Goal: Task Accomplishment & Management: Complete application form

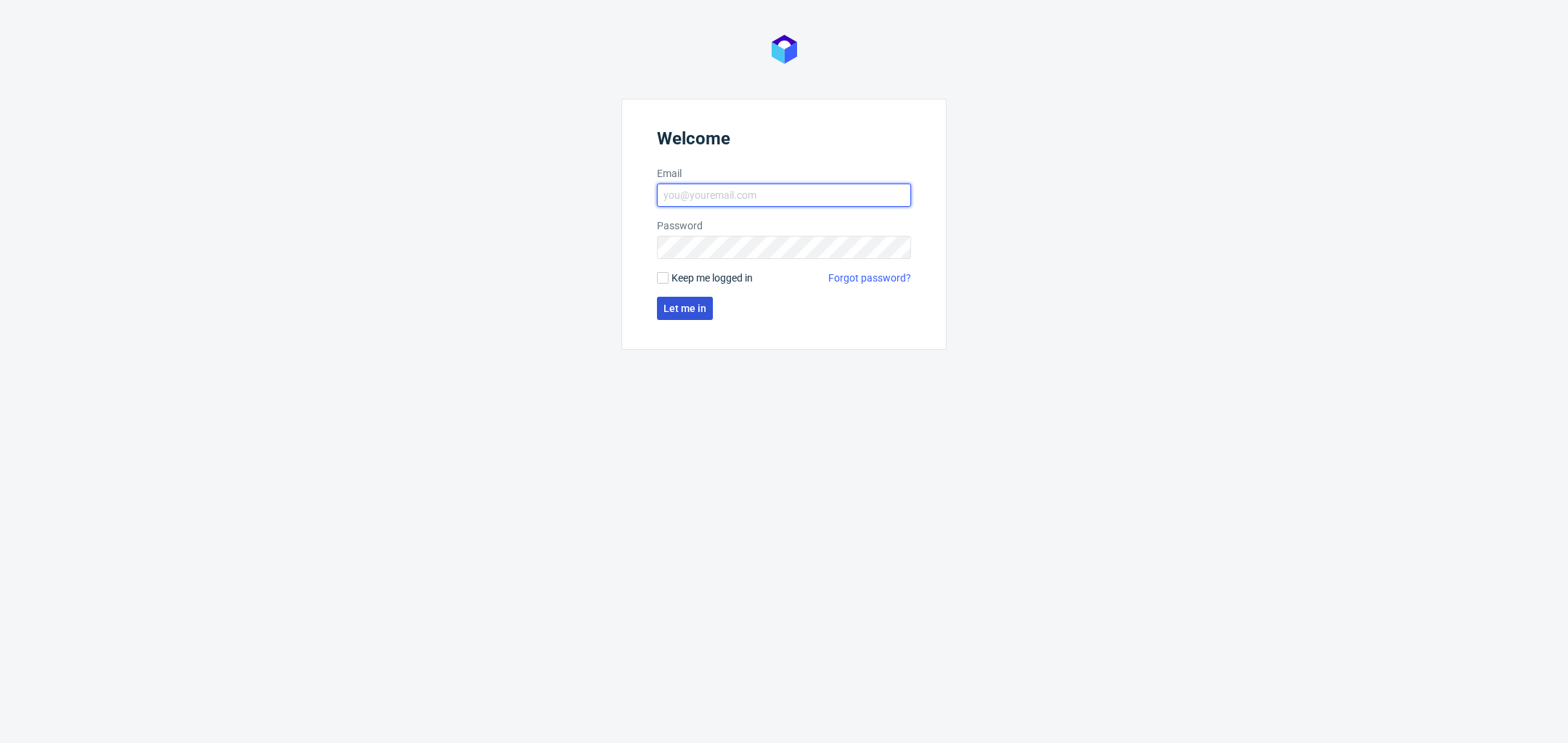
type input "[PERSON_NAME][EMAIL_ADDRESS][DOMAIN_NAME]"
click at [686, 315] on button "Let me in" at bounding box center [685, 308] width 56 height 23
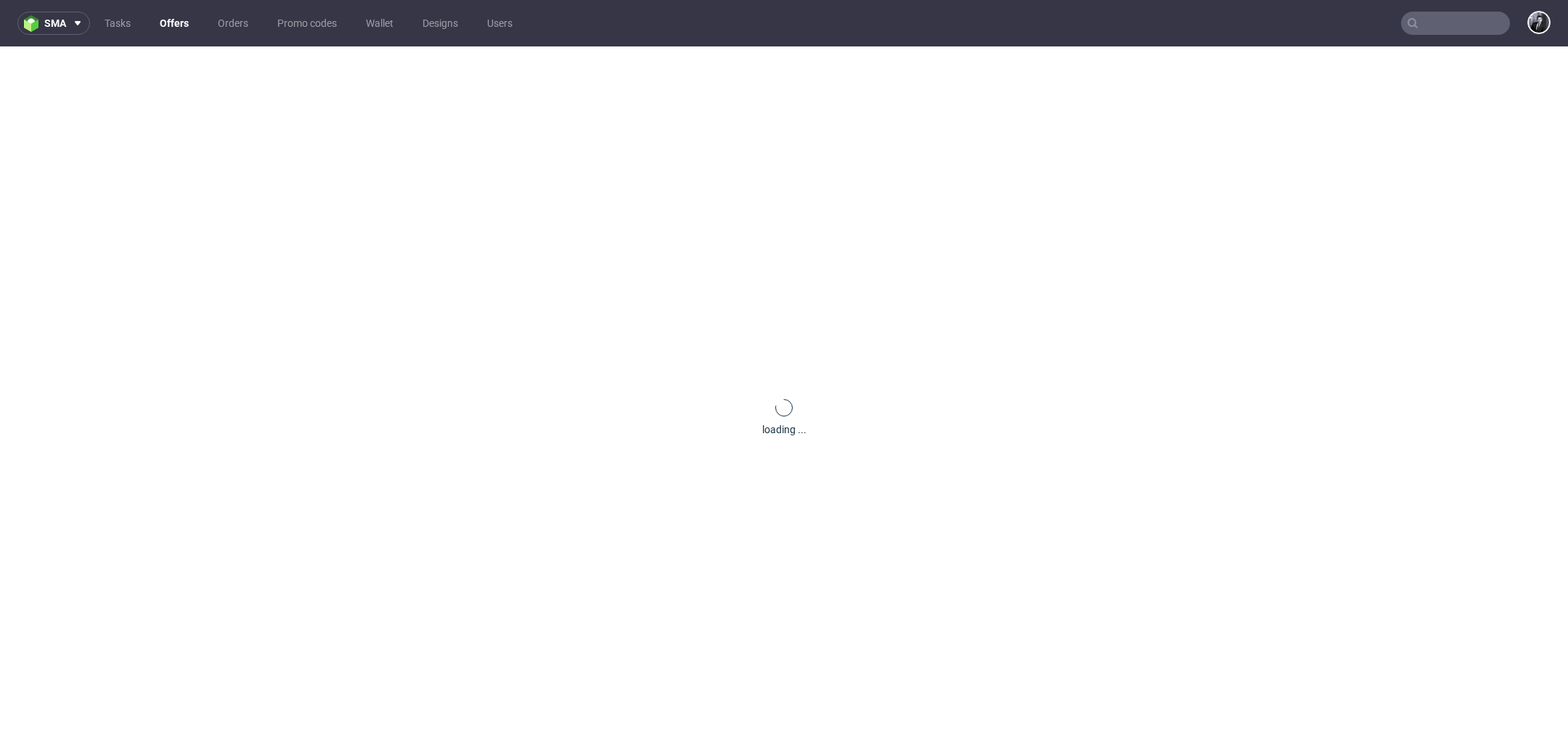
click at [170, 32] on link "Offers" at bounding box center [174, 23] width 47 height 23
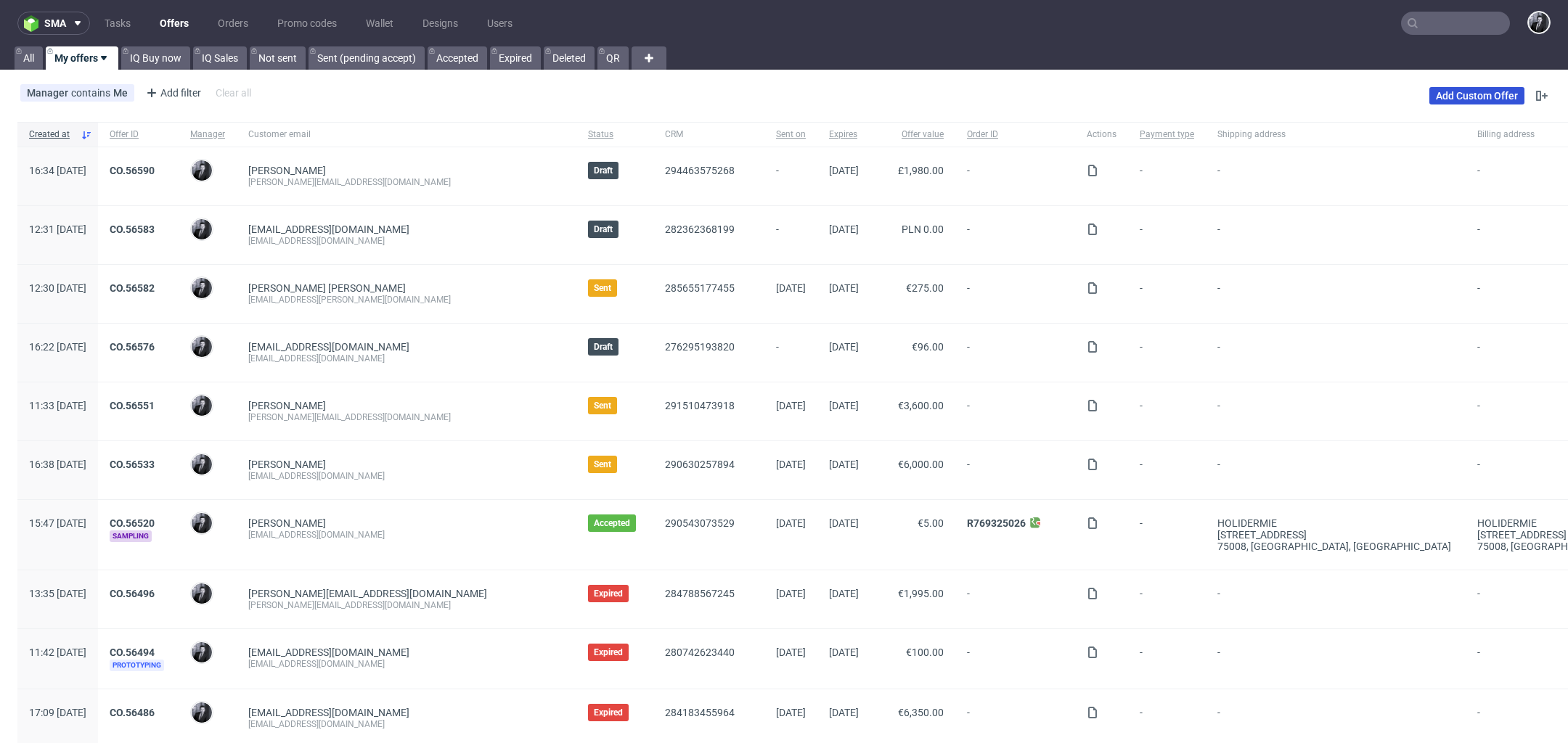
click at [1463, 92] on link "Add Custom Offer" at bounding box center [1477, 95] width 95 height 17
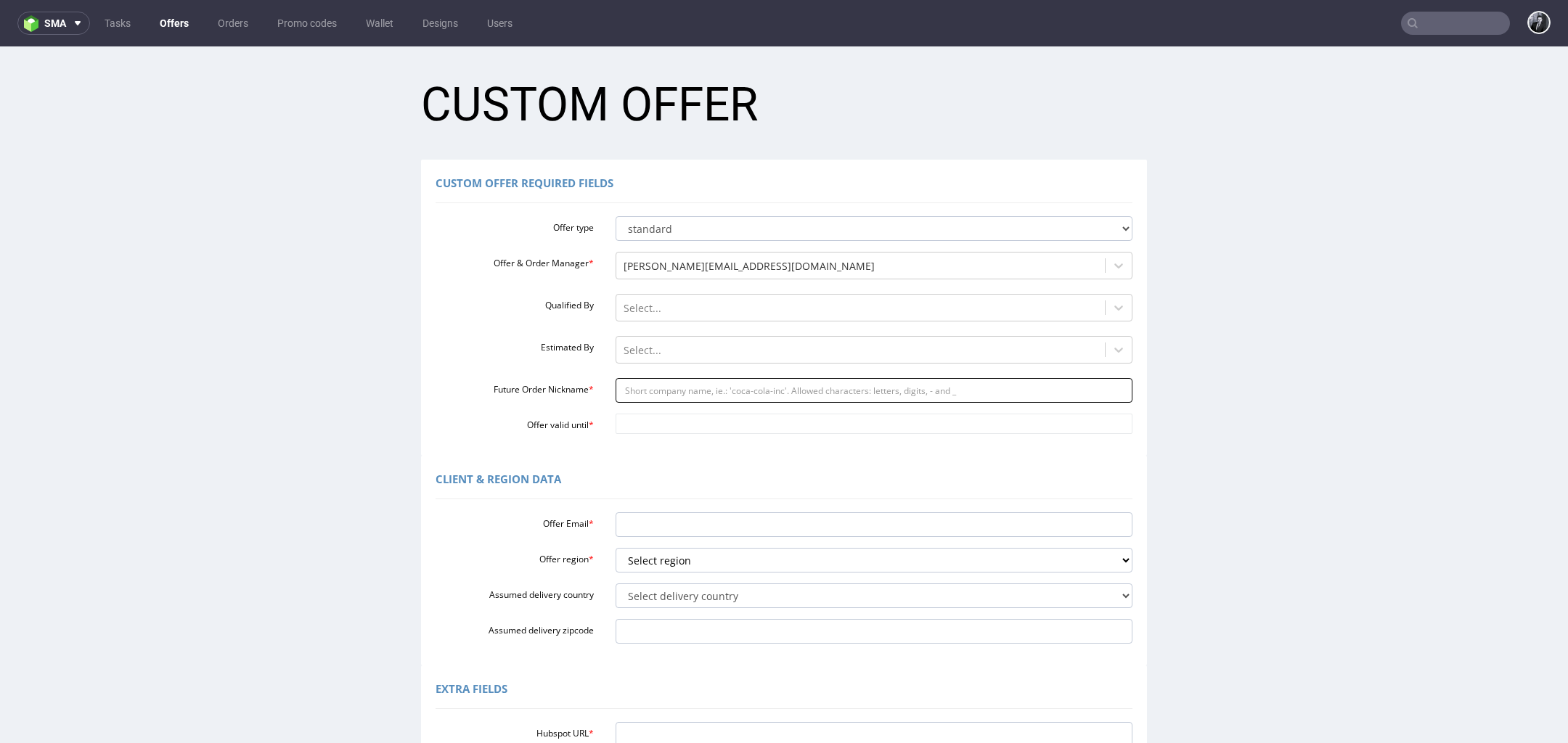
click at [682, 388] on input "Future Order Nickname *" at bounding box center [874, 390] width 517 height 24
paste input "kimpuelamosesgmailcom"
type input "kimpuelamosesgmailcom"
click at [693, 528] on input "Offer Email *" at bounding box center [874, 525] width 517 height 24
paste input "[EMAIL_ADDRESS][DOMAIN_NAME]"
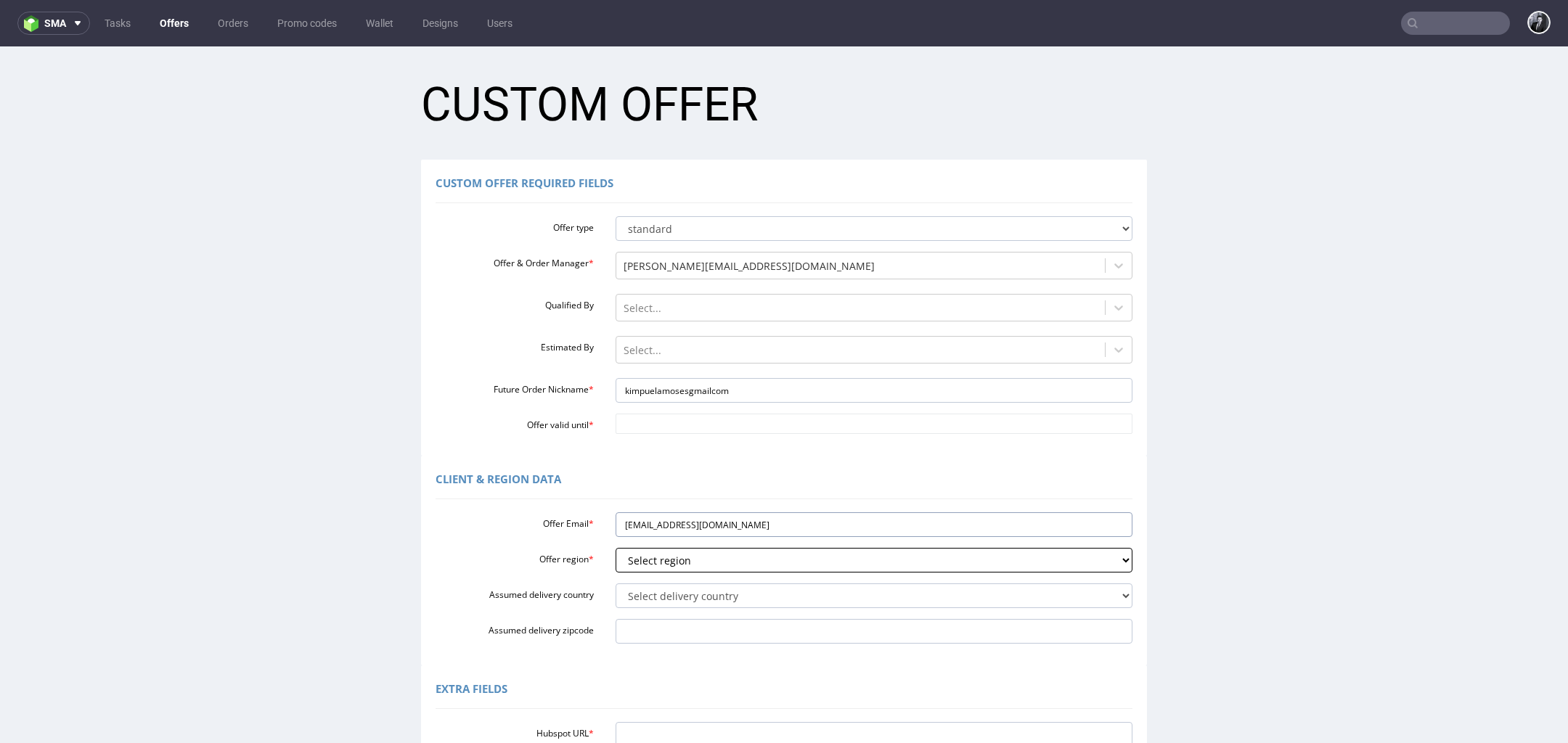
type input "[EMAIL_ADDRESS][DOMAIN_NAME]"
click at [727, 563] on select "Select region eu gb de pl fr it es" at bounding box center [874, 560] width 517 height 24
select select "fr"
click at [615, 548] on select "Select region eu gb de pl fr it es" at bounding box center [874, 560] width 517 height 24
click at [728, 596] on select "Select delivery country [GEOGRAPHIC_DATA] [GEOGRAPHIC_DATA] [GEOGRAPHIC_DATA] […" at bounding box center [874, 596] width 517 height 24
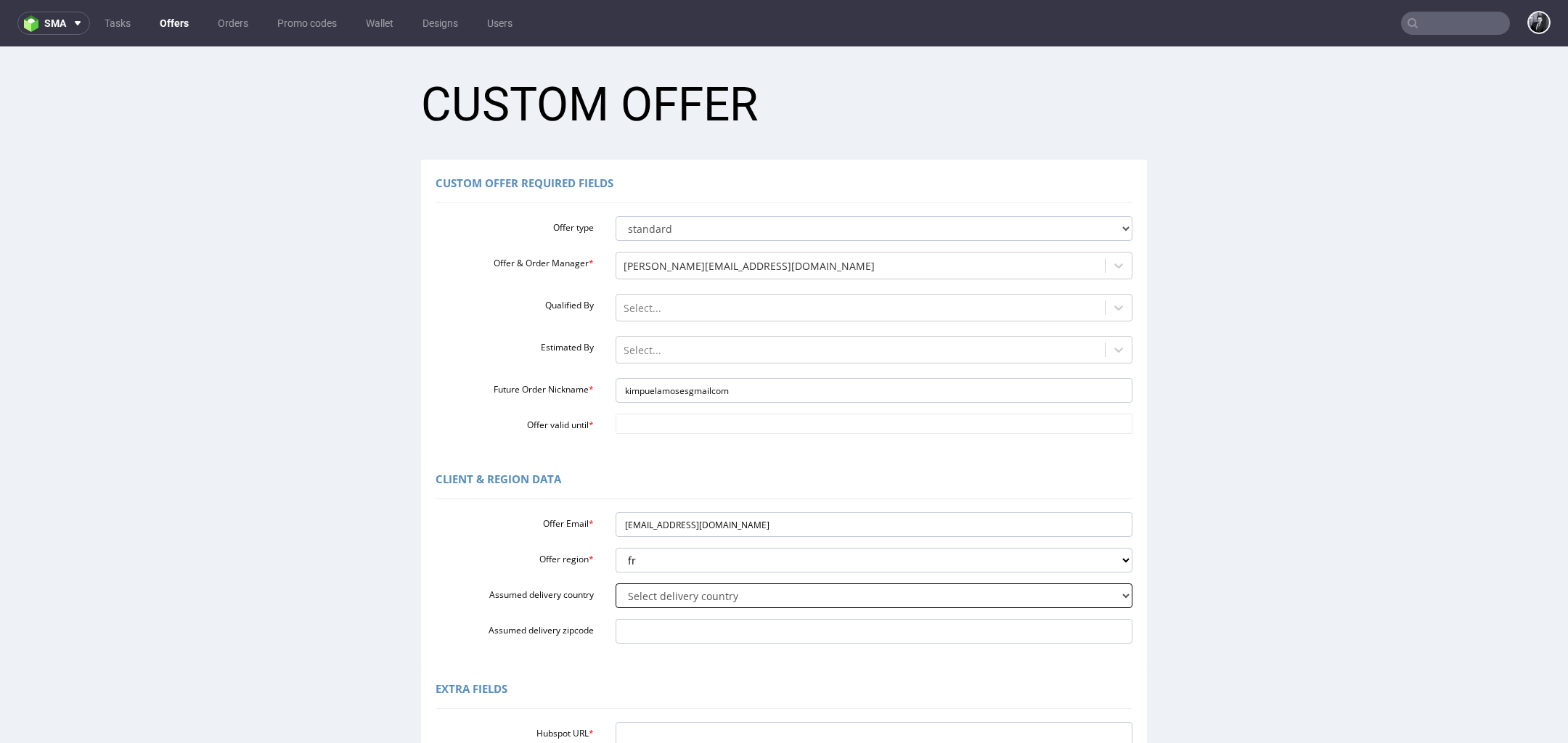
select select "75"
click at [615, 584] on select "Select delivery country [GEOGRAPHIC_DATA] [GEOGRAPHIC_DATA] [GEOGRAPHIC_DATA] […" at bounding box center [874, 596] width 517 height 24
click at [726, 431] on input "Offer valid until *" at bounding box center [874, 424] width 517 height 21
click at [734, 409] on td "5" at bounding box center [732, 403] width 22 height 22
type input "[DATE]"
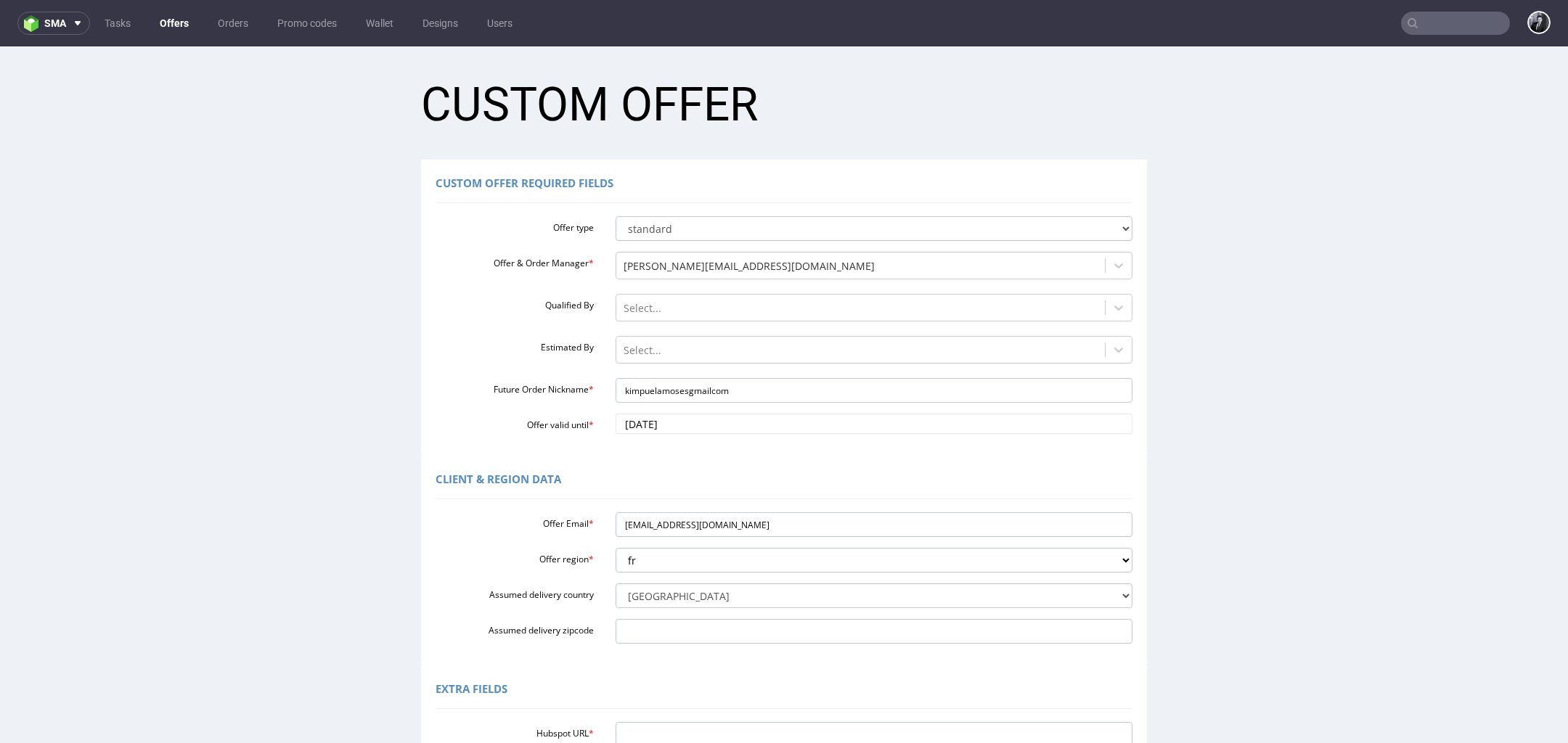
click at [630, 468] on div "Client & Region data" at bounding box center [783, 482] width 696 height 35
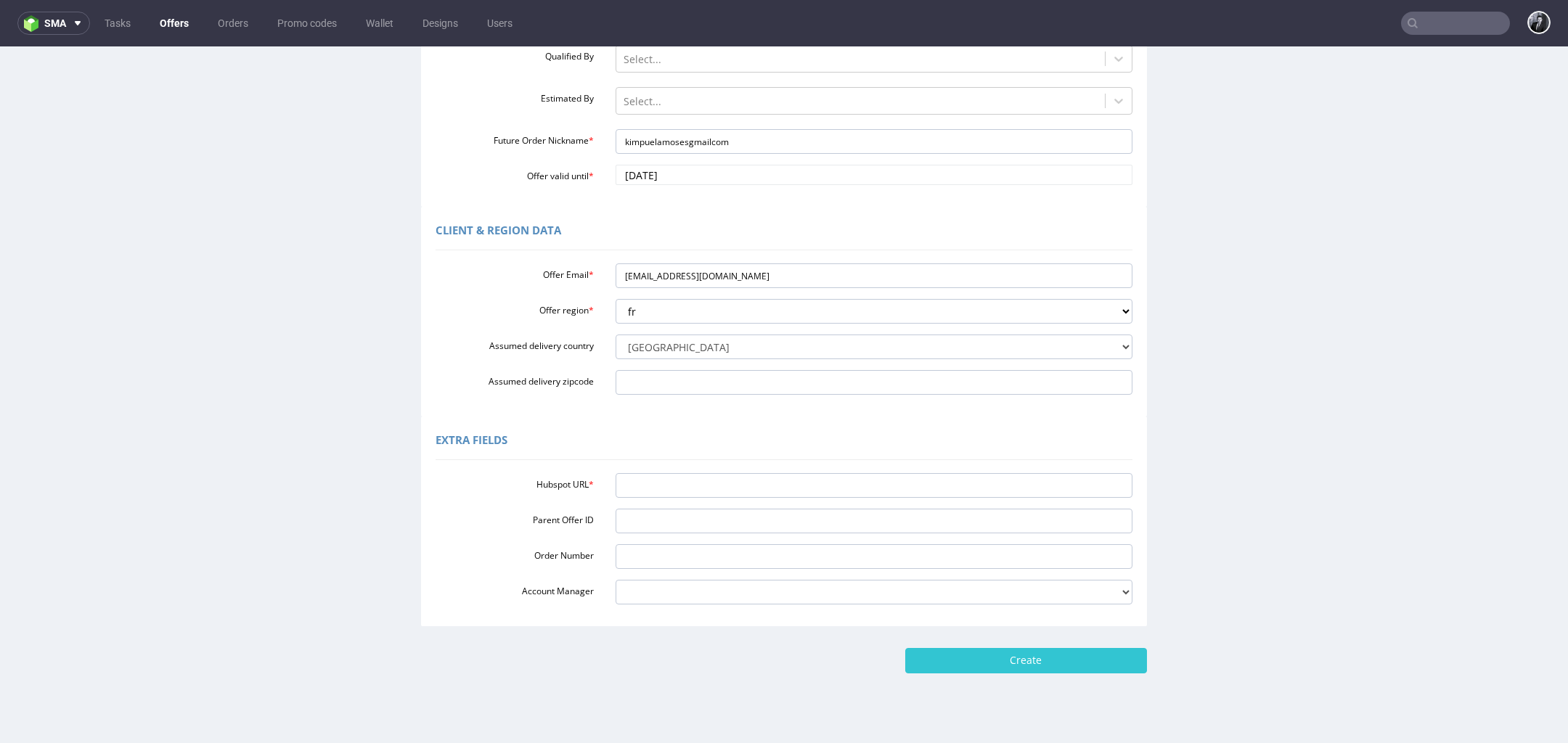
scroll to position [251, 0]
click at [642, 474] on input "Hubspot URL *" at bounding box center [874, 483] width 517 height 24
paste input "[URL][DOMAIN_NAME]"
type input "[URL][DOMAIN_NAME]"
click at [1049, 654] on input "Create" at bounding box center [1025, 658] width 241 height 24
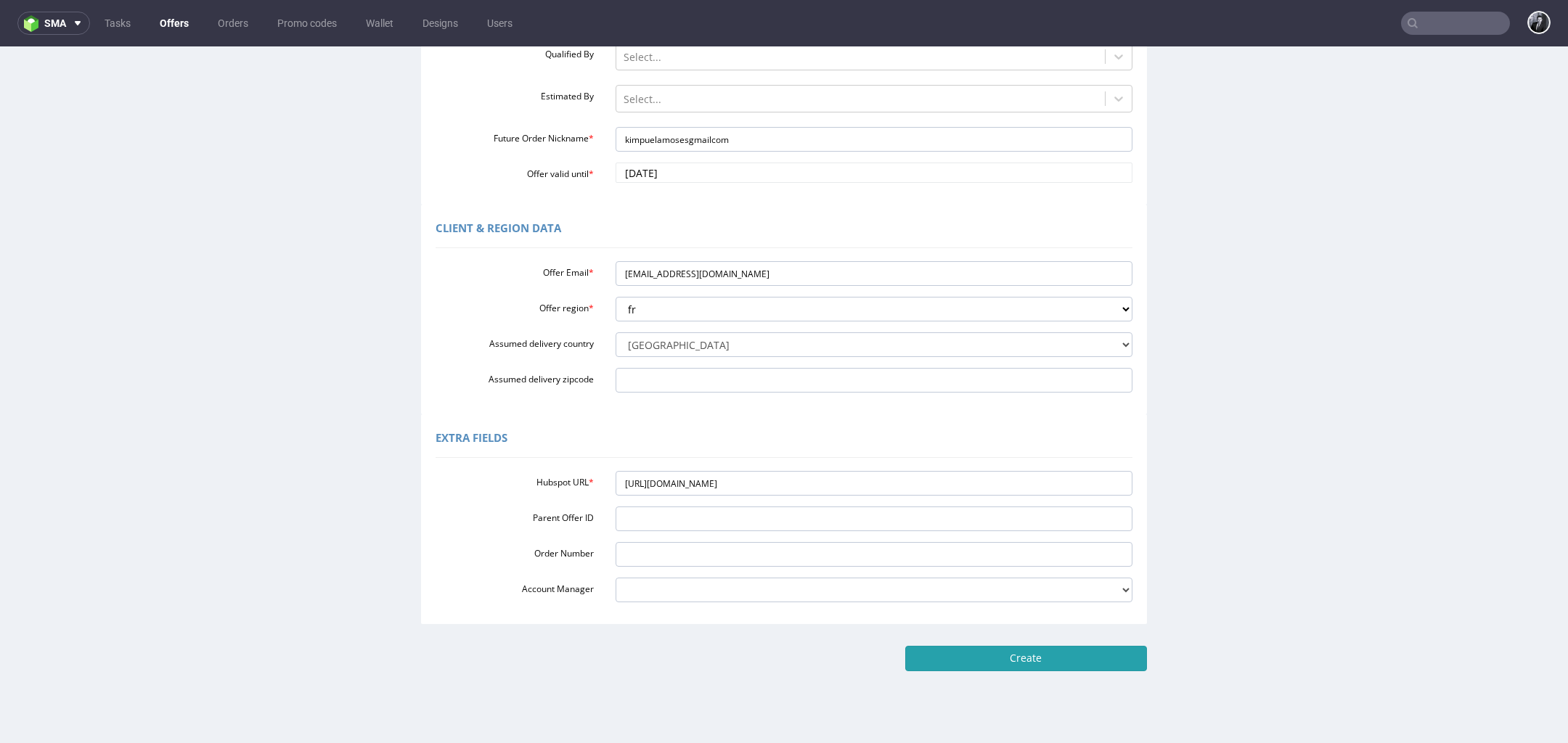
type input "Please wait..."
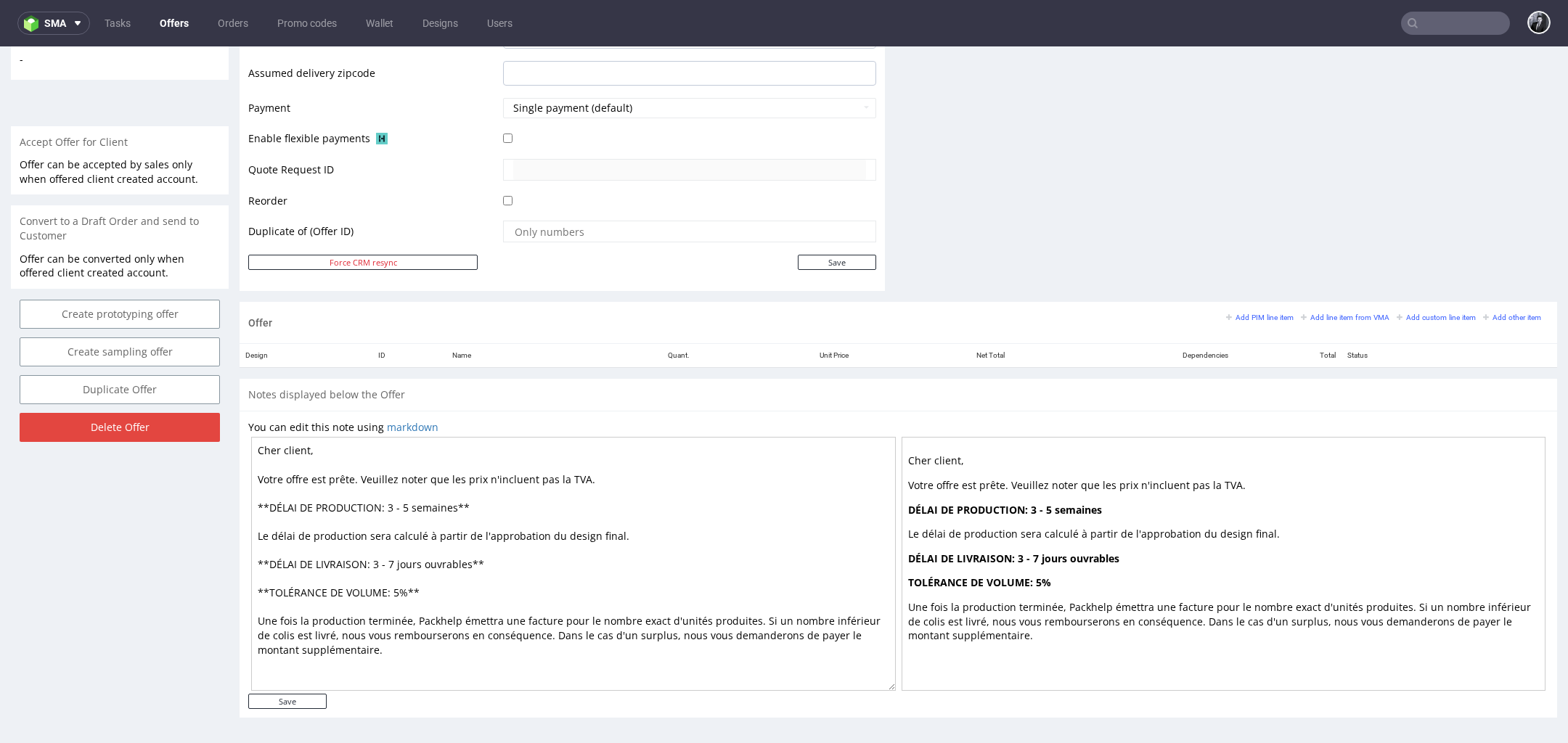
scroll to position [5, 0]
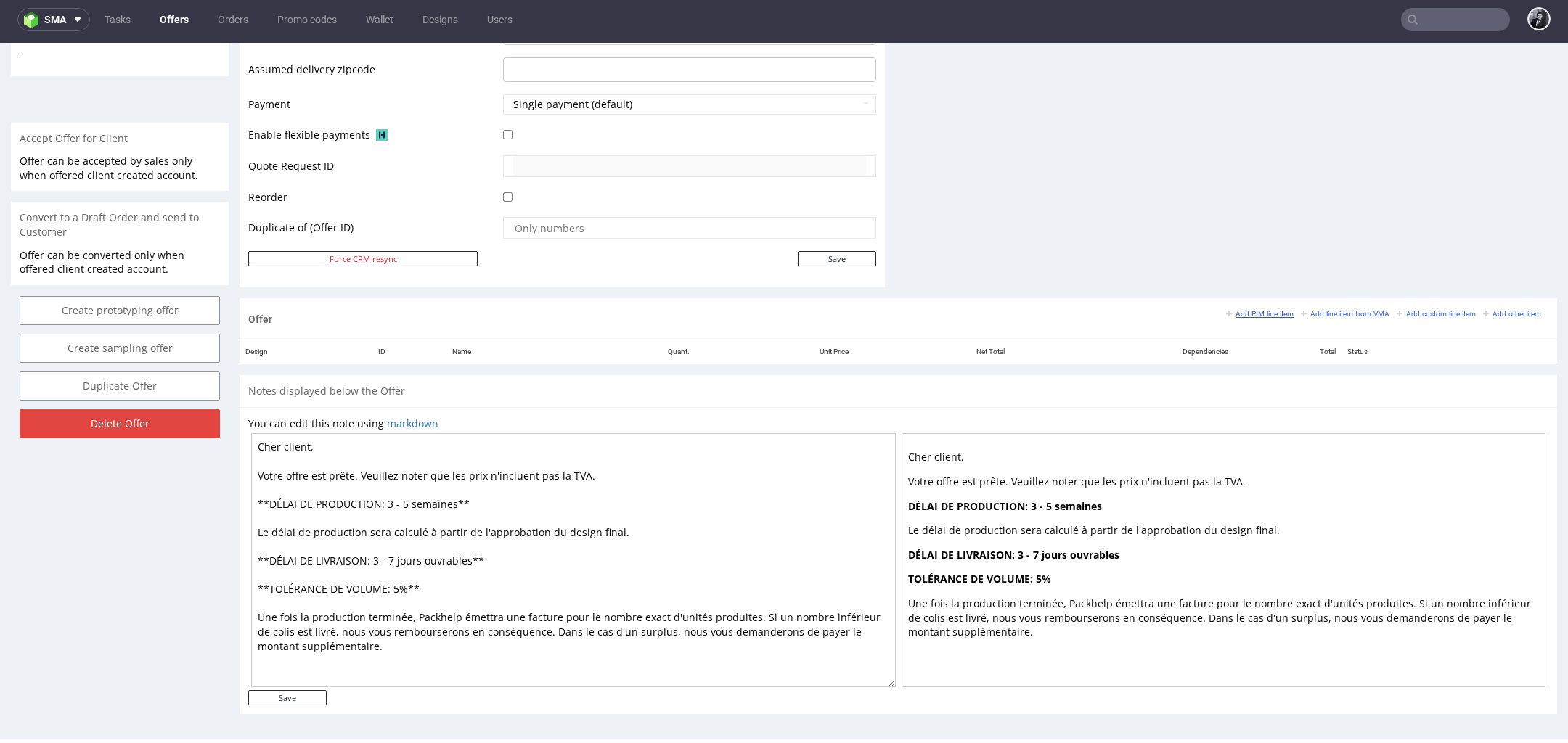
click at [1235, 310] on small "Add PIM line item" at bounding box center [1260, 314] width 68 height 8
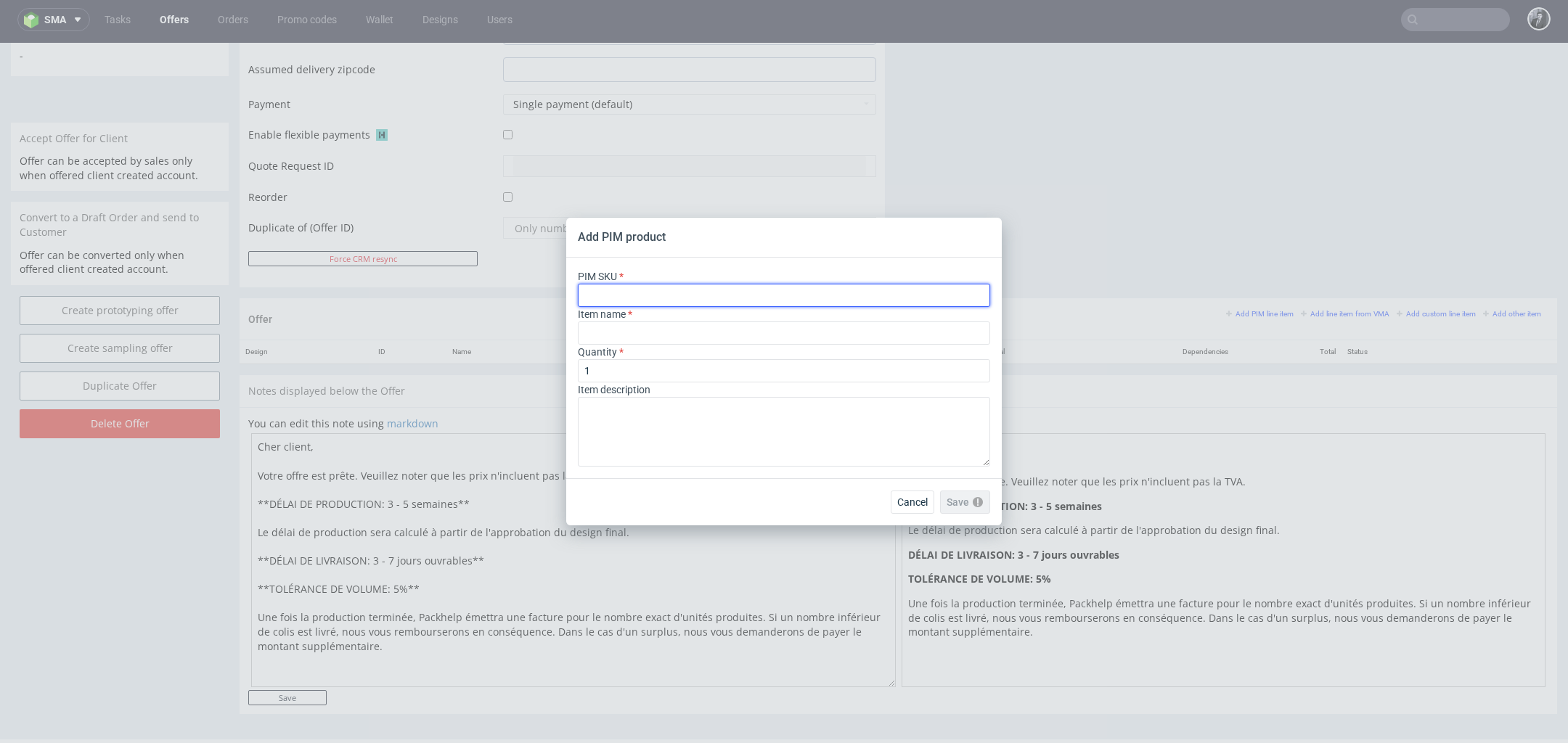
click at [633, 294] on input "text" at bounding box center [783, 295] width 413 height 23
paste input "box--mailer-box--56--cardboard-natural-white-one-side--print-eco-color--foil-no…"
type input "box--mailer-box--56--cardboard-natural-white-one-side--print-eco-color--foil-no…"
type input "Mailer Box"
type input "box--mailer-box--56--cardboard-natural-white-one-side--print-eco-color--foil-no…"
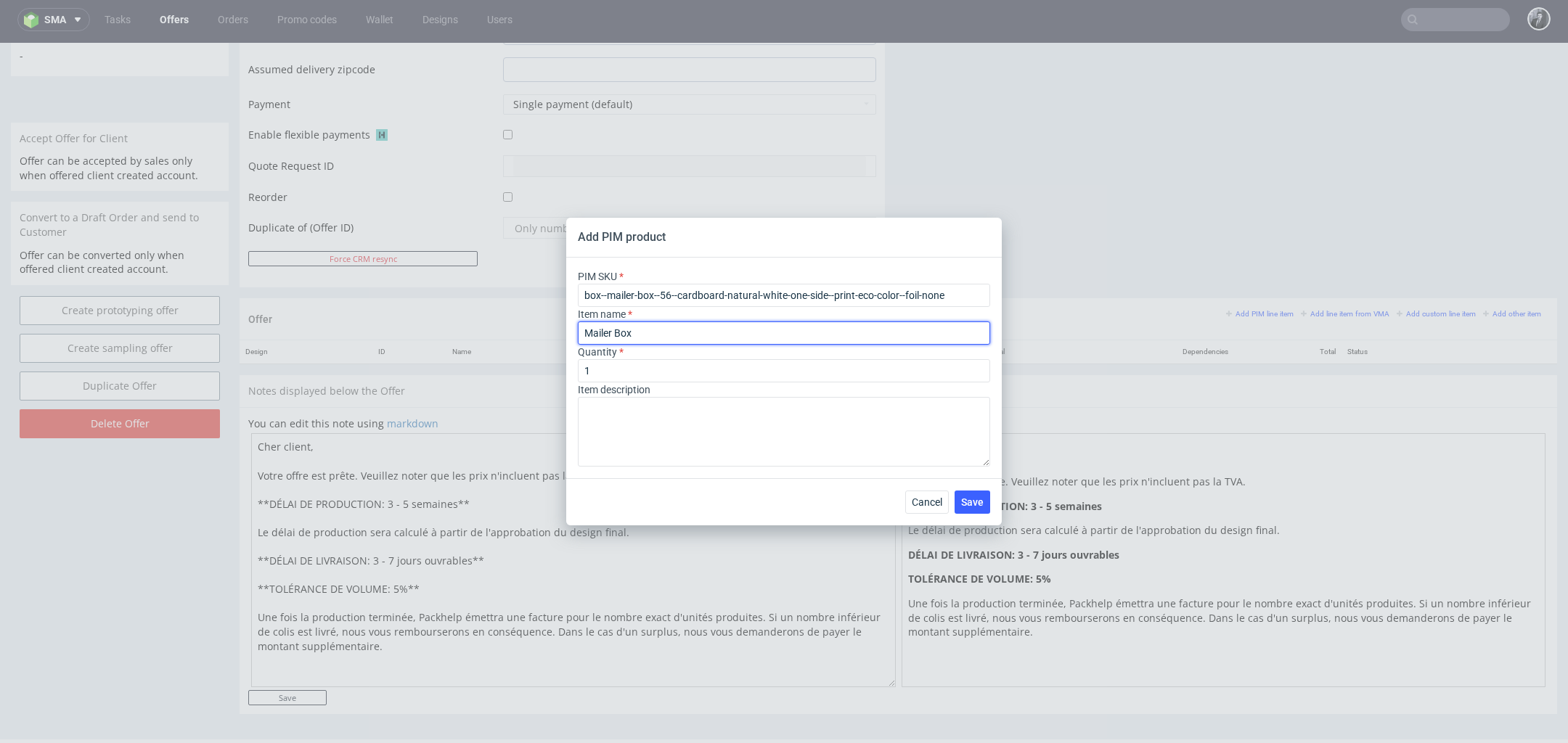
drag, startPoint x: 662, startPoint y: 334, endPoint x: 498, endPoint y: 334, distance: 164.0
click at [498, 334] on div "Add PIM product PIM SKU box--mailer-box--56--cardboard-natural-white-one-side--…" at bounding box center [784, 372] width 1568 height 743
paste input "Boîte postale simple en couleur F56 (26 x 20 x 10.5 cm)"
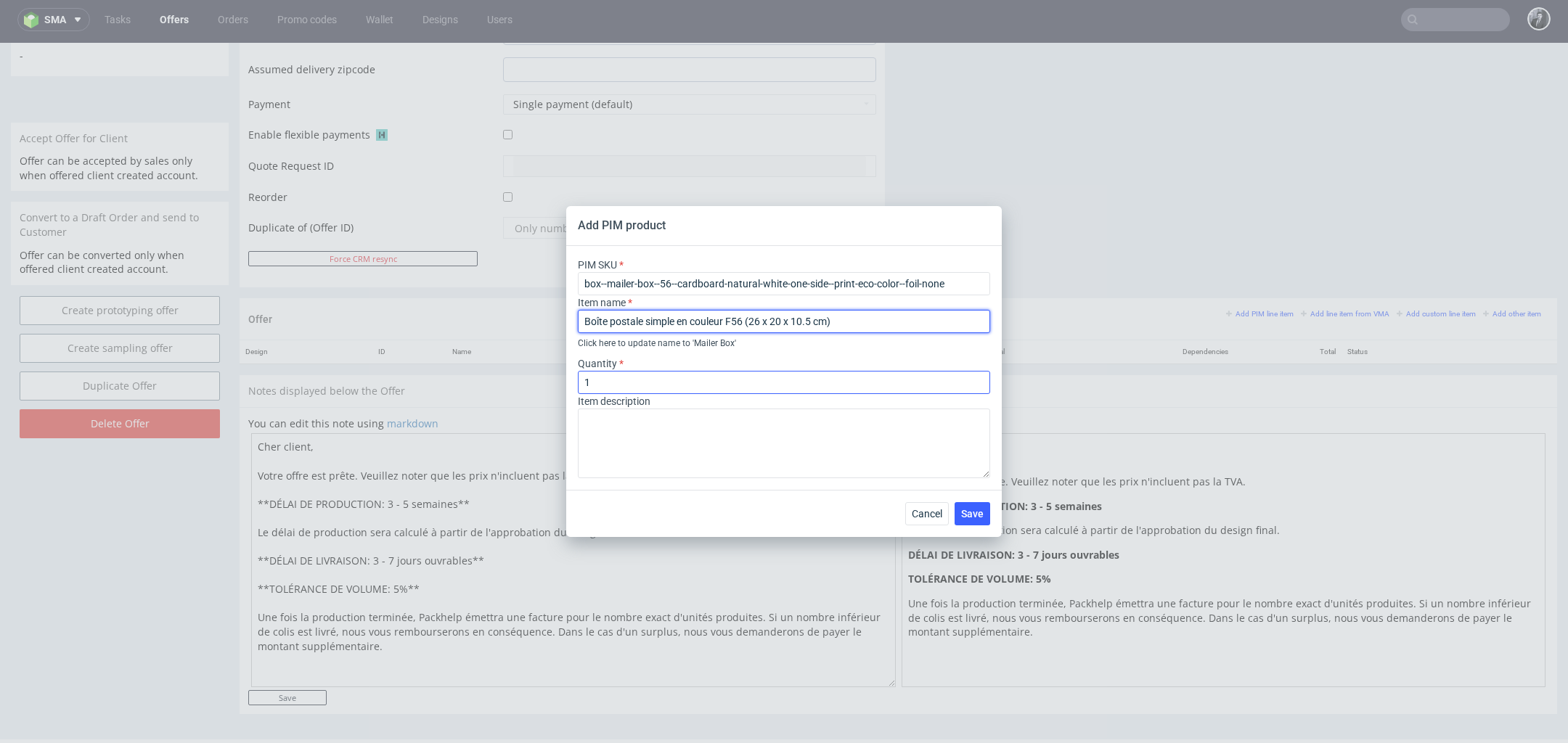
type input "Boîte postale simple en couleur F56 (26 x 20 x 10.5 cm)"
click at [666, 384] on input "1" at bounding box center [783, 382] width 413 height 23
type input "60"
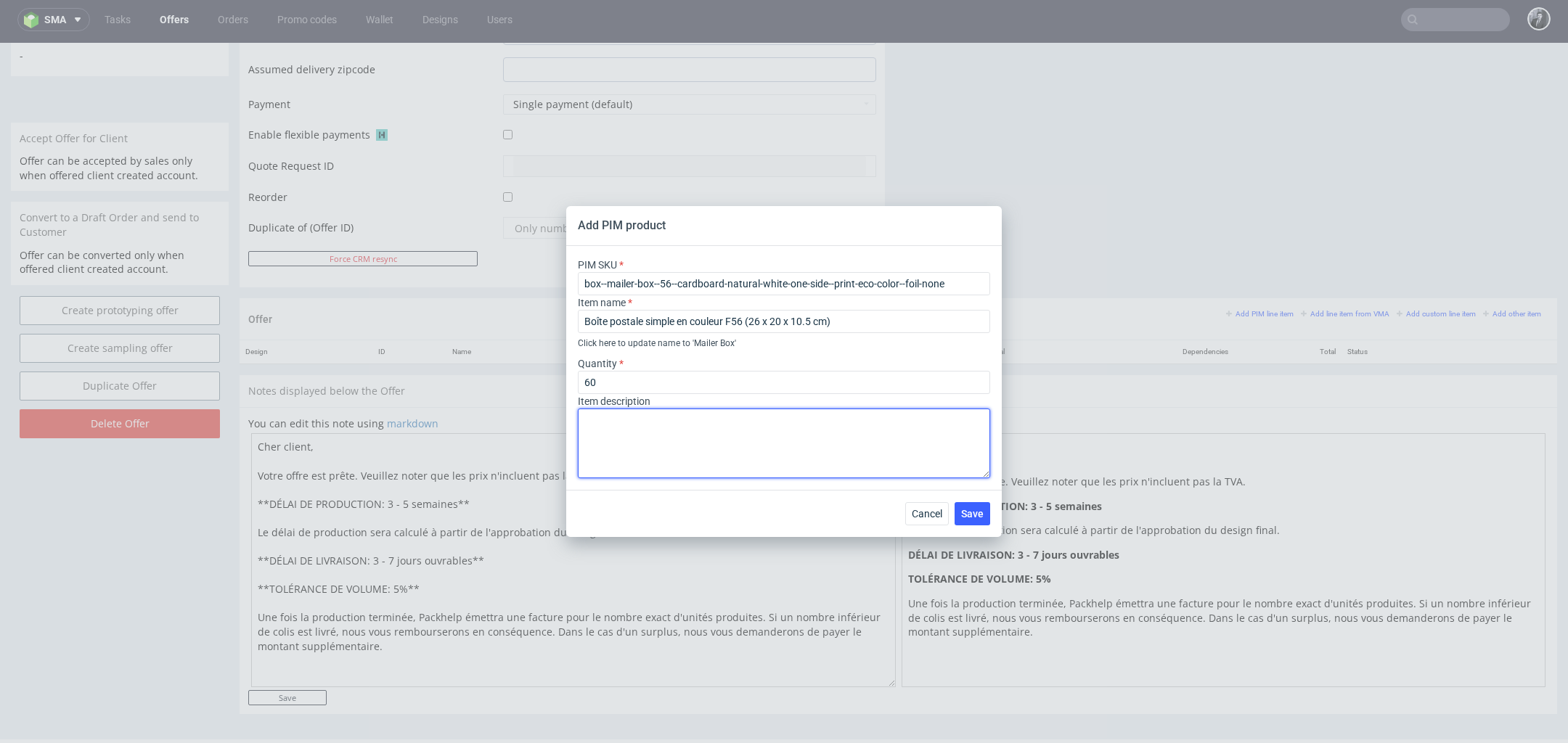
click at [669, 429] on textarea at bounding box center [783, 443] width 413 height 69
click at [975, 517] on span "Save" at bounding box center [972, 513] width 23 height 10
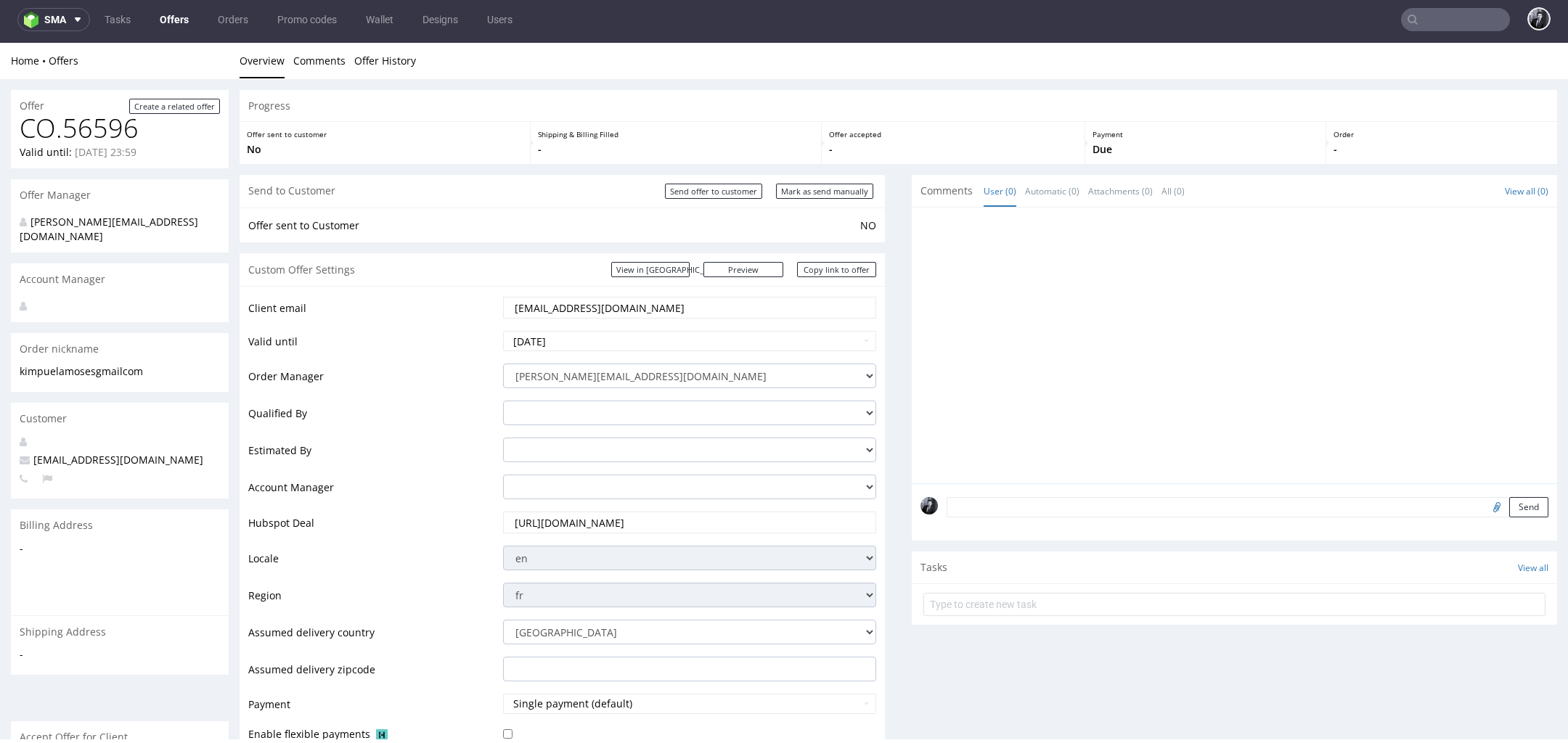
scroll to position [659, 0]
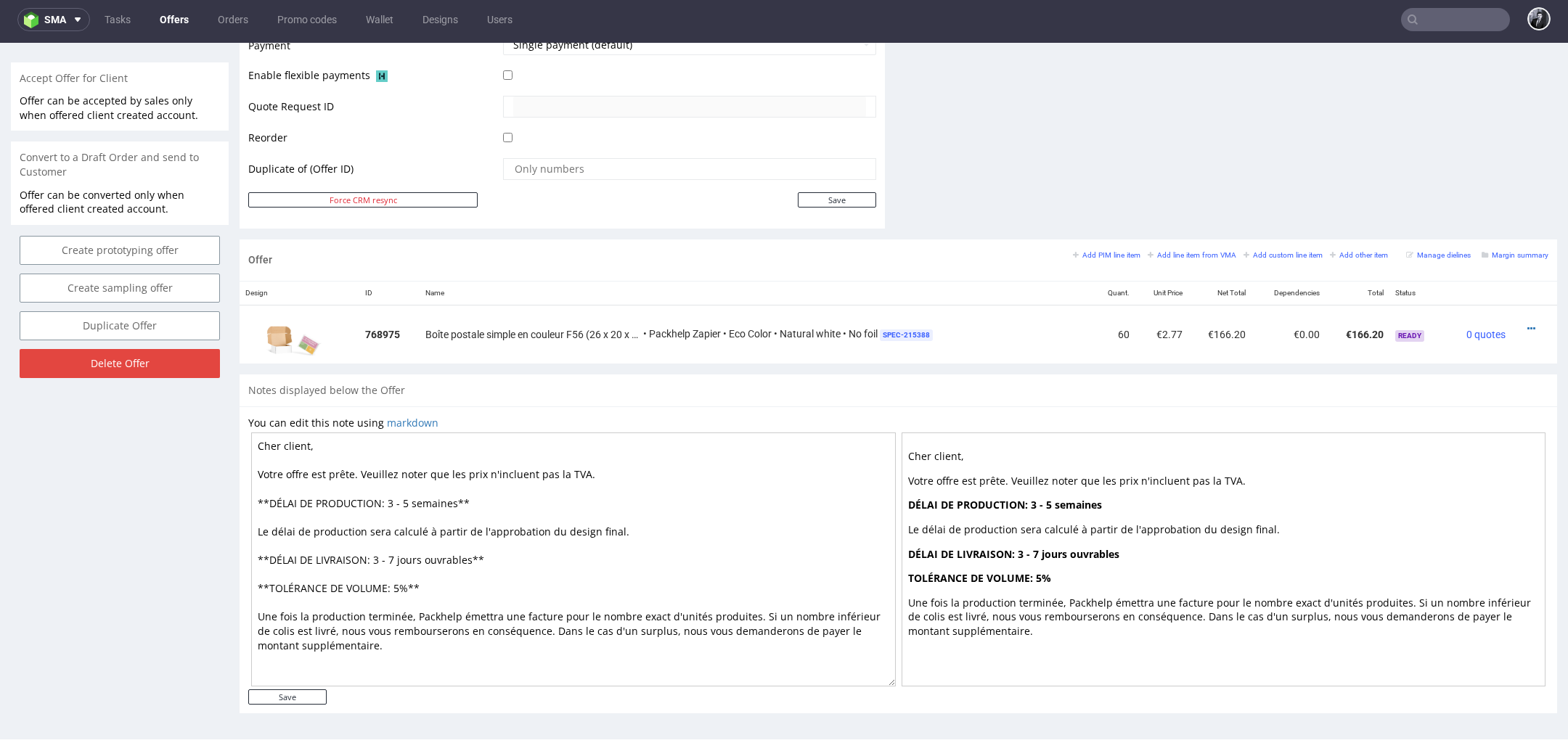
click at [309, 442] on textarea "Cher client, Votre offre est prête. Veuillez noter que les prix n'incluent pas …" at bounding box center [573, 559] width 644 height 254
type textarea "[PERSON_NAME], Votre offre est prête. Veuillez noter que les prix n'incluent pa…"
click at [297, 697] on input "Save" at bounding box center [287, 696] width 78 height 15
type input "In progress..."
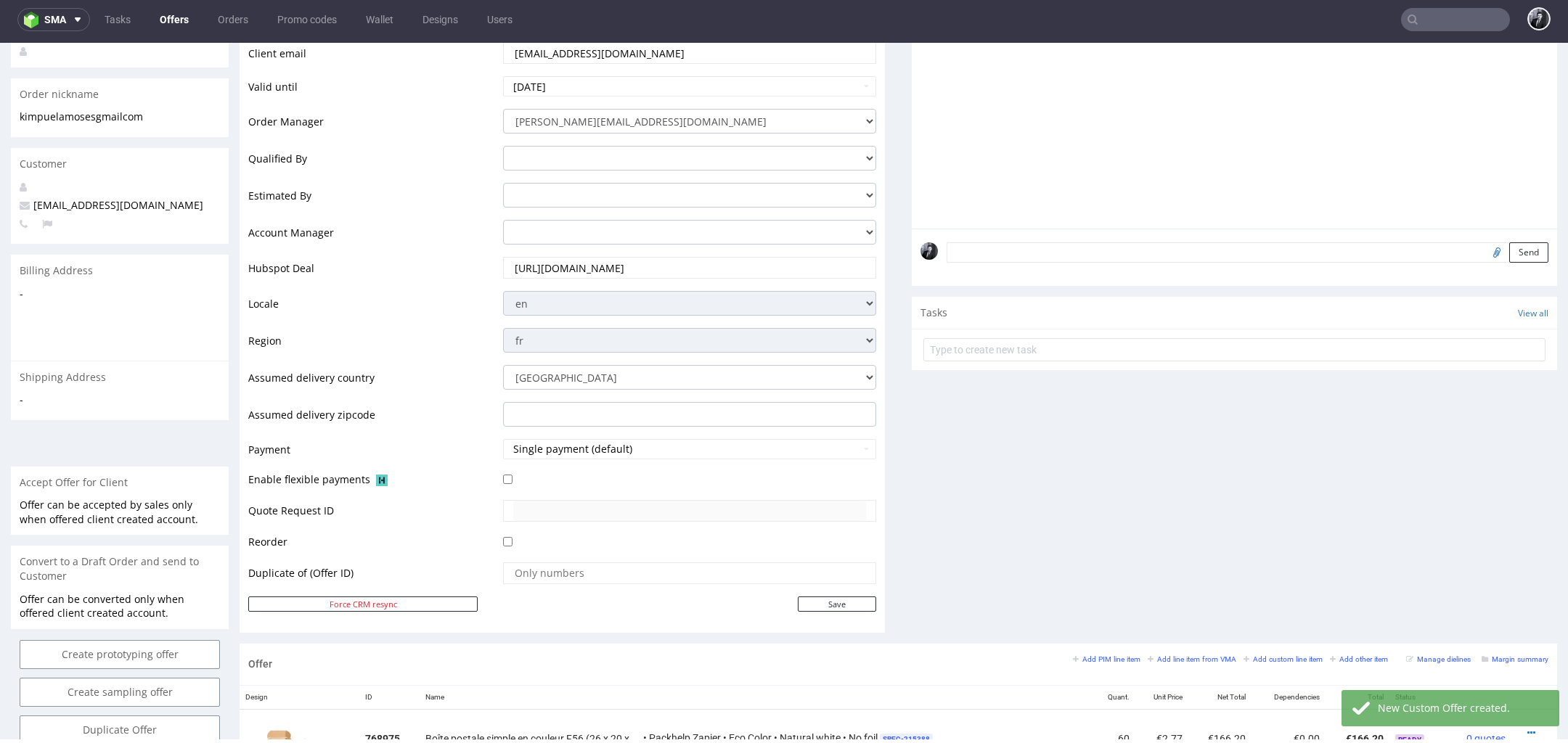
scroll to position [673, 0]
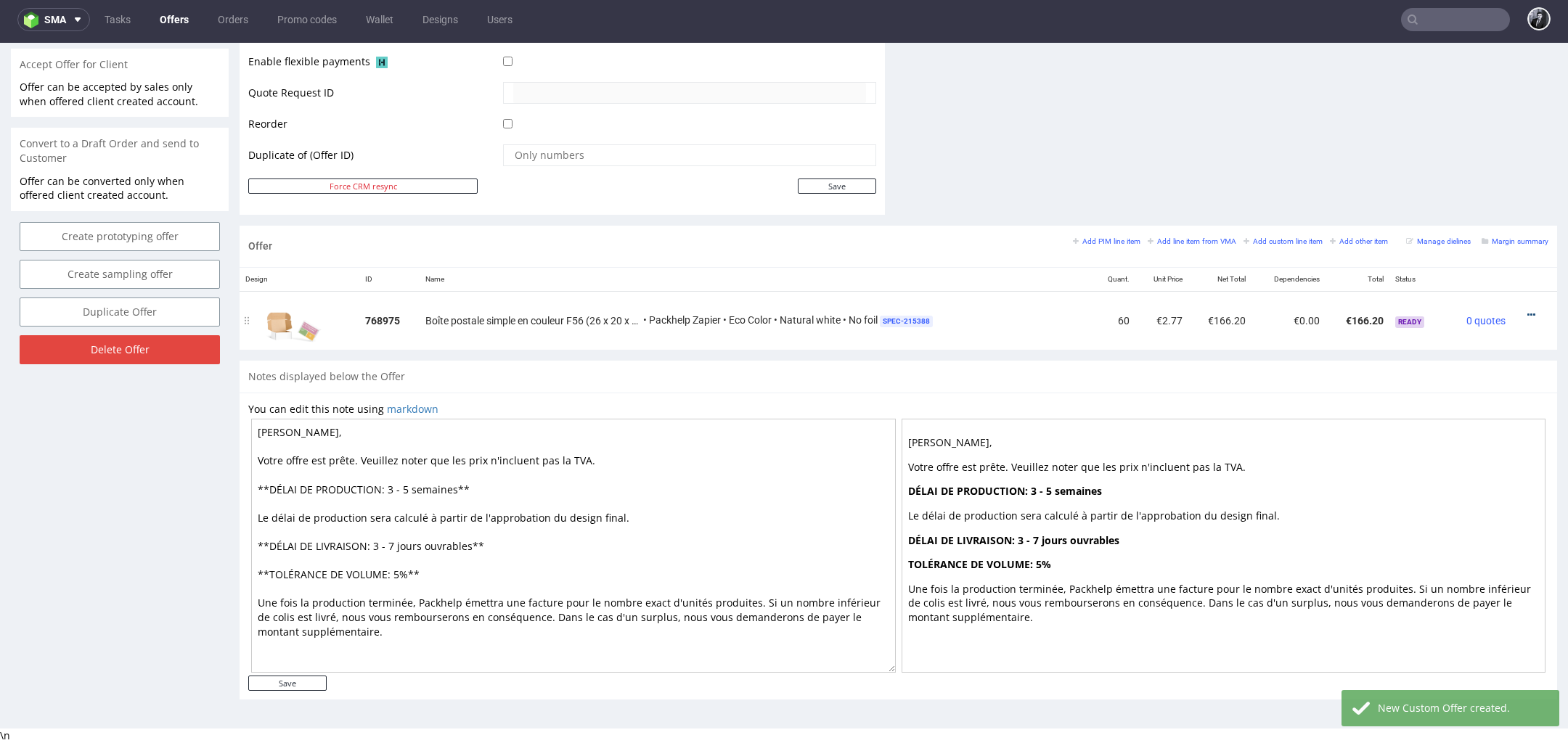
click at [1527, 311] on icon at bounding box center [1531, 315] width 8 height 10
click at [1468, 181] on span "Edit item price" at bounding box center [1465, 178] width 117 height 14
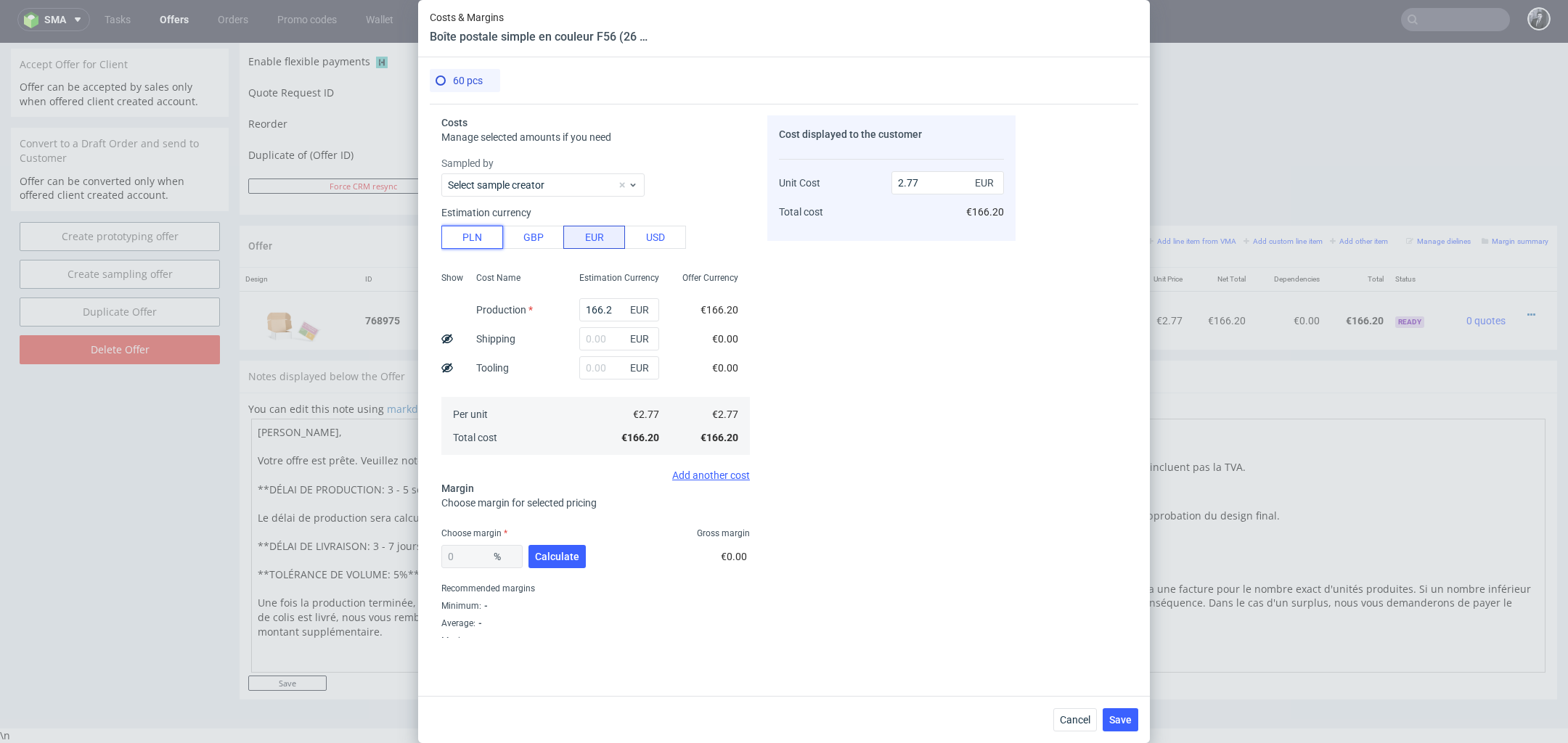
click at [476, 240] on button "PLN" at bounding box center [472, 237] width 62 height 23
type input "0.65"
drag, startPoint x: 617, startPoint y: 308, endPoint x: 559, endPoint y: 308, distance: 58.0
click at [559, 308] on div "Show Cost Name Production Shipping Tooling Per unit Total cost Estimation Curre…" at bounding box center [595, 362] width 308 height 192
type input "11"
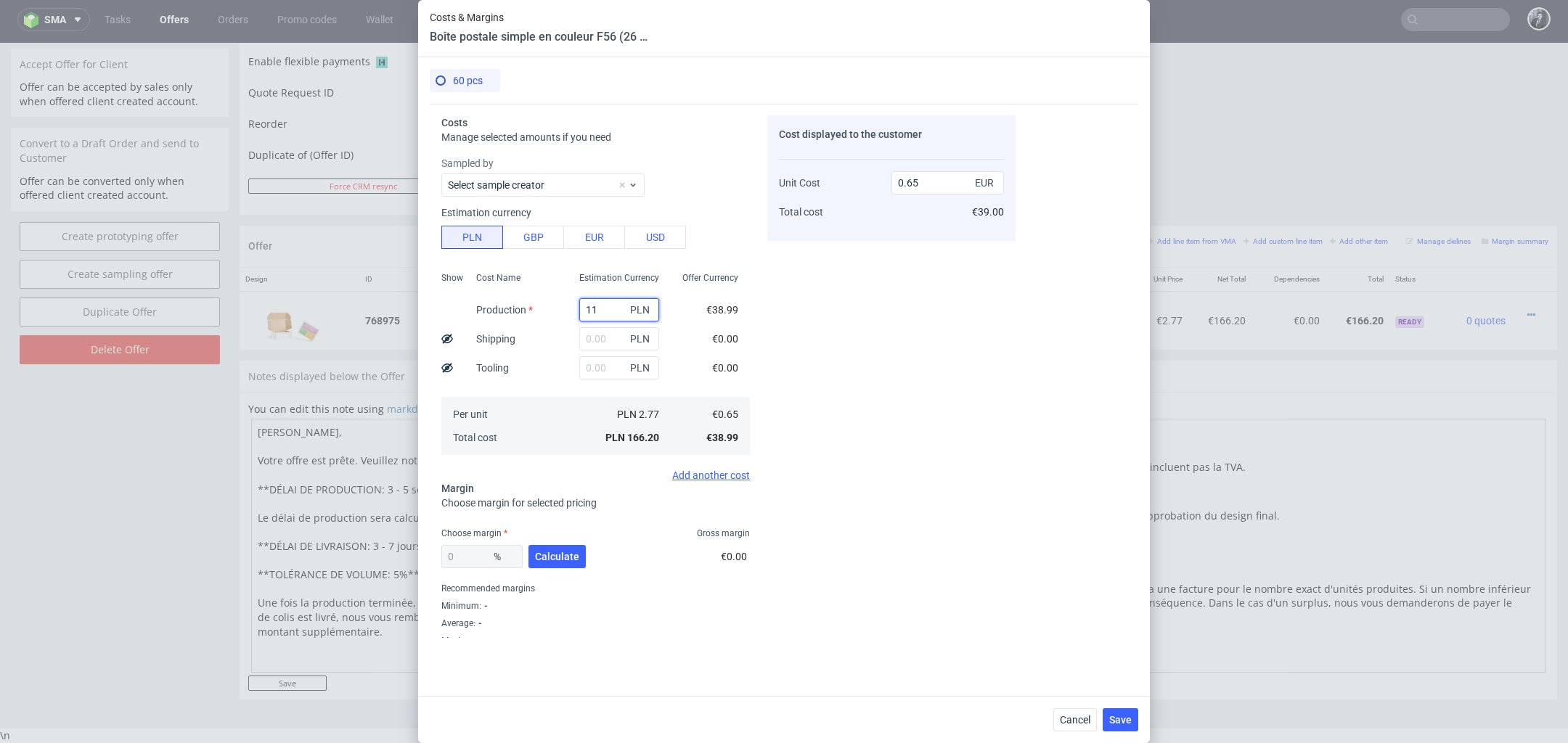
type input "0.04"
type input "112.2"
type input "0.44"
type input "112.2"
click at [606, 364] on input "text" at bounding box center [618, 368] width 80 height 23
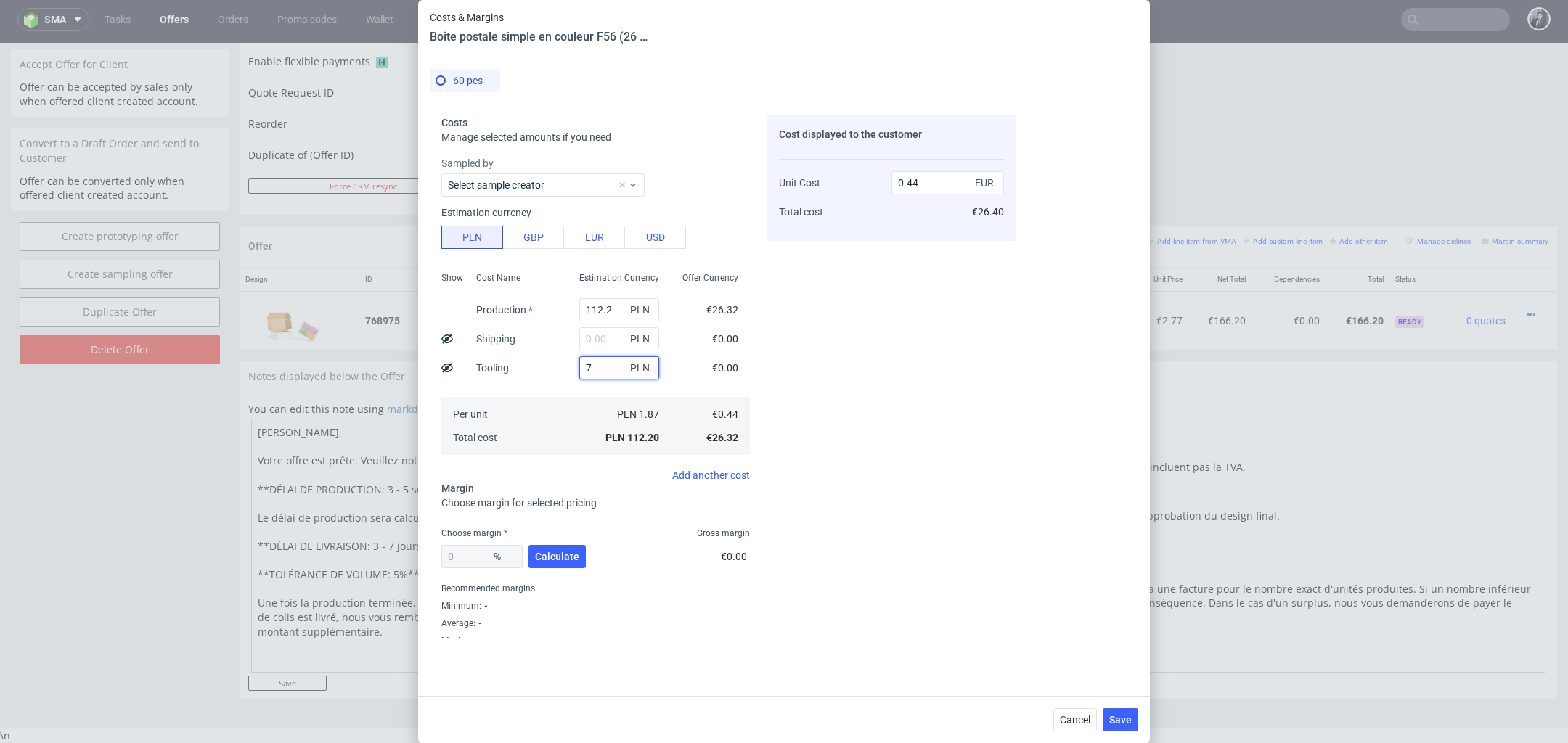
type input "78"
type input "0.74"
type input "78"
click at [553, 551] on span "Calculate" at bounding box center [557, 556] width 44 height 10
type input "60.06"
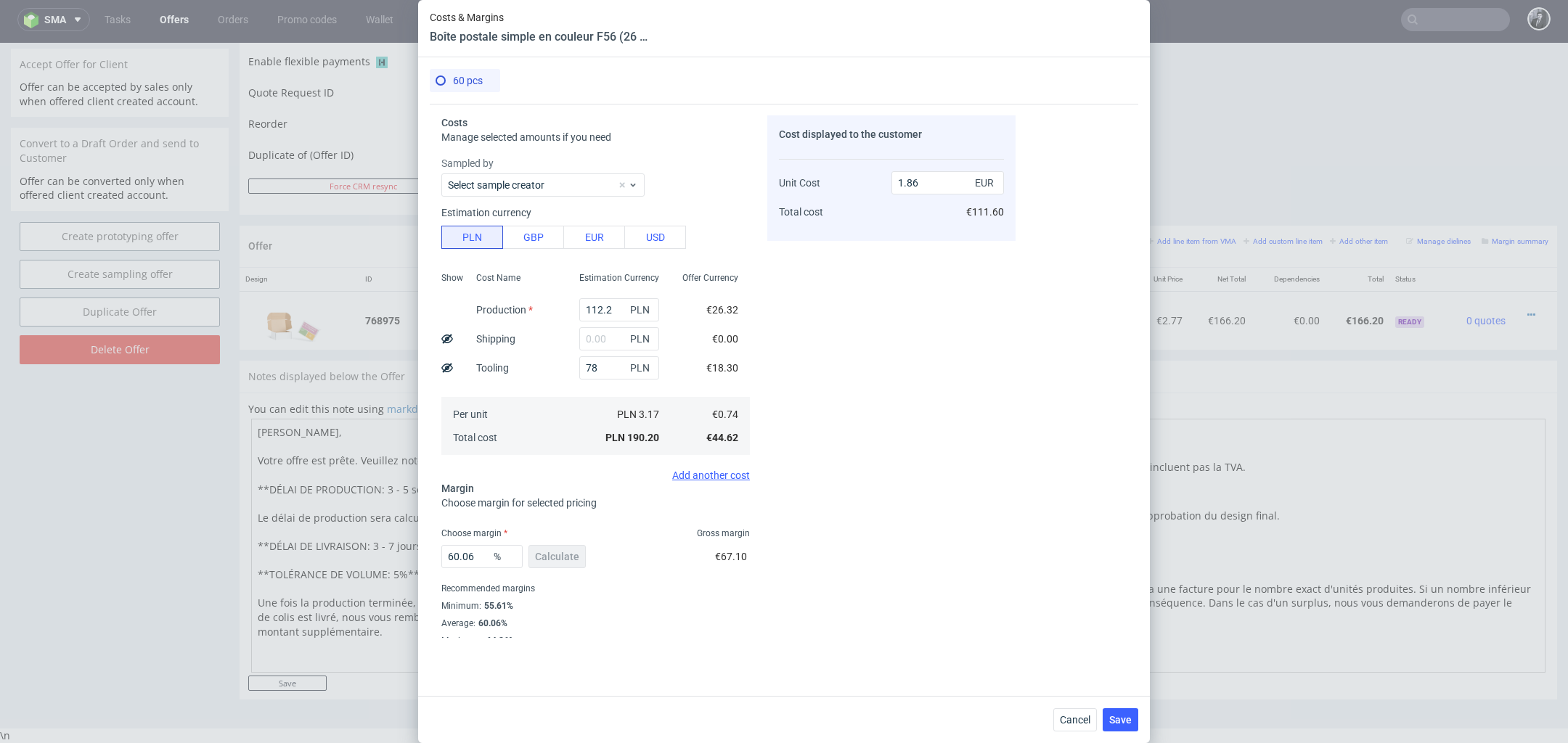
scroll to position [7, 0]
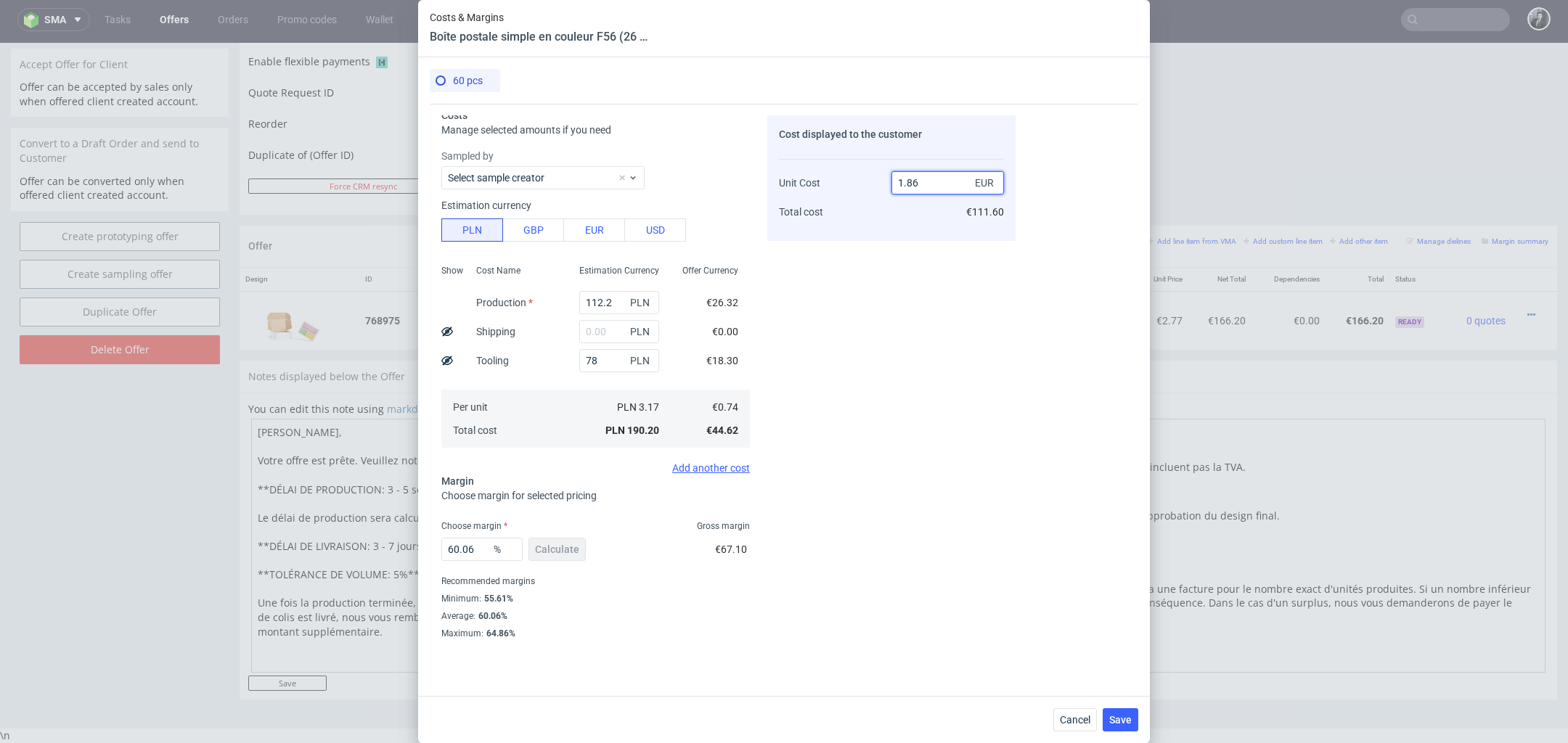
drag, startPoint x: 939, startPoint y: 175, endPoint x: 893, endPoint y: 175, distance: 46.0
click at [893, 175] on input "1.86" at bounding box center [947, 182] width 113 height 23
drag, startPoint x: 930, startPoint y: 175, endPoint x: 877, endPoint y: 175, distance: 53.0
click at [877, 175] on div "Unit Cost Total cost 1.86 EUR €111.60" at bounding box center [890, 191] width 225 height 77
click at [943, 192] on input "1.86" at bounding box center [947, 182] width 113 height 23
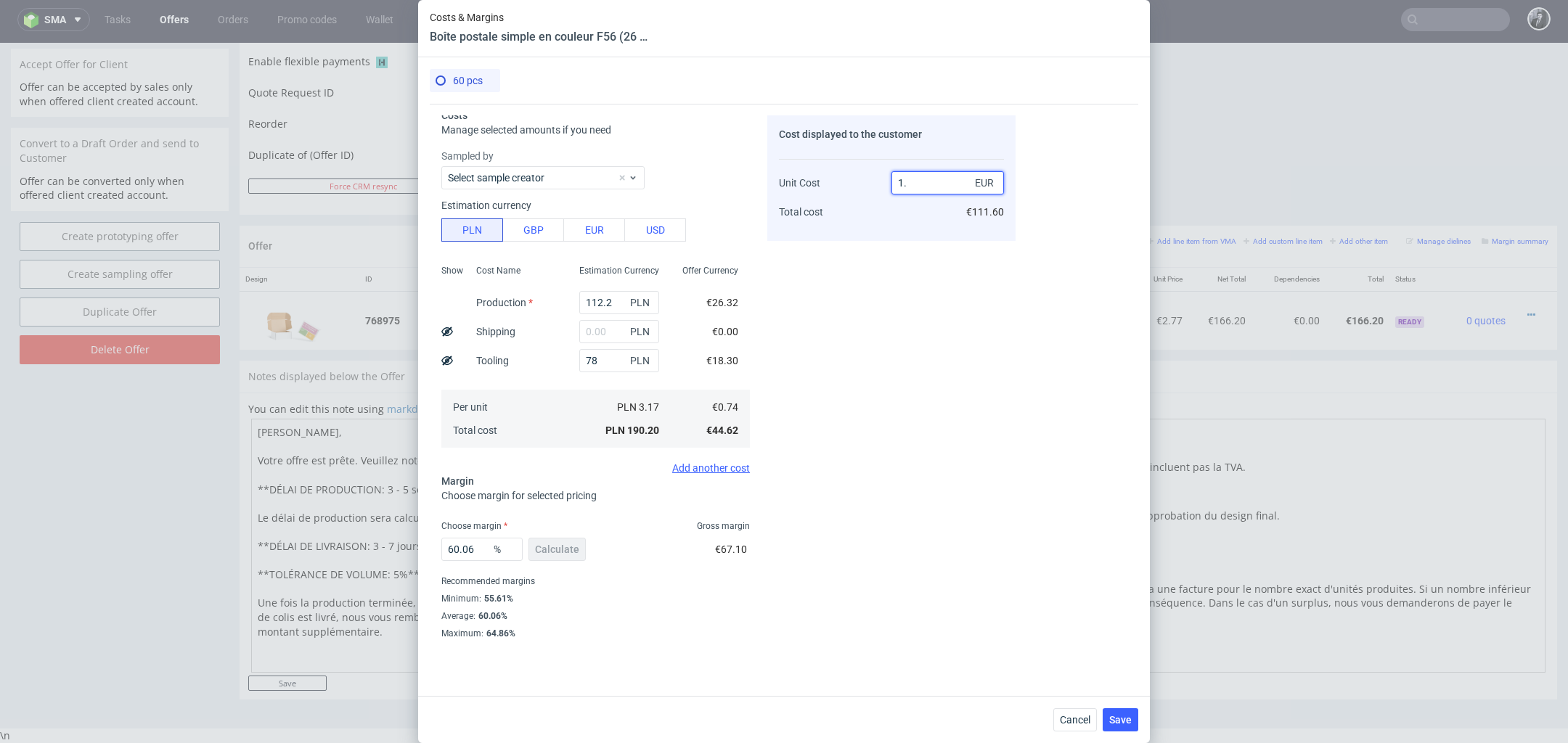
type input "1"
type input "2"
type input "63"
type input "2.510"
type input "70.51792828685258"
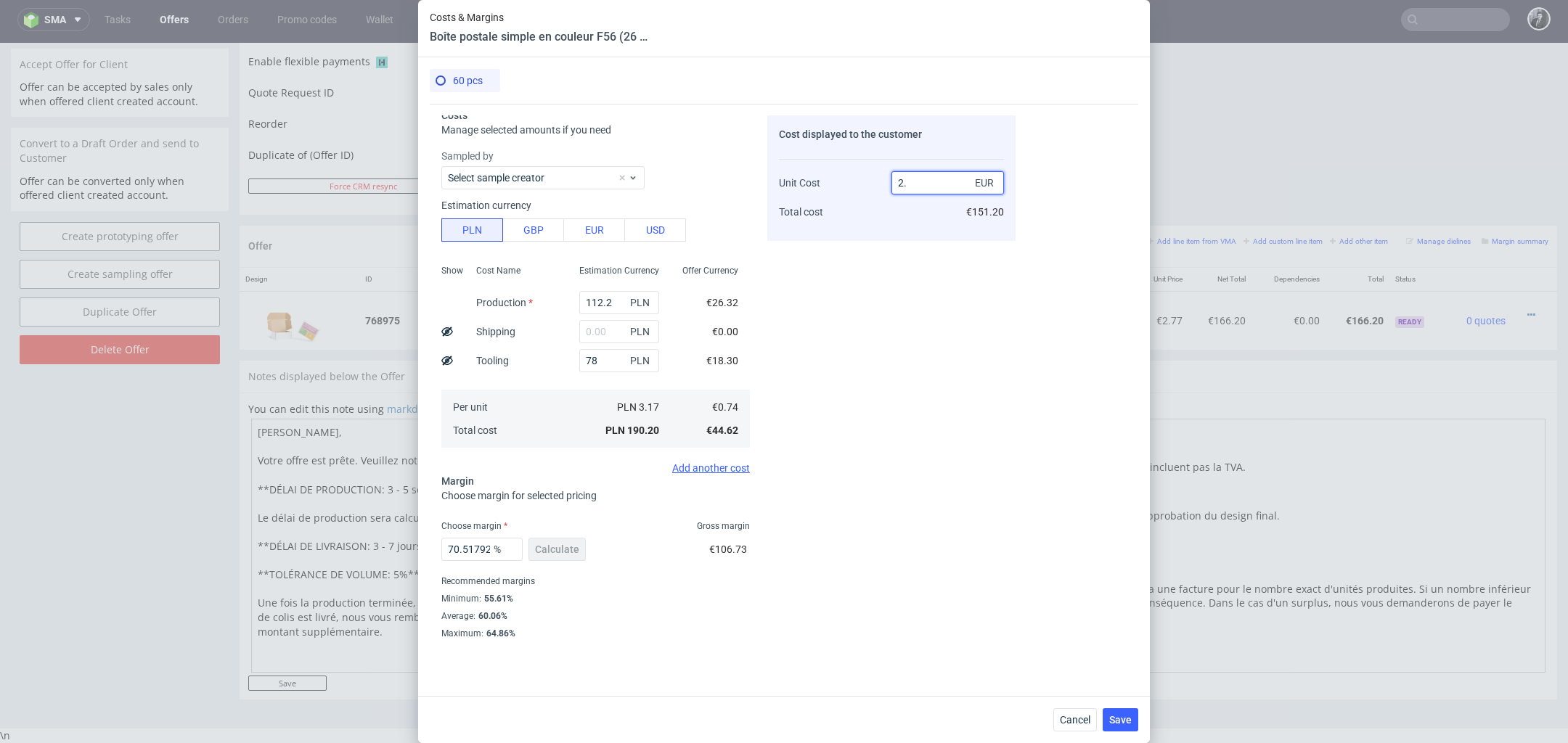
type input "2.°"
type input "NaN"
type input "0"
type input "2.50"
type input "70.39999999999999"
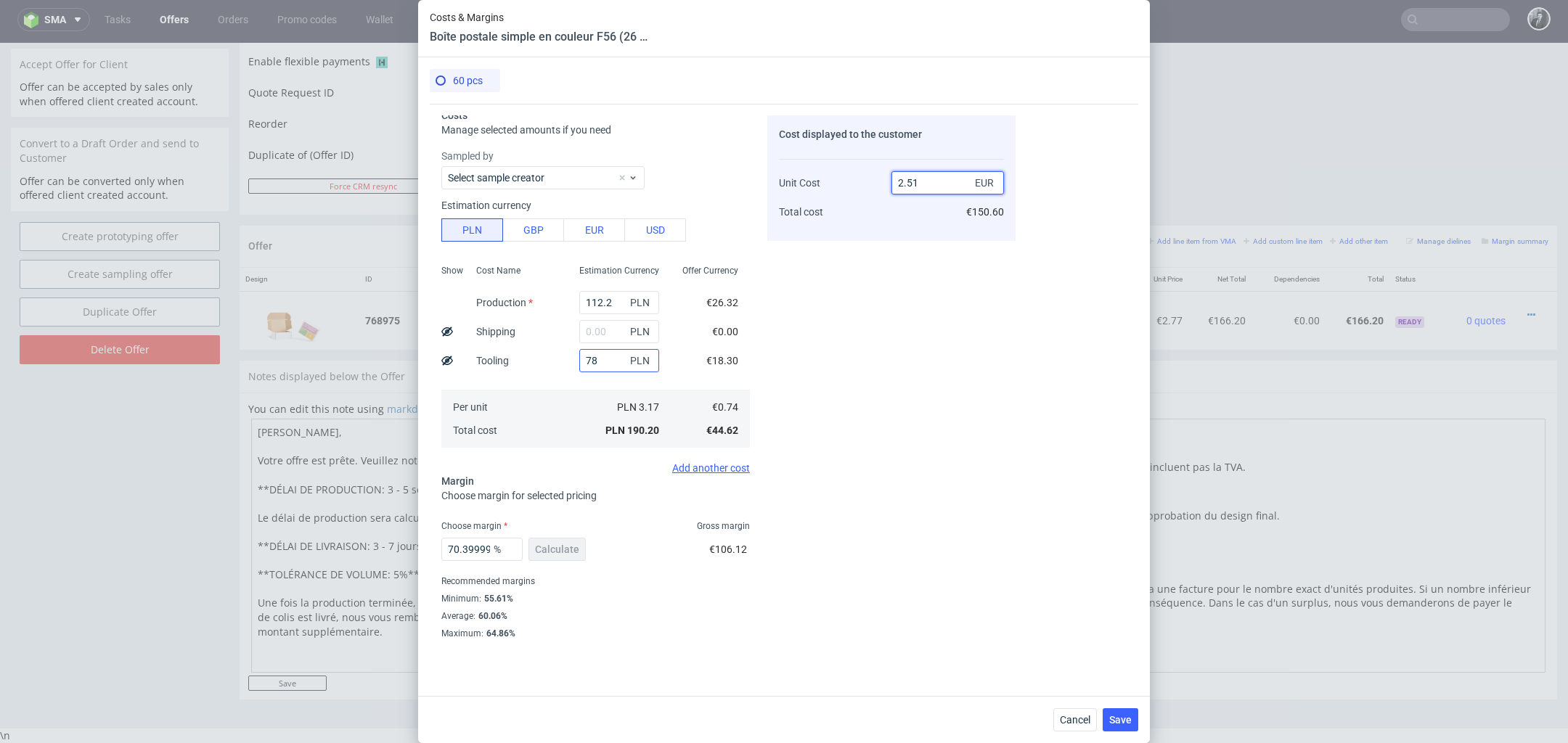
type input "2.51"
drag, startPoint x: 608, startPoint y: 360, endPoint x: 574, endPoint y: 360, distance: 34.0
click at [574, 360] on div "78 PLN" at bounding box center [619, 360] width 103 height 29
click at [616, 329] on input "text" at bounding box center [618, 331] width 80 height 23
paste input "78"
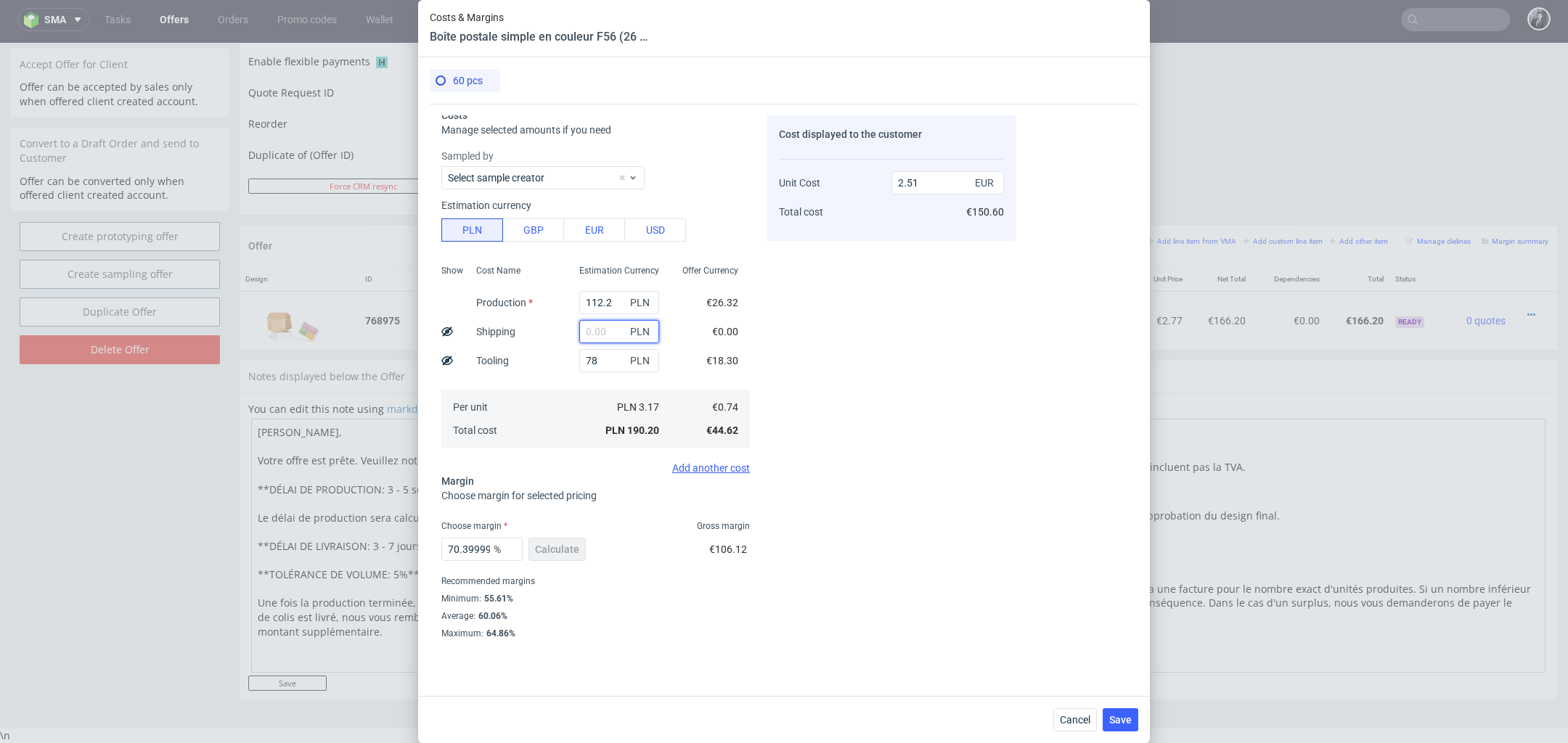
type input "78"
type input "3.53"
type input "78"
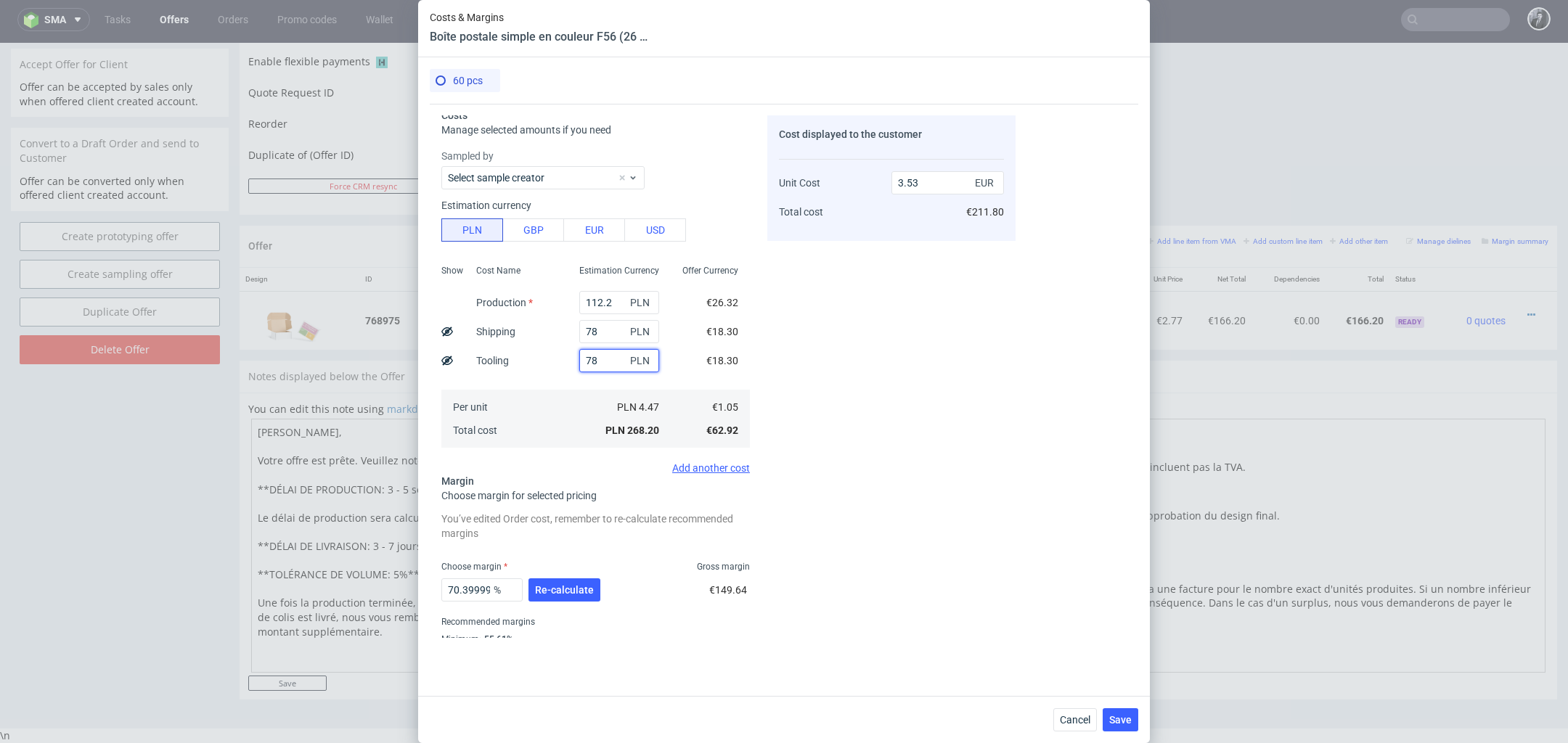
drag, startPoint x: 604, startPoint y: 359, endPoint x: 567, endPoint y: 359, distance: 37.0
click at [568, 359] on div "78 PLN" at bounding box center [619, 360] width 103 height 29
type input "2.51"
click at [1002, 377] on div "Cost displayed to the customer Unit Cost Total cost 2.51 EUR €150.60" at bounding box center [891, 376] width 248 height 523
click at [943, 177] on input "2.51" at bounding box center [947, 182] width 113 height 23
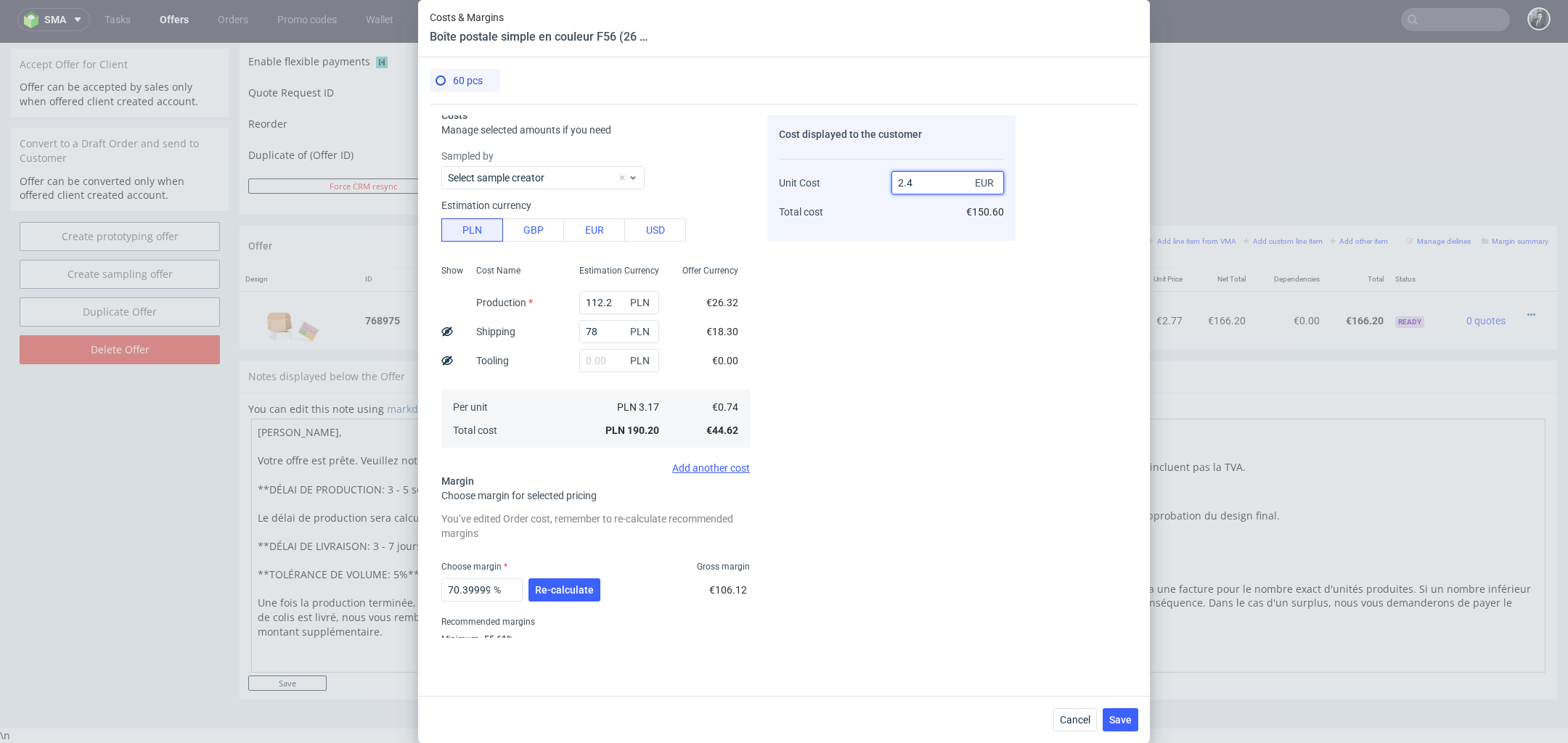
type input "2.49"
type input "70.28112449799197"
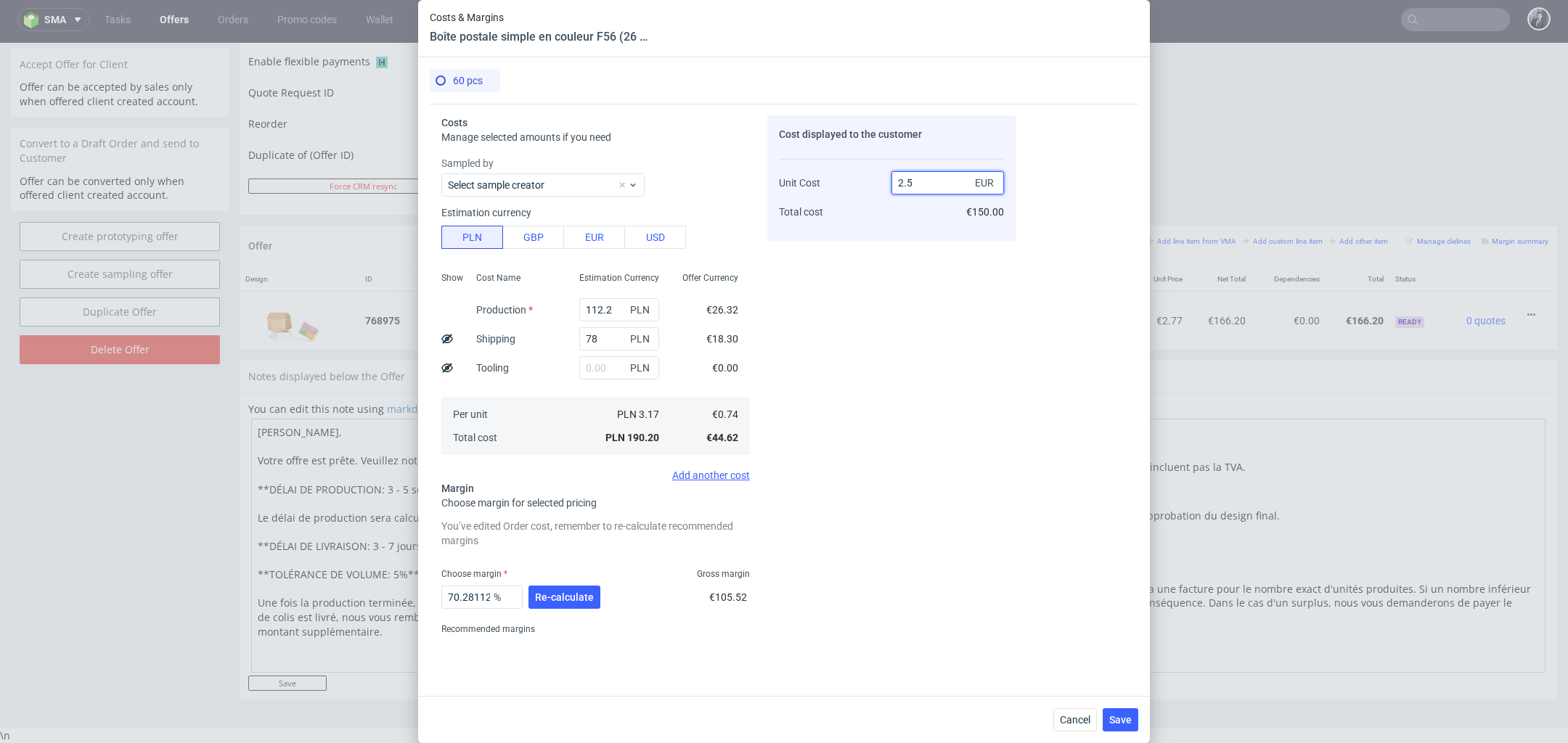
scroll to position [48, 0]
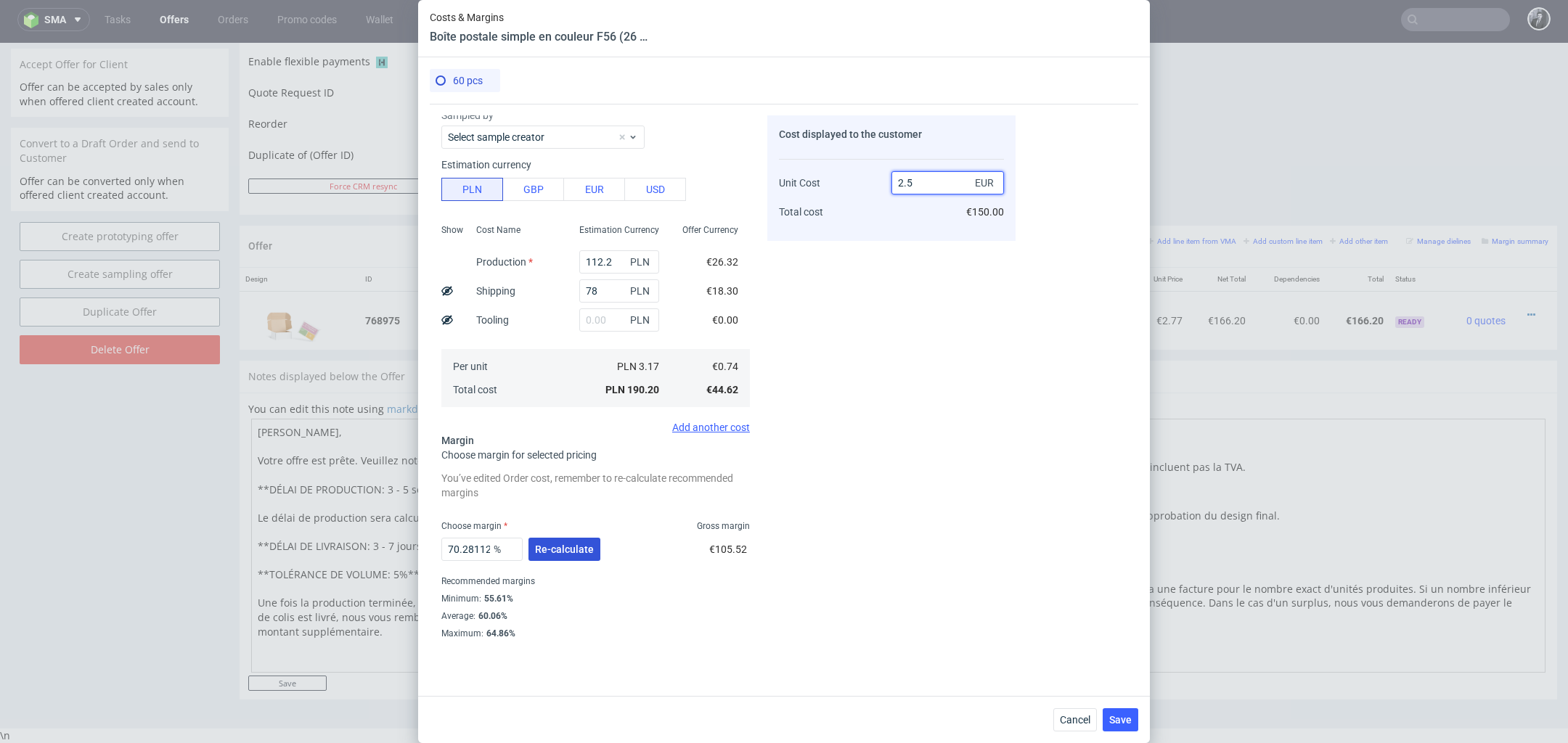
type input "2.5"
click at [579, 547] on span "Re-calculate" at bounding box center [564, 549] width 59 height 10
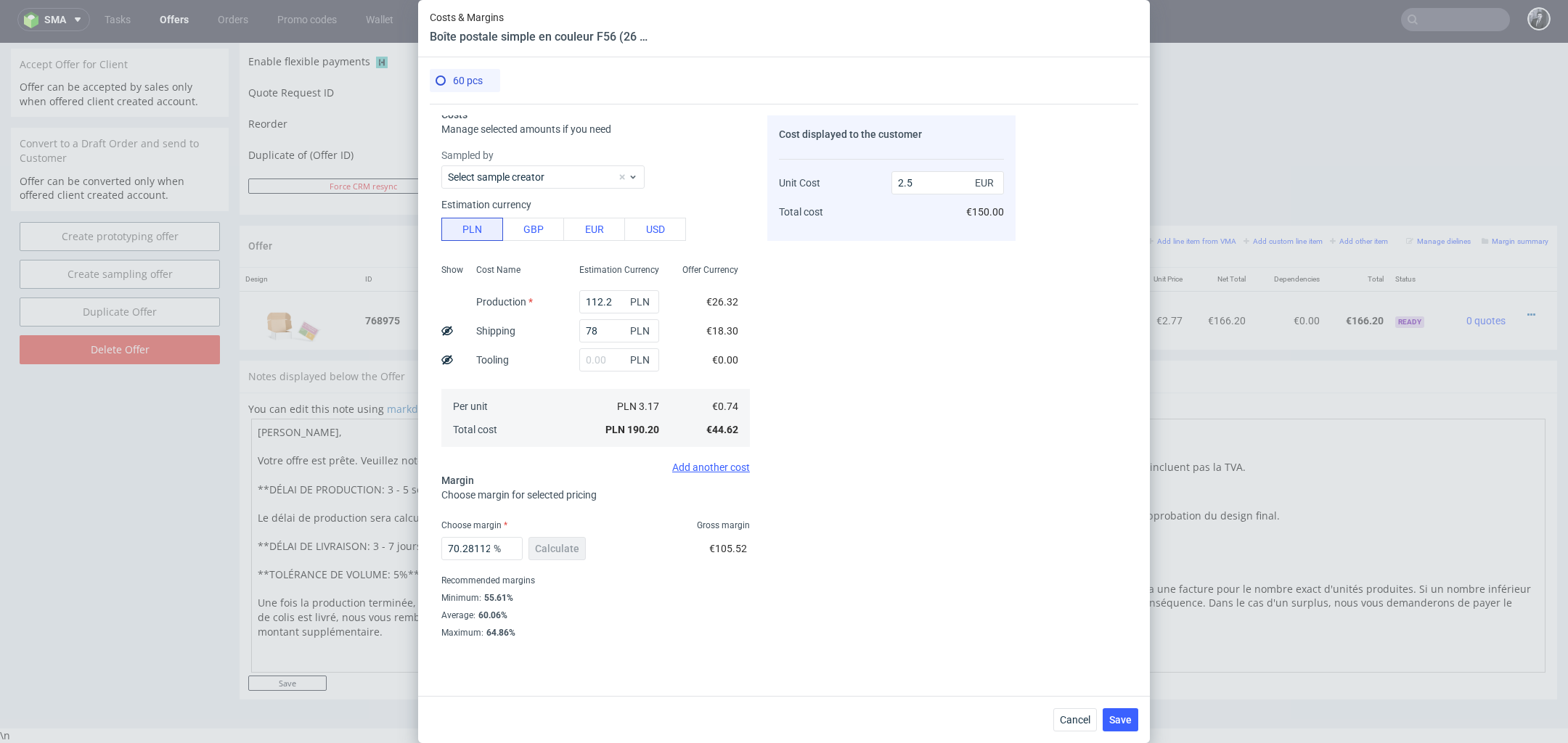
scroll to position [7, 0]
click at [1111, 715] on span "Save" at bounding box center [1120, 719] width 23 height 10
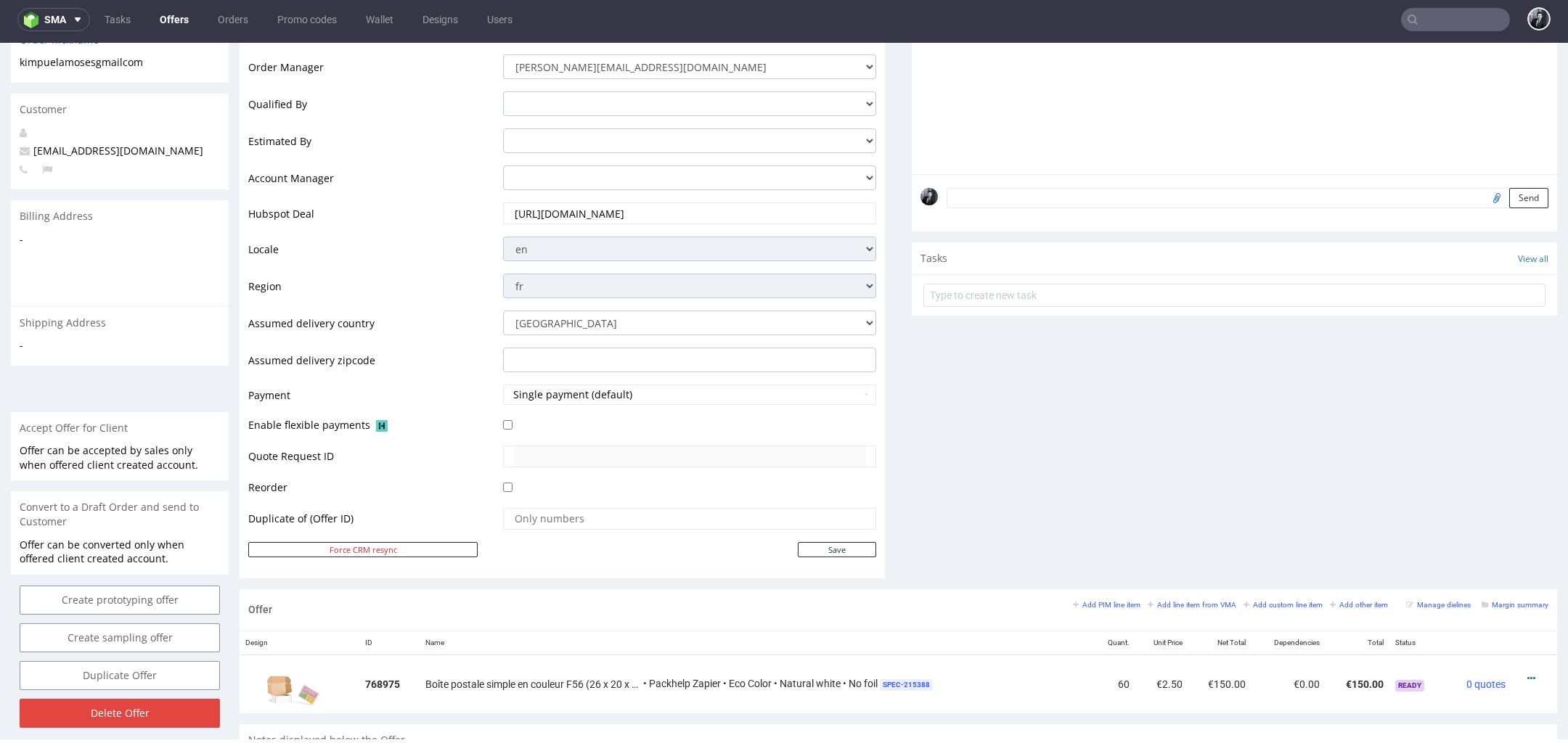
scroll to position [0, 0]
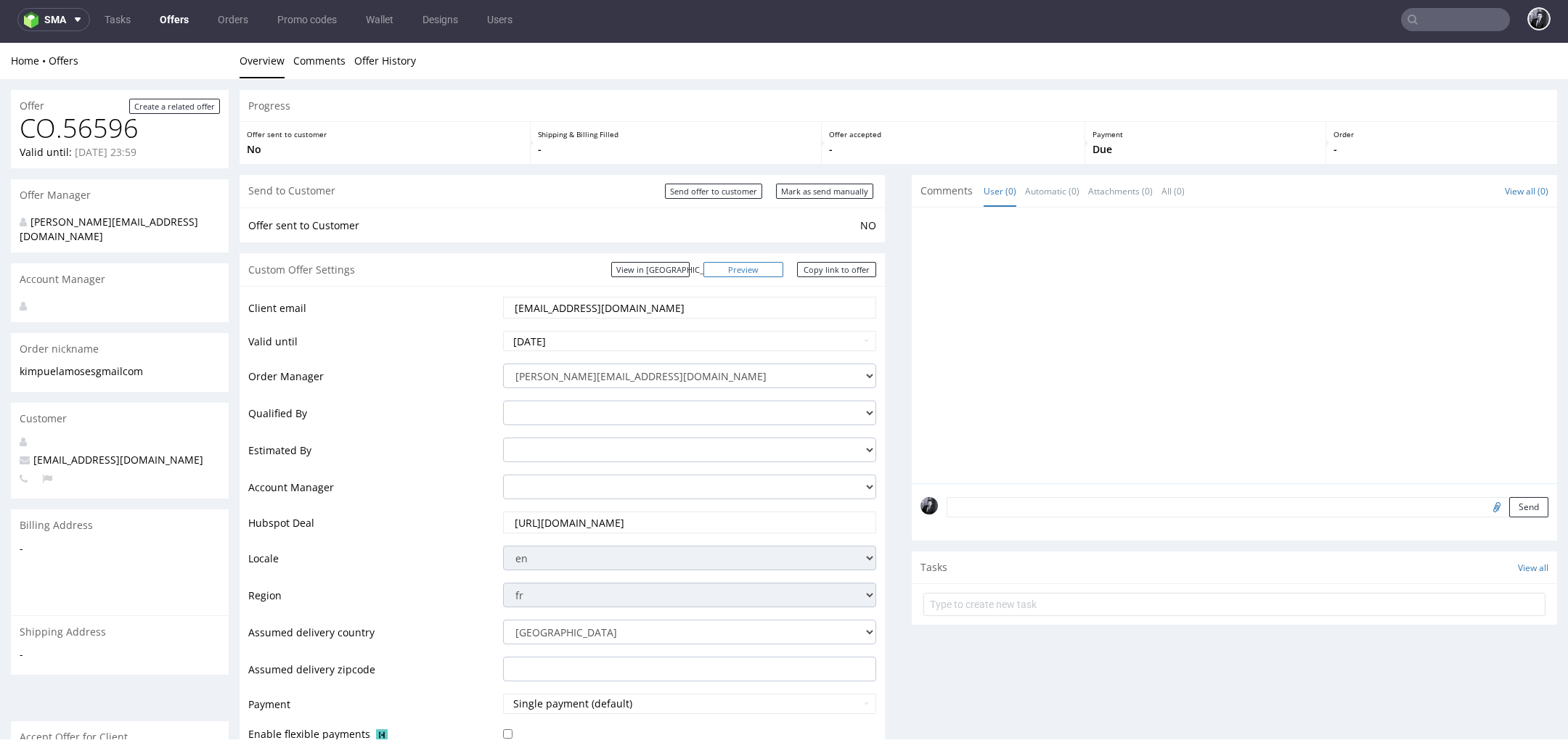
click at [763, 274] on link "Preview" at bounding box center [743, 269] width 80 height 15
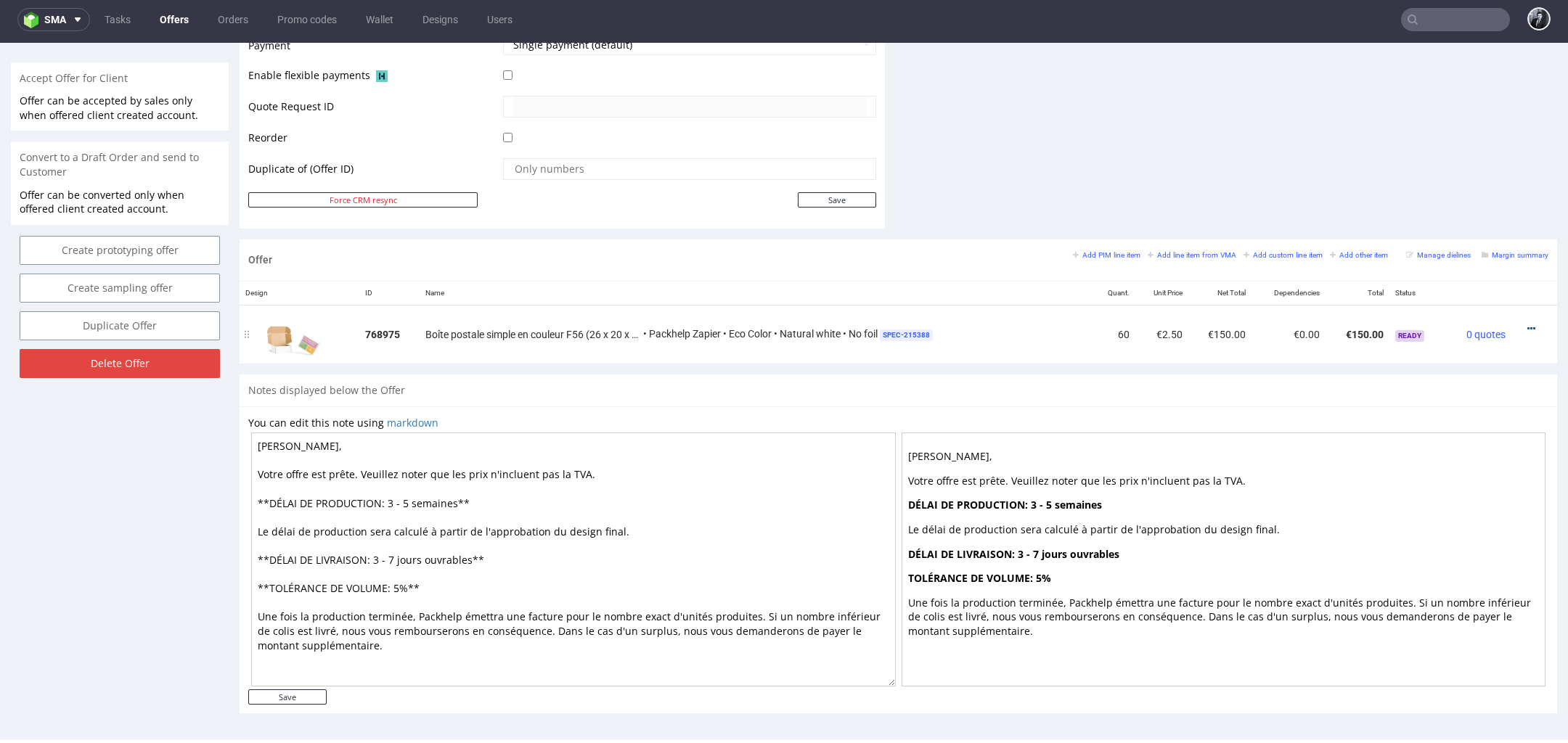
click at [1527, 323] on icon at bounding box center [1531, 328] width 8 height 10
click at [1470, 171] on span "Edit item specification" at bounding box center [1465, 166] width 117 height 14
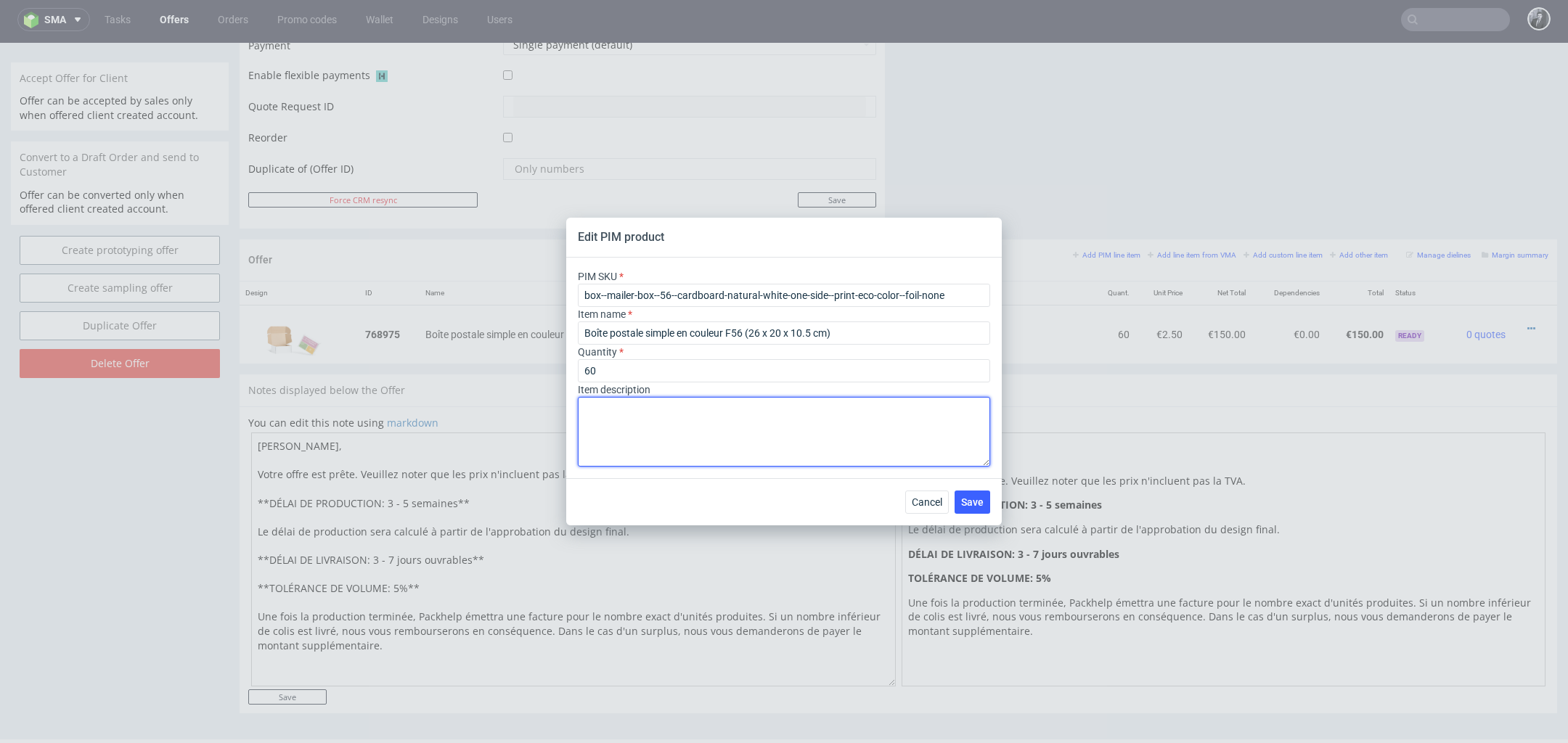
click at [812, 420] on textarea at bounding box center [783, 431] width 413 height 69
paste textarea "Matériau Carton ondulé Couleur du matériau Blanc – Marron Mode couleur d'impres…"
click at [589, 428] on textarea "Matériau Carton ondulé Couleur du matériau Blanc – Marron Mode couleur d'impres…" at bounding box center [783, 431] width 413 height 69
click at [581, 441] on textarea "Matériau : Carton ondulé Couleur du matériau Blanc – Marron Mode couleur d'impr…" at bounding box center [783, 431] width 413 height 69
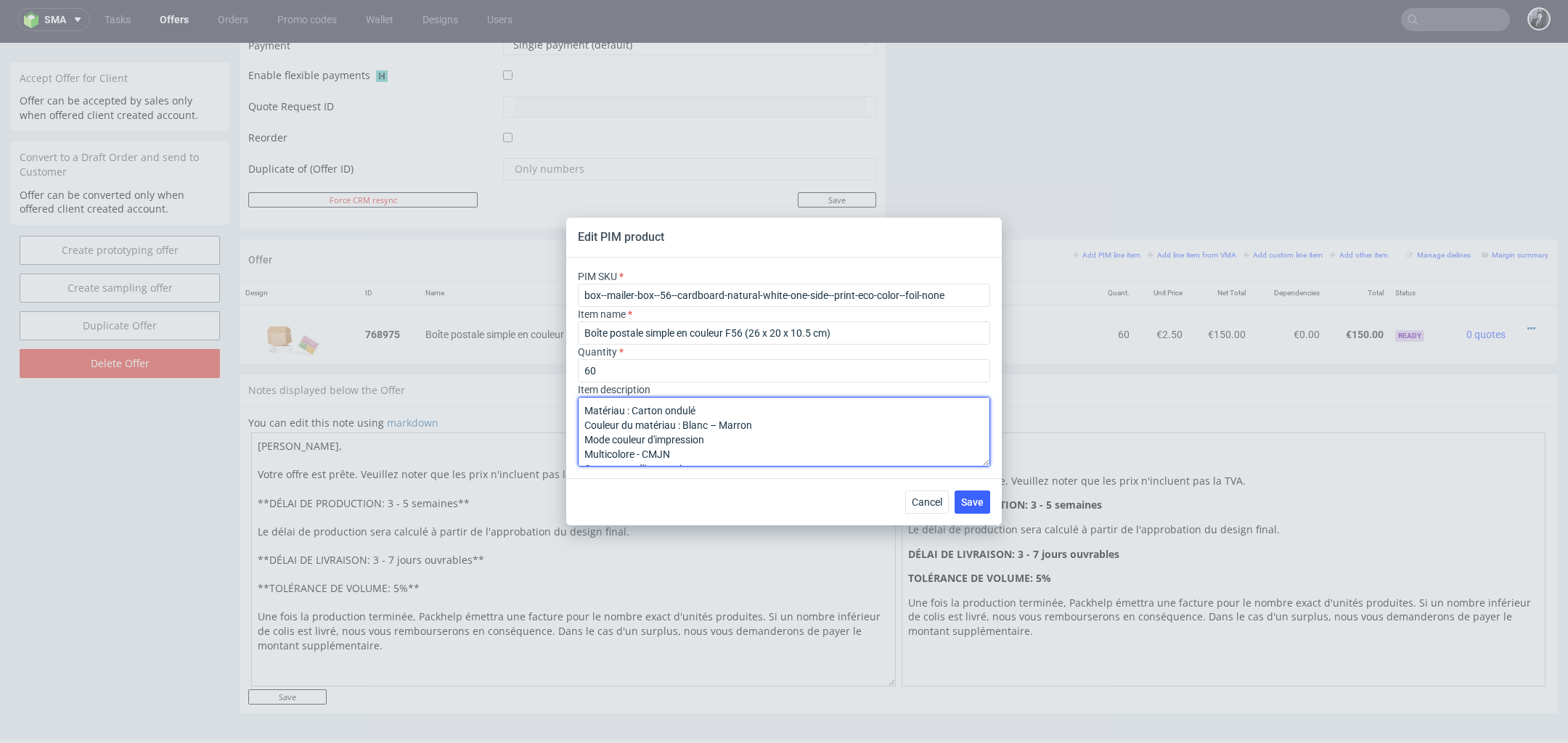
click at [718, 422] on textarea "Matériau : Carton ondulé Couleur du matériau : Blanc – Marron Mode couleur d'im…" at bounding box center [783, 431] width 413 height 69
click at [583, 456] on textarea "Matériau : Carton ondulé Couleur du matériau : Blanc – Marron Mode couleur d'im…" at bounding box center [783, 431] width 413 height 69
click at [584, 428] on textarea "Matériau : Carton ondulé Couleur du matériau : Blanc – Marron Mode couleur d'im…" at bounding box center [783, 431] width 413 height 69
click at [581, 439] on textarea "Matériau : Carton ondulé Couleur du matériau : Blanc – Marron Mode couleur d'im…" at bounding box center [783, 431] width 413 height 69
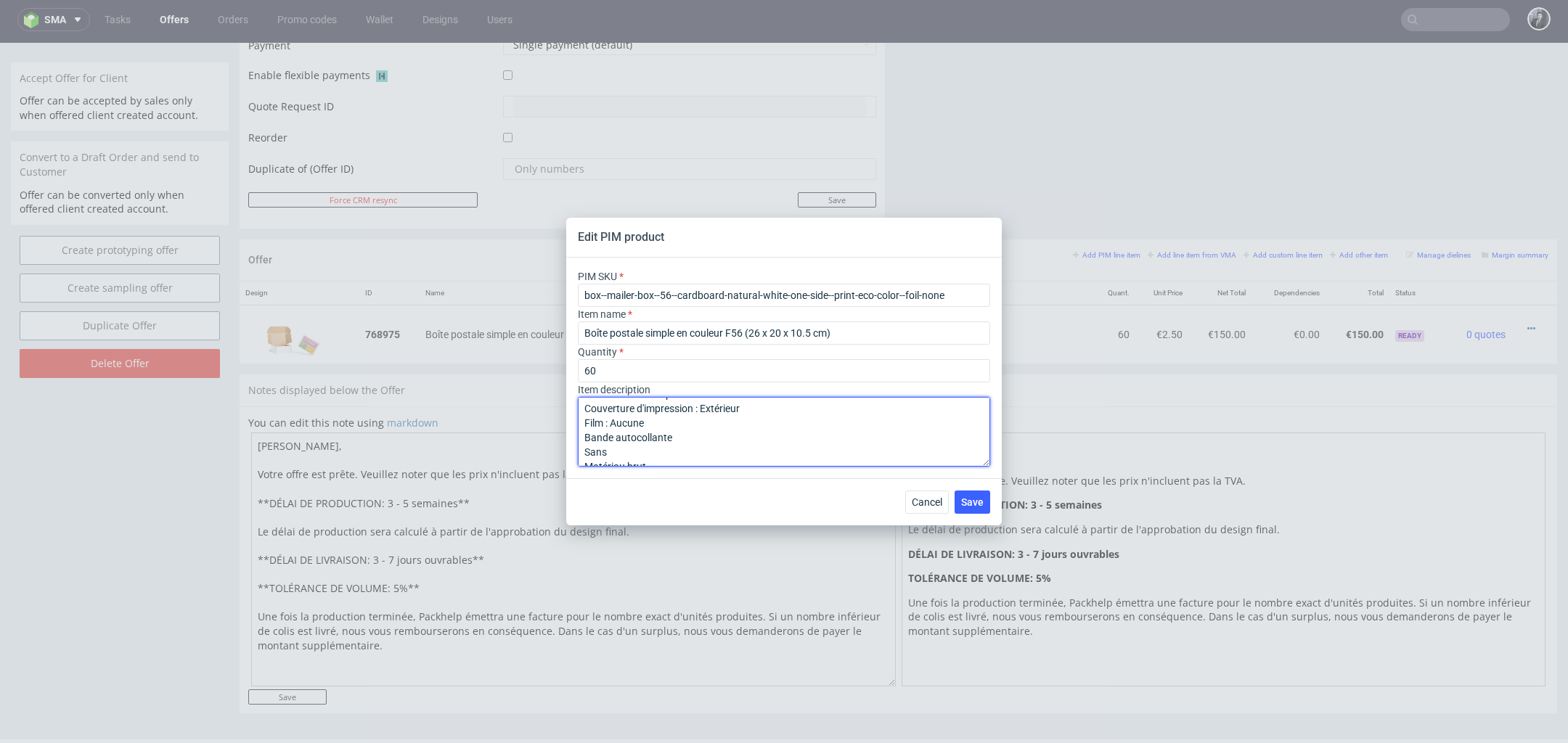
click at [666, 429] on textarea "Matériau : Carton ondulé Couleur du matériau : Blanc – Marron Mode couleur d'im…" at bounding box center [783, 431] width 413 height 69
click at [587, 451] on textarea "Matériau : Carton ondulé Couleur du matériau : Blanc – Marron Mode couleur d'im…" at bounding box center [783, 431] width 413 height 69
click at [584, 451] on textarea "Matériau : Carton ondulé Couleur du matériau : Blanc – Marron Mode couleur d'im…" at bounding box center [783, 431] width 413 height 69
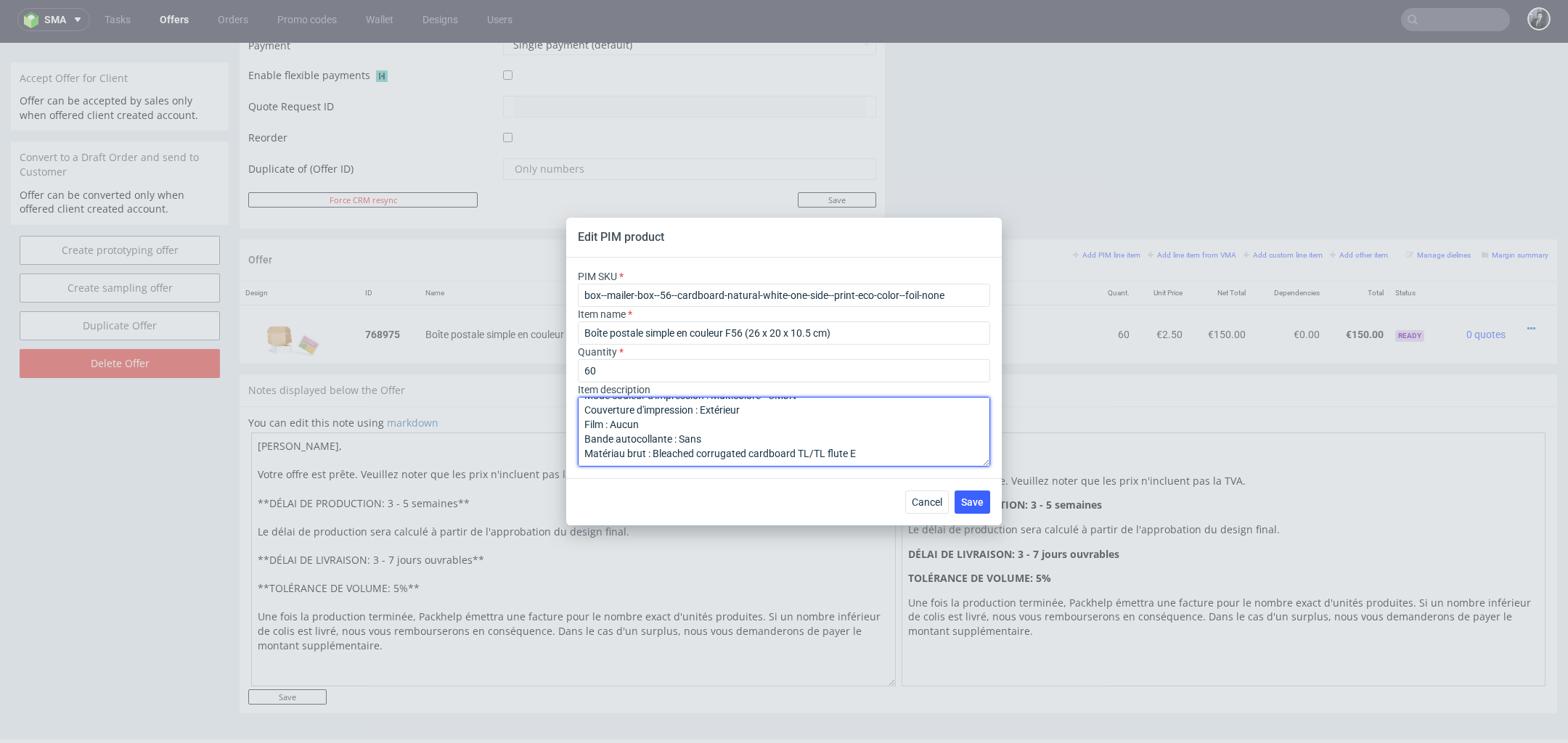
click at [804, 450] on textarea "Matériau : Carton ondulé Couleur du matériau : Blanc – Marron Mode couleur d'im…" at bounding box center [783, 431] width 413 height 69
drag, startPoint x: 719, startPoint y: 424, endPoint x: 685, endPoint y: 424, distance: 34.0
click at [685, 424] on textarea "Matériau : Carton ondulé Couleur du matériau : Blanc – Marron Mode couleur d'im…" at bounding box center [783, 431] width 413 height 69
type textarea "Matériau : Carton ondulé Couleur du matériau : Marron Mode couleur d'impression…"
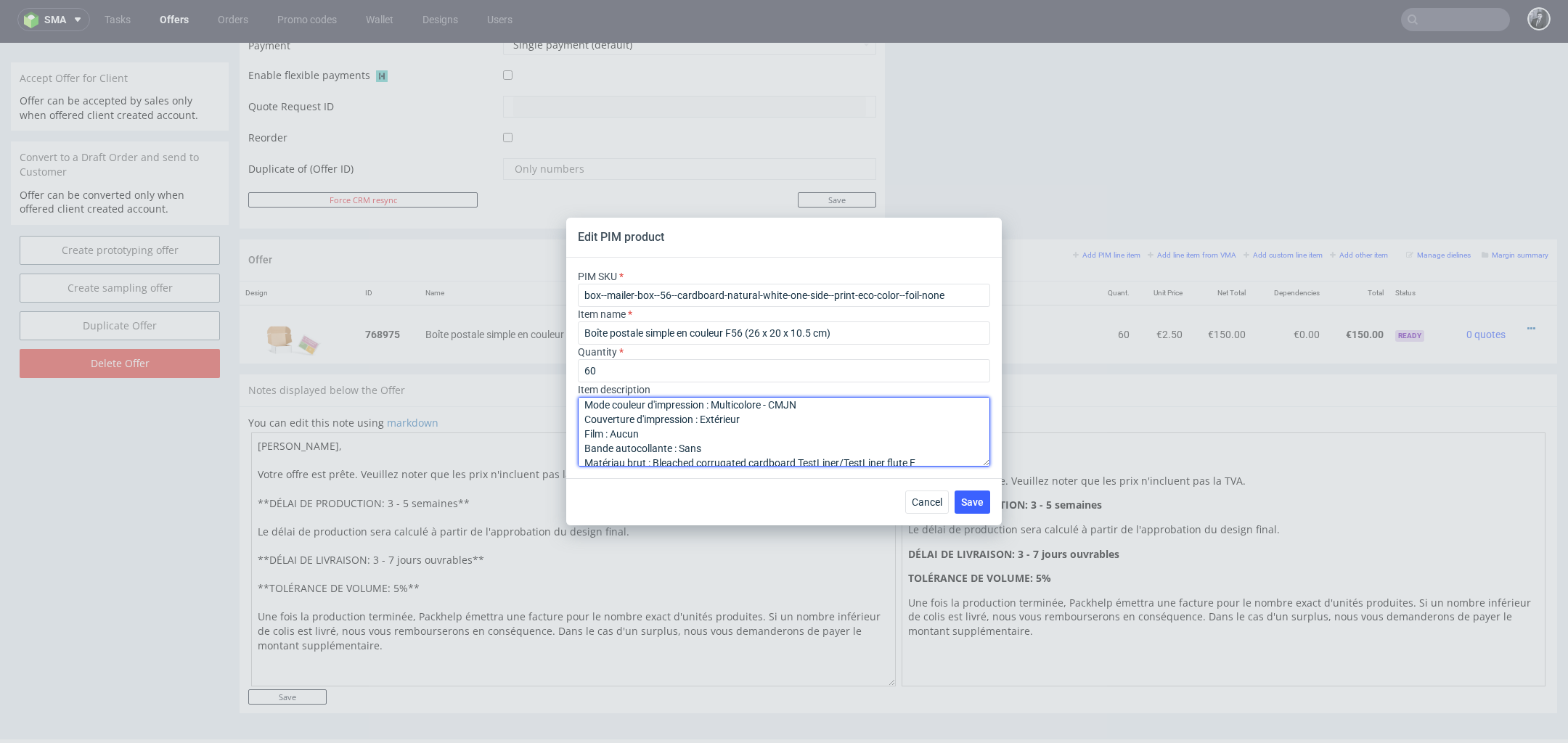
scroll to position [44, 0]
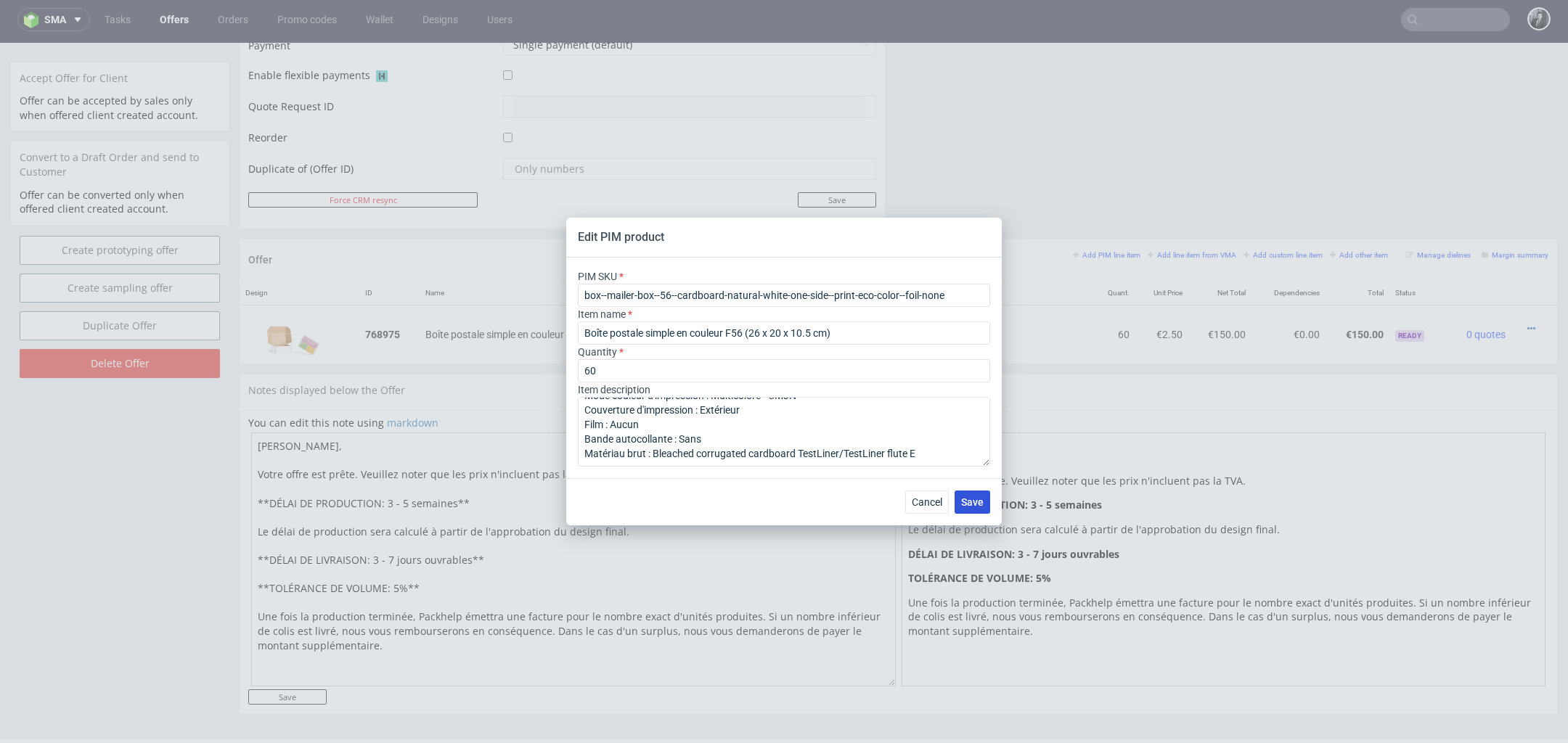
click at [976, 503] on span "Save" at bounding box center [972, 502] width 23 height 10
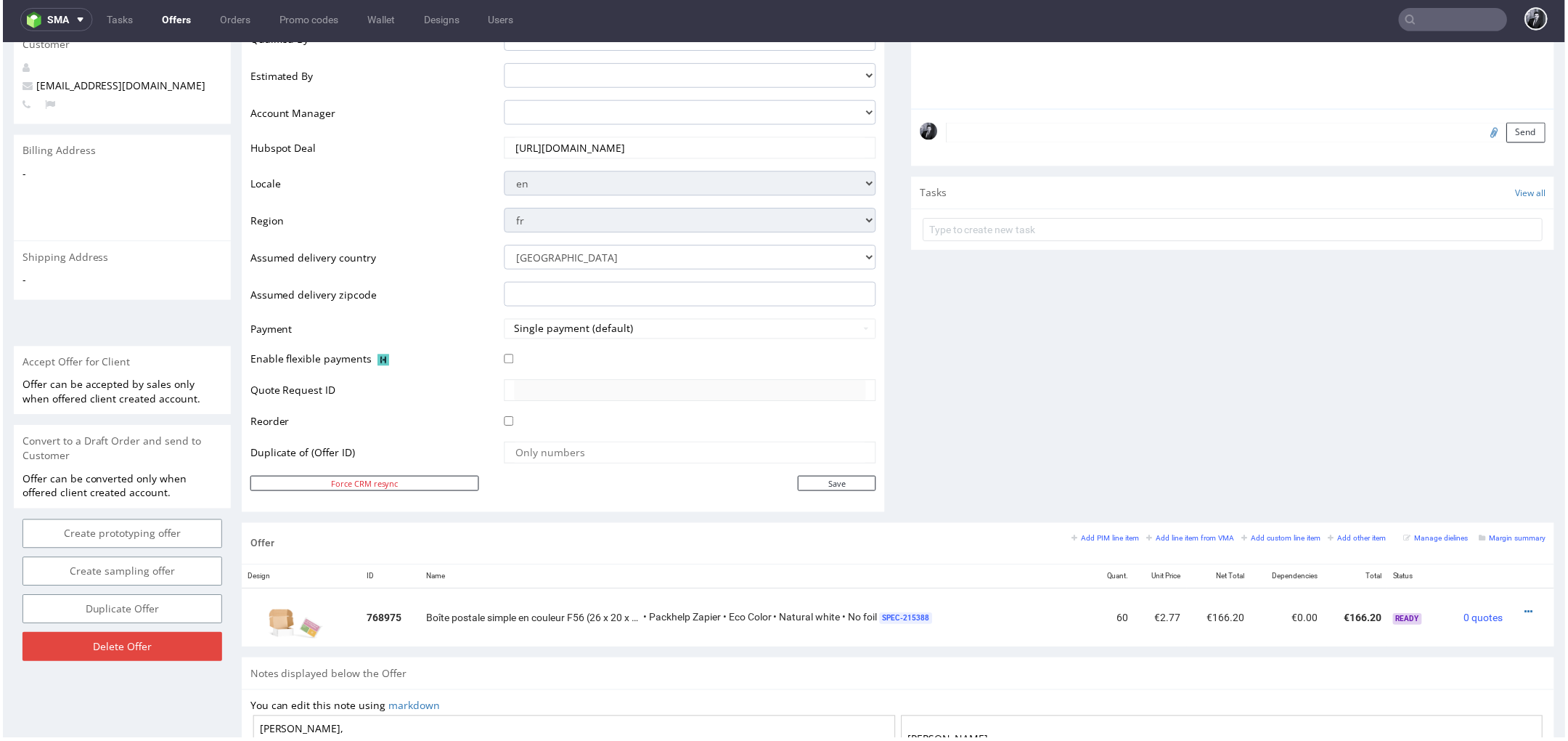
scroll to position [659, 0]
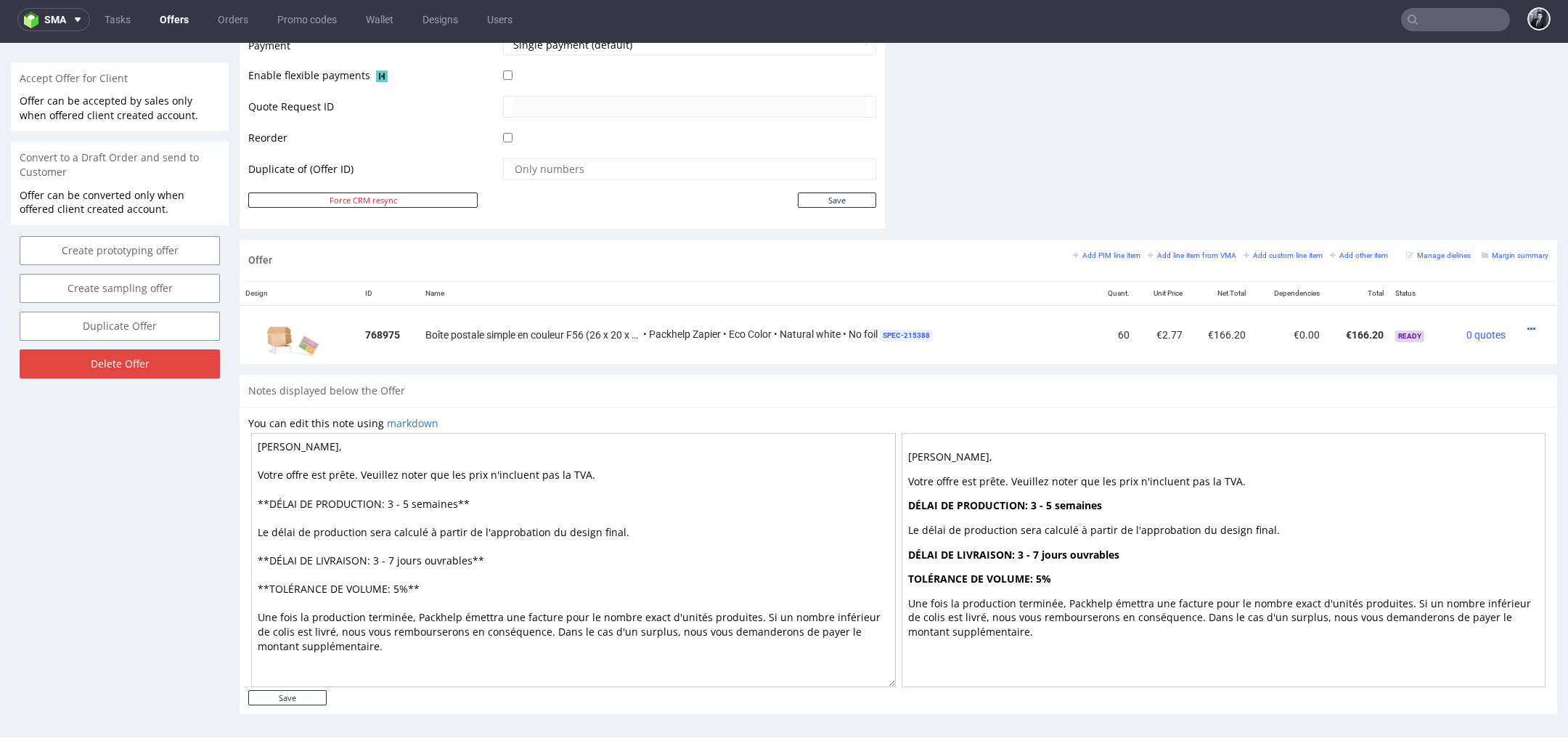
click at [177, 12] on link "Offers" at bounding box center [174, 19] width 47 height 23
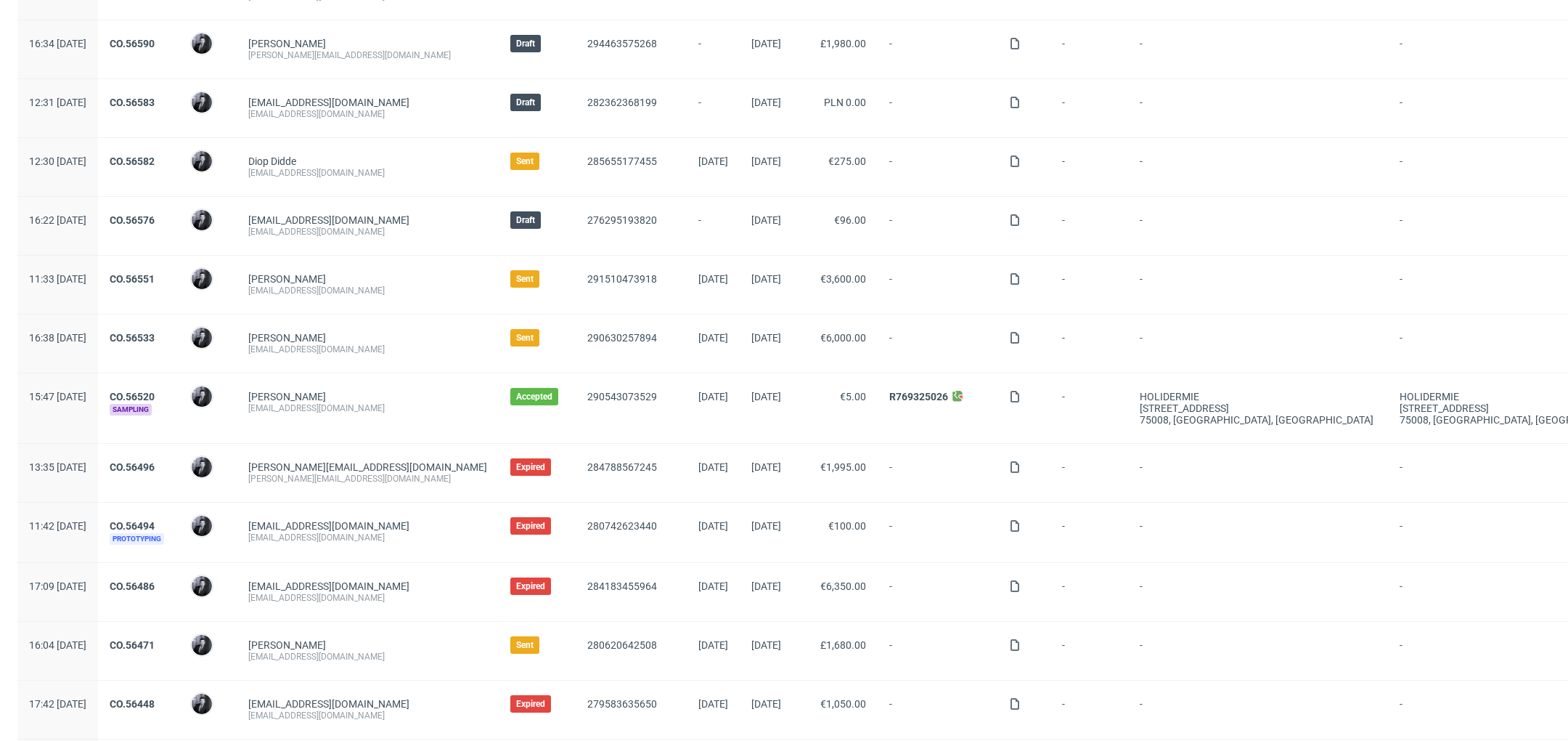
scroll to position [211, 0]
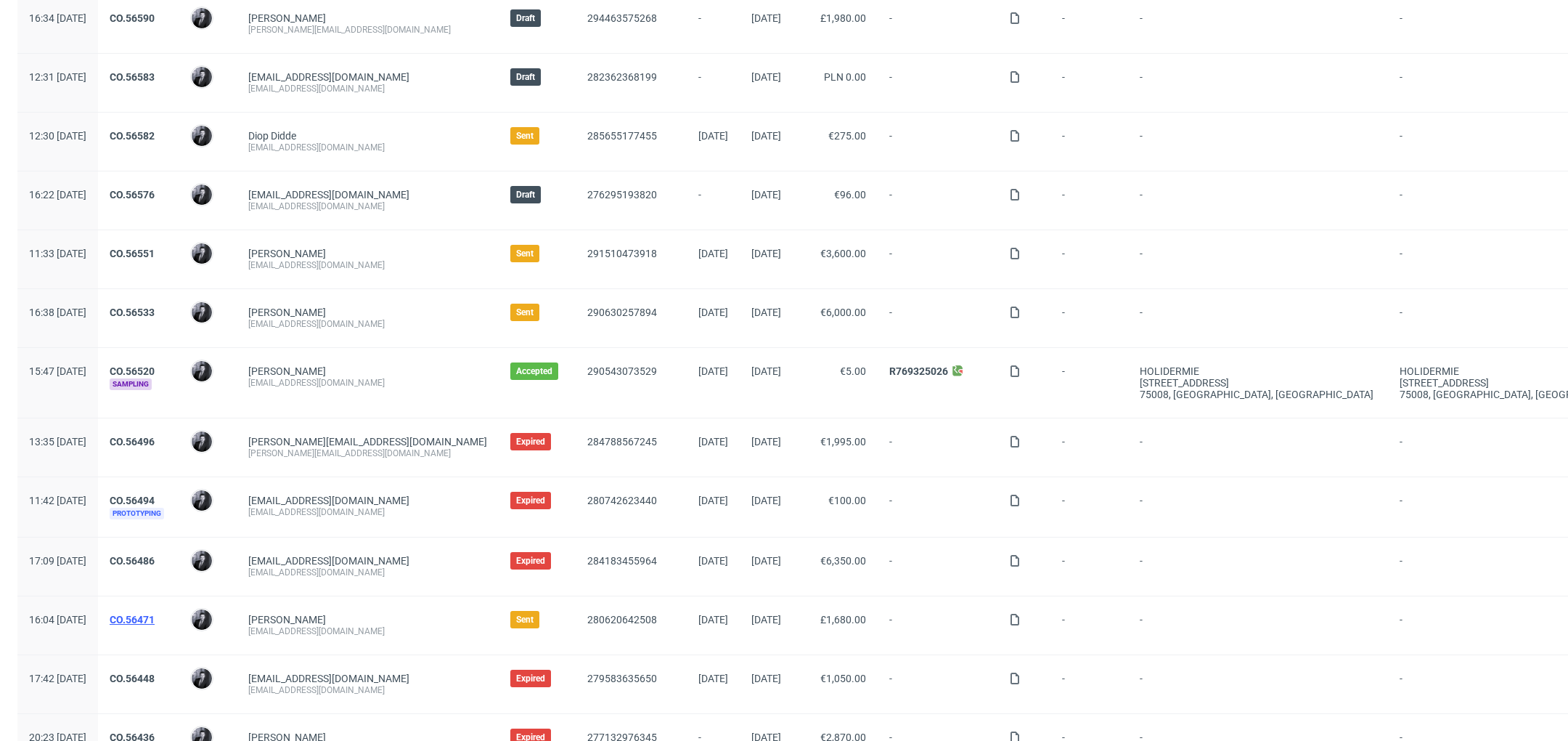
click at [155, 618] on link "CO.56471" at bounding box center [132, 619] width 45 height 12
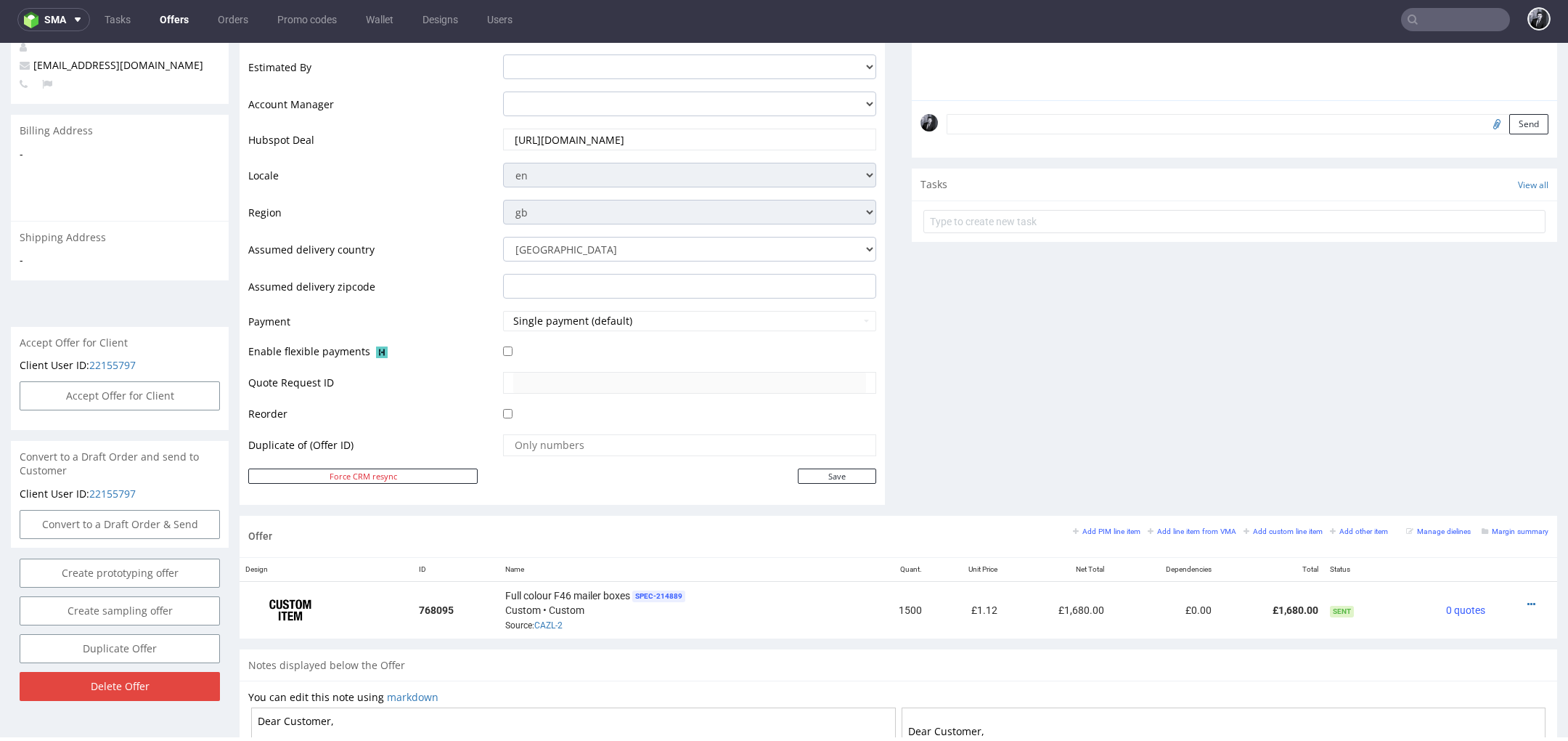
scroll to position [672, 0]
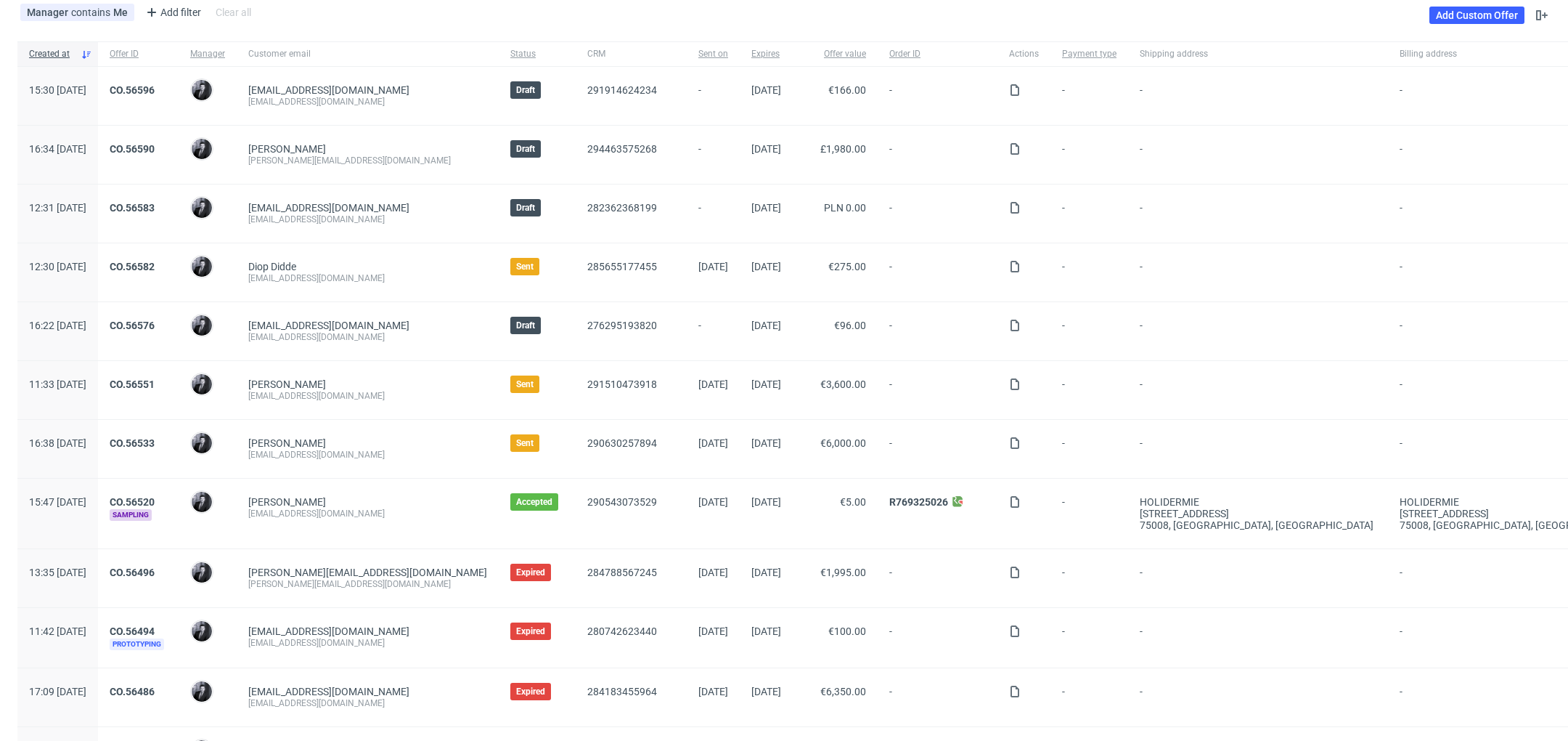
scroll to position [75, 0]
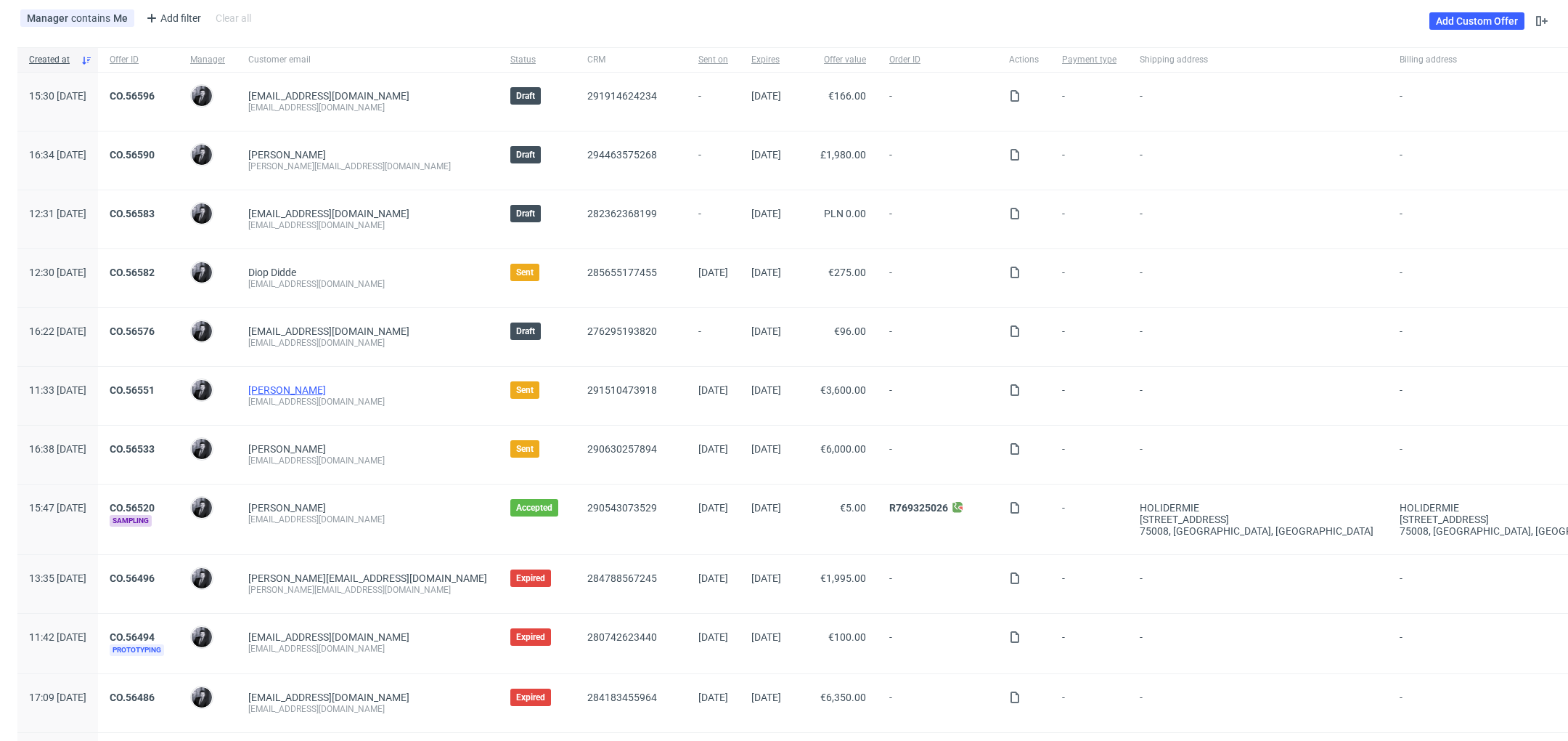
click at [326, 386] on link "[PERSON_NAME]" at bounding box center [287, 390] width 77 height 12
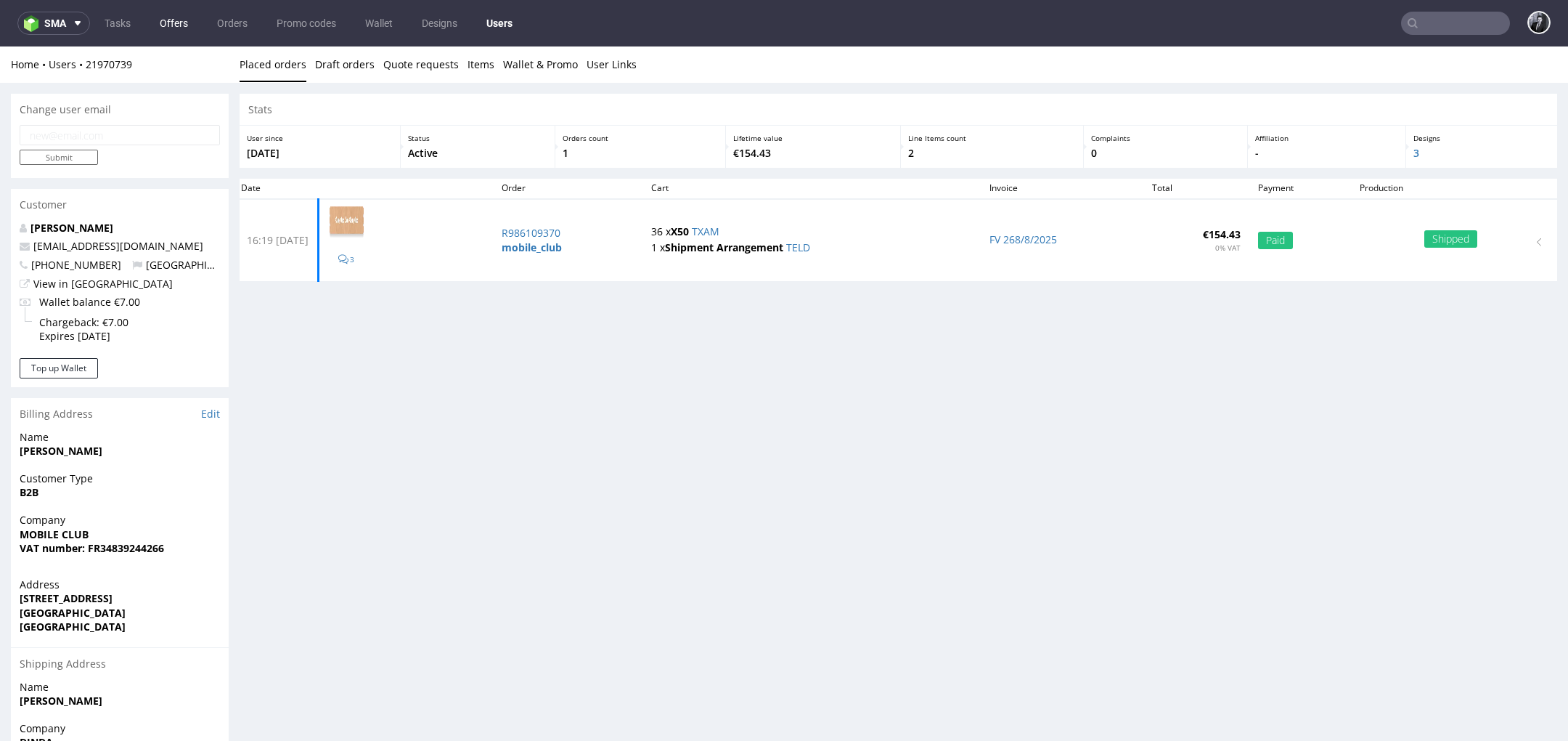
click at [174, 14] on link "Offers" at bounding box center [174, 23] width 46 height 23
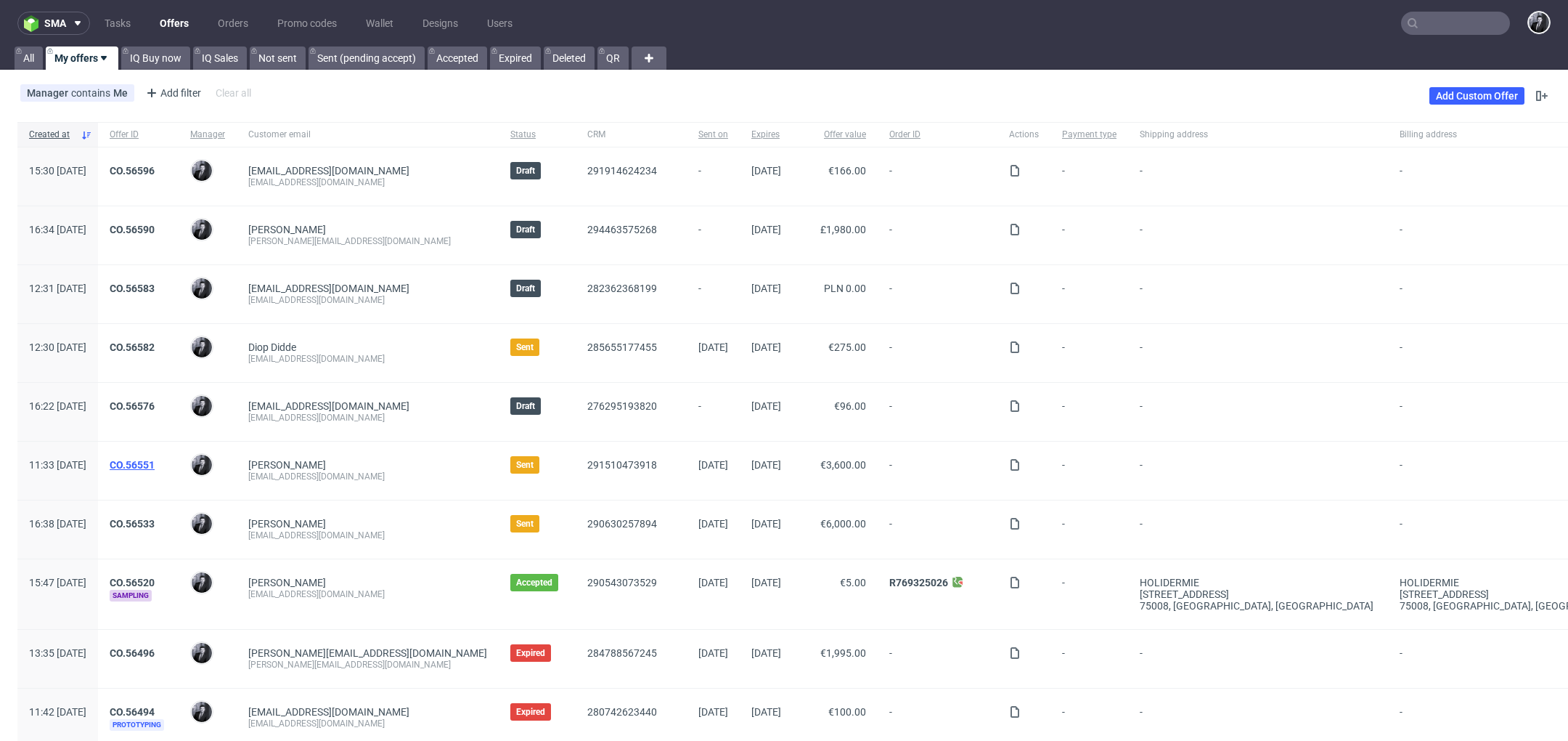
click at [155, 462] on link "CO.56551" at bounding box center [132, 465] width 45 height 12
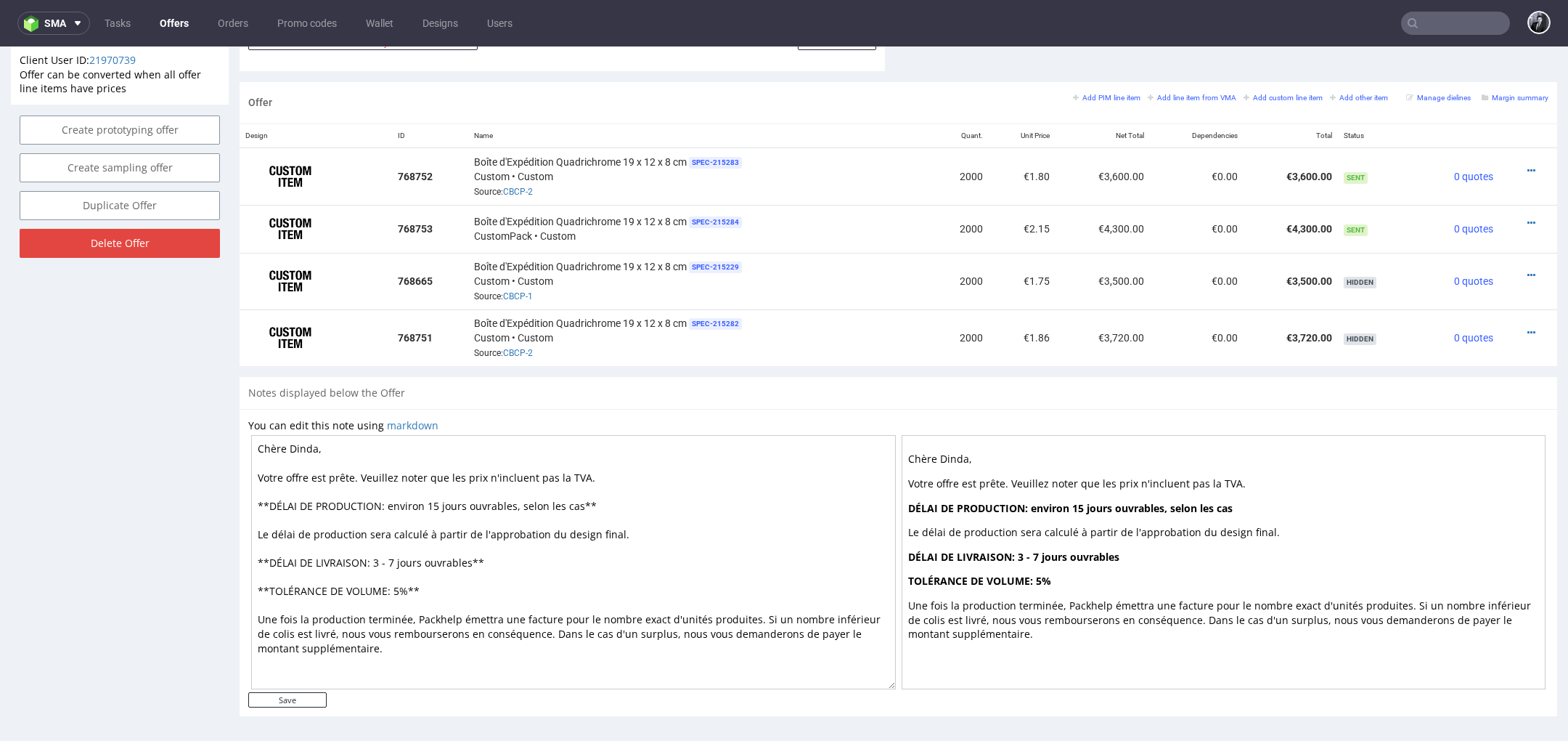
scroll to position [5, 0]
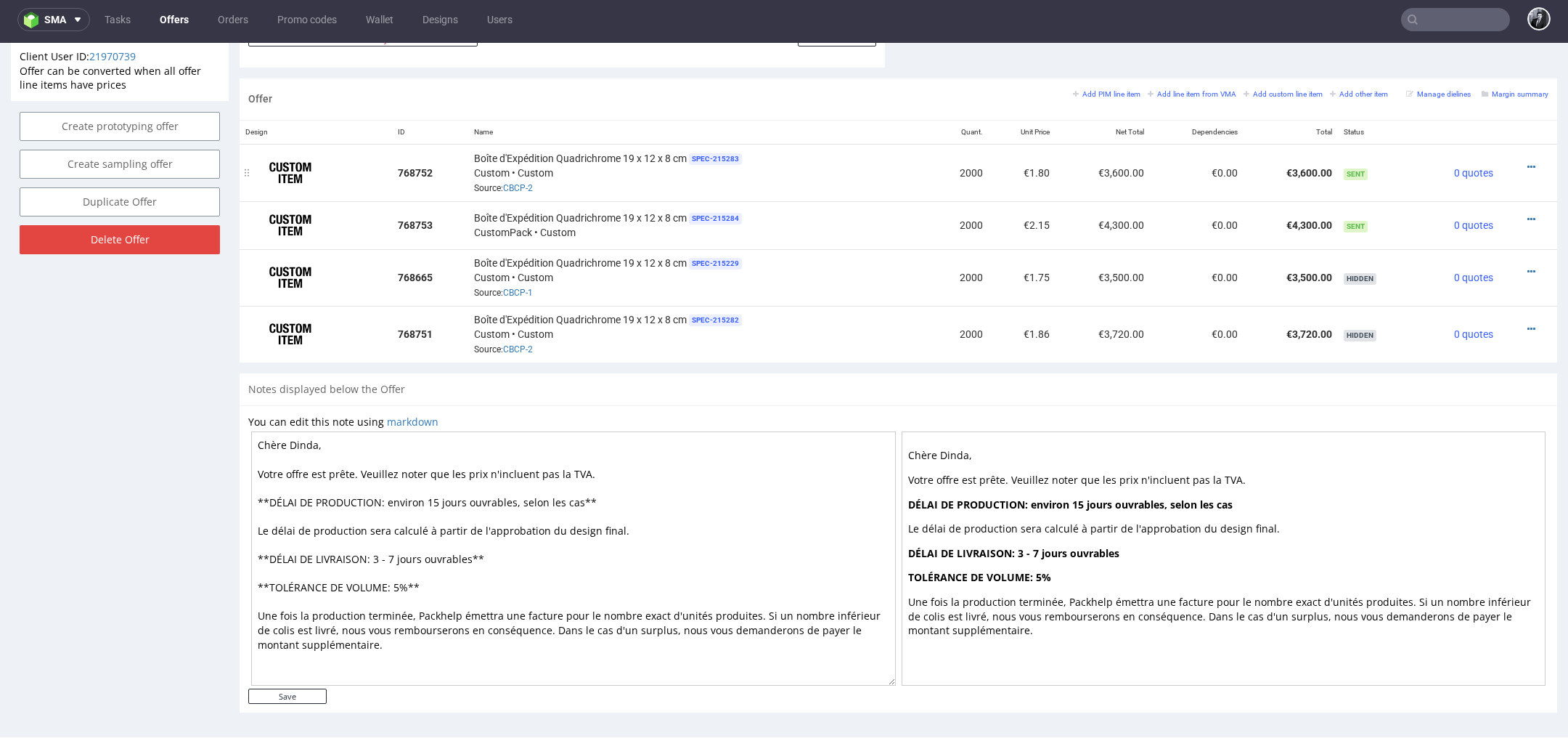
click at [1508, 161] on div at bounding box center [1523, 167] width 38 height 14
click at [1527, 162] on icon at bounding box center [1531, 167] width 8 height 10
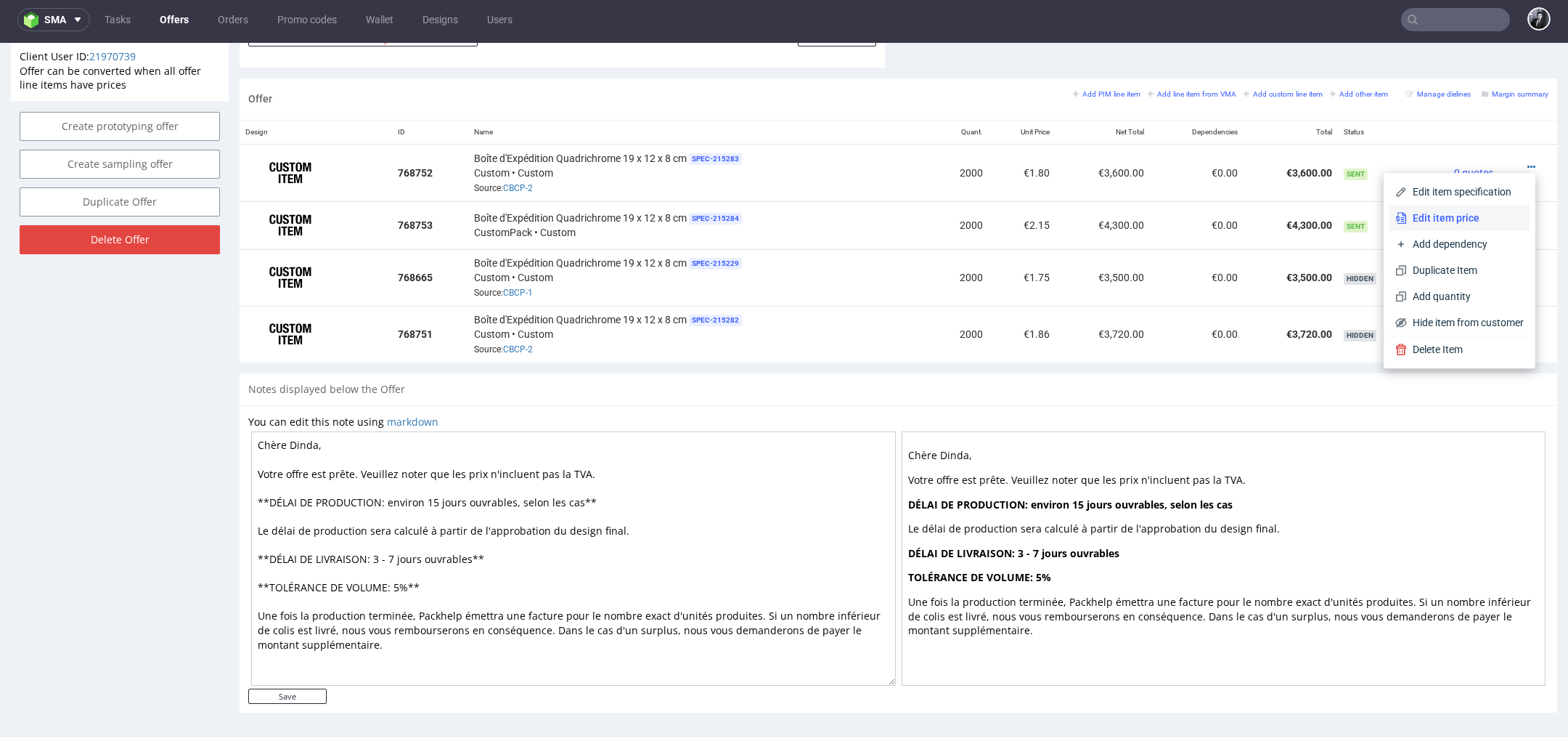
click at [1470, 219] on span "Edit item price" at bounding box center [1465, 218] width 117 height 14
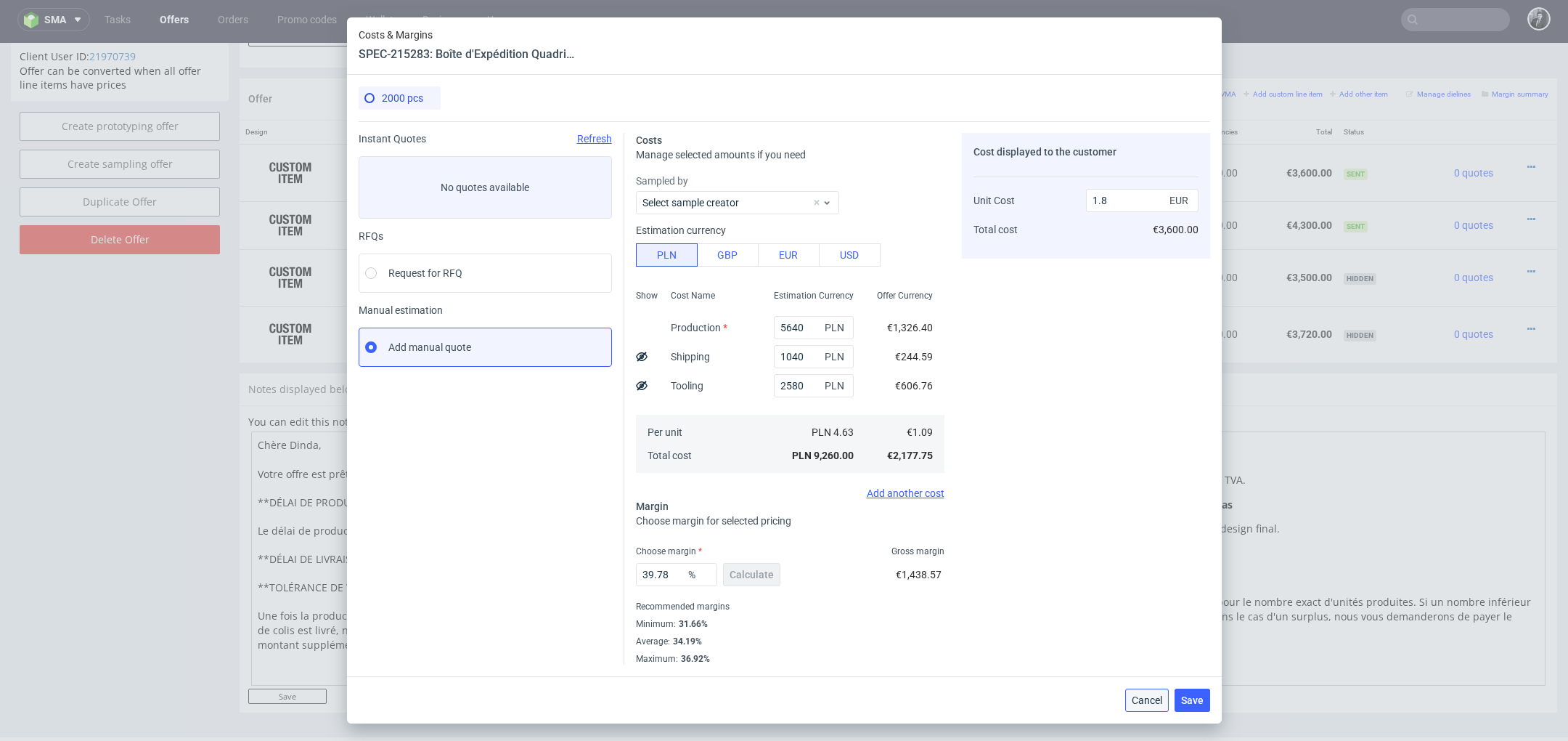
click at [1147, 702] on span "Cancel" at bounding box center [1147, 700] width 31 height 10
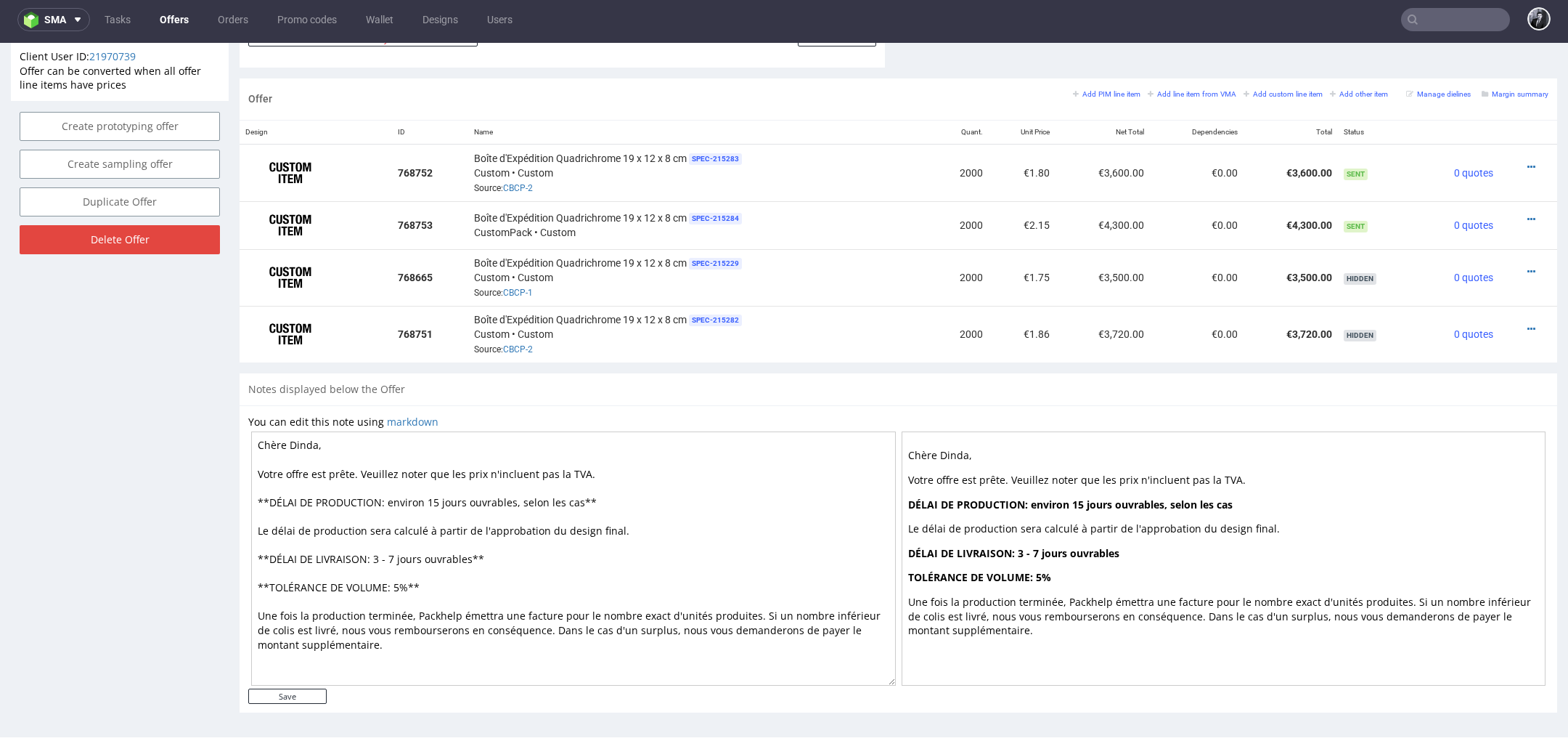
click at [173, 22] on link "Offers" at bounding box center [174, 19] width 47 height 23
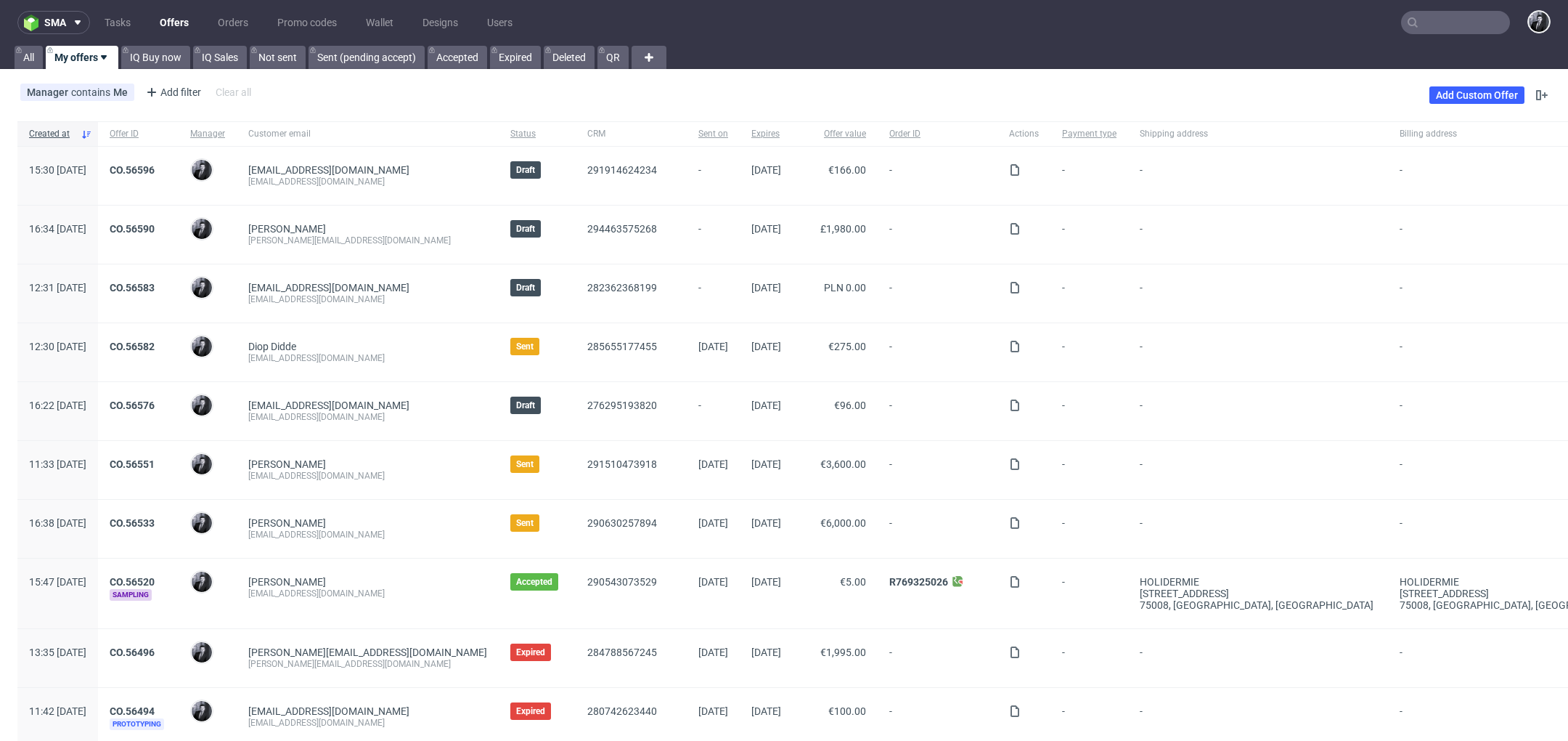
scroll to position [342, 0]
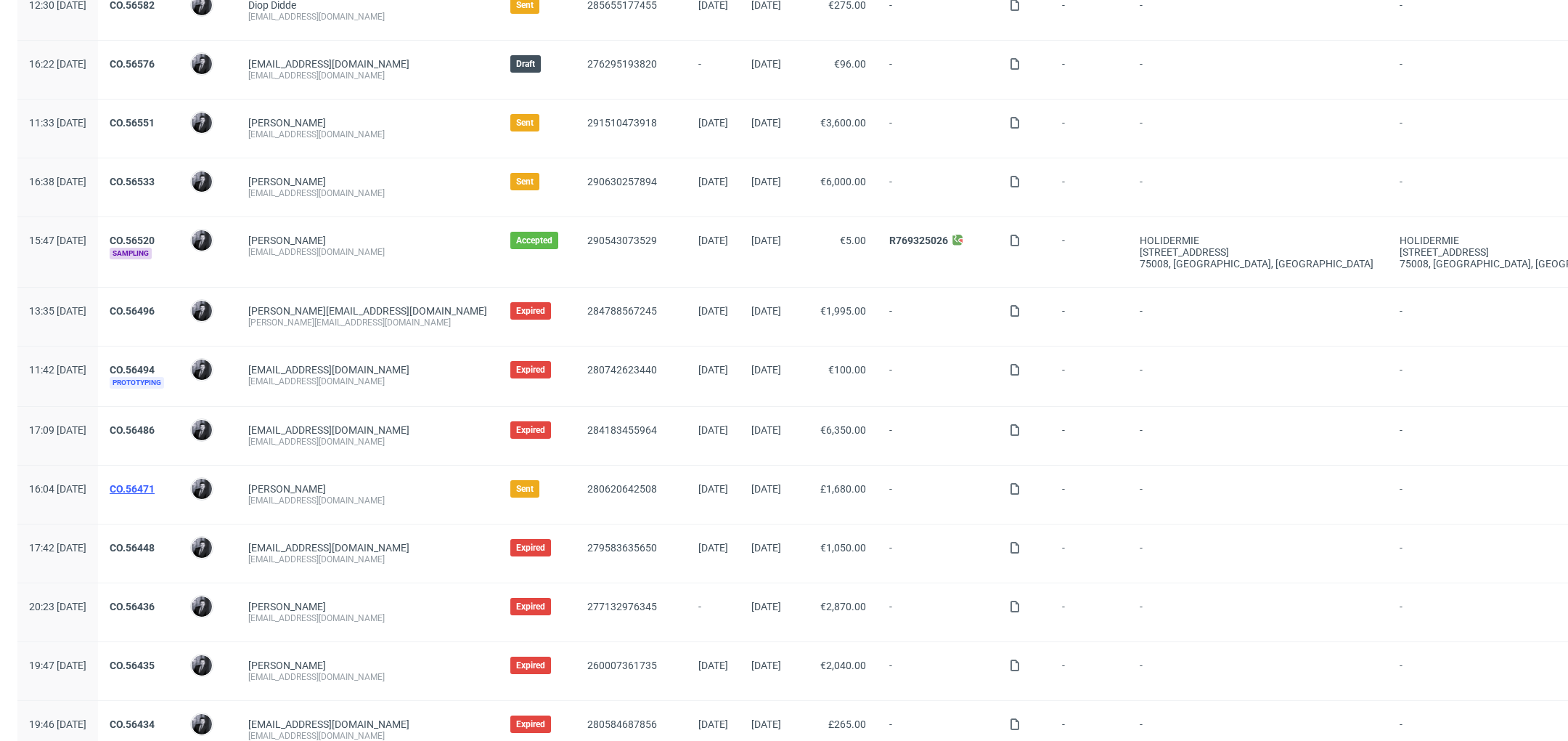
click at [155, 483] on link "CO.56471" at bounding box center [132, 488] width 45 height 12
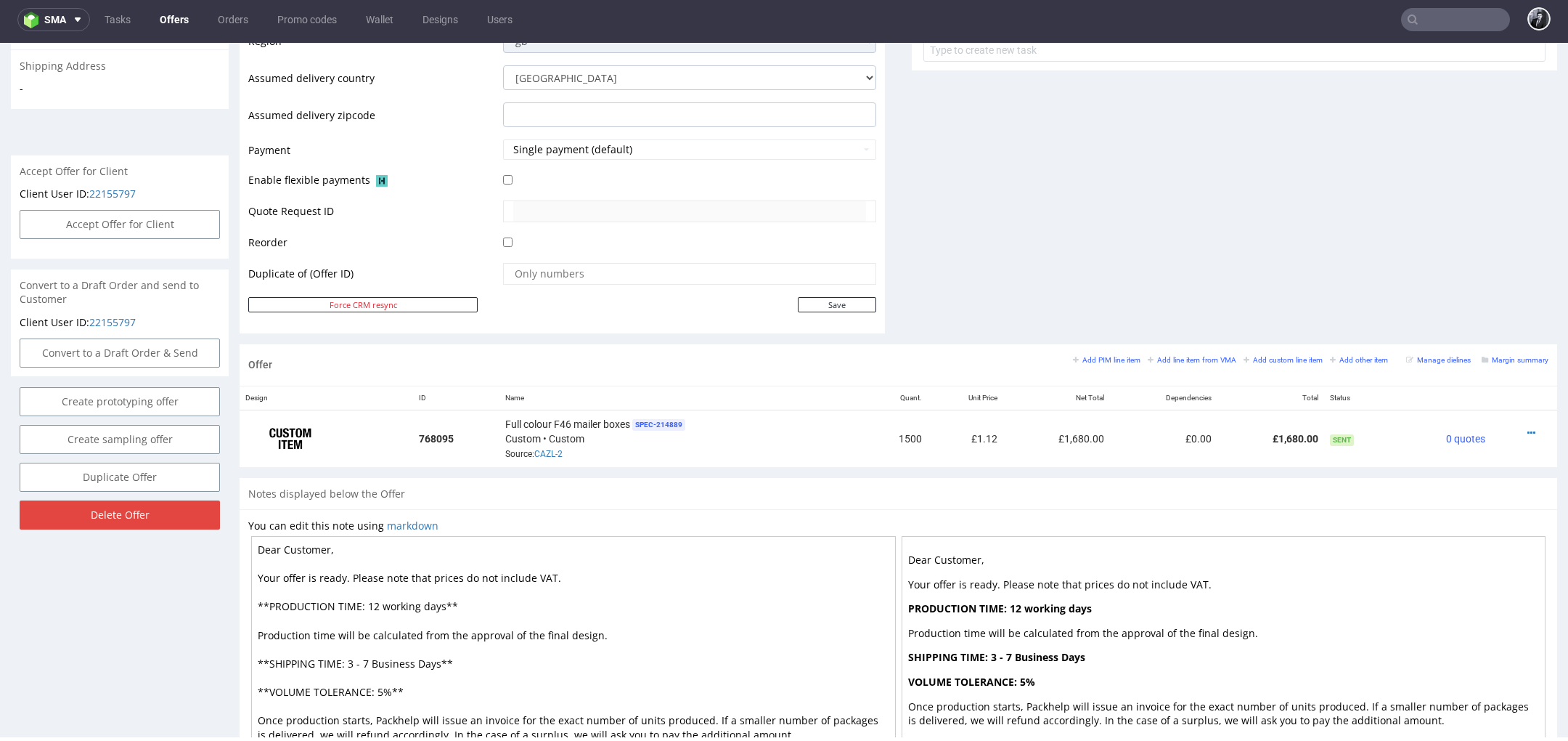
scroll to position [672, 0]
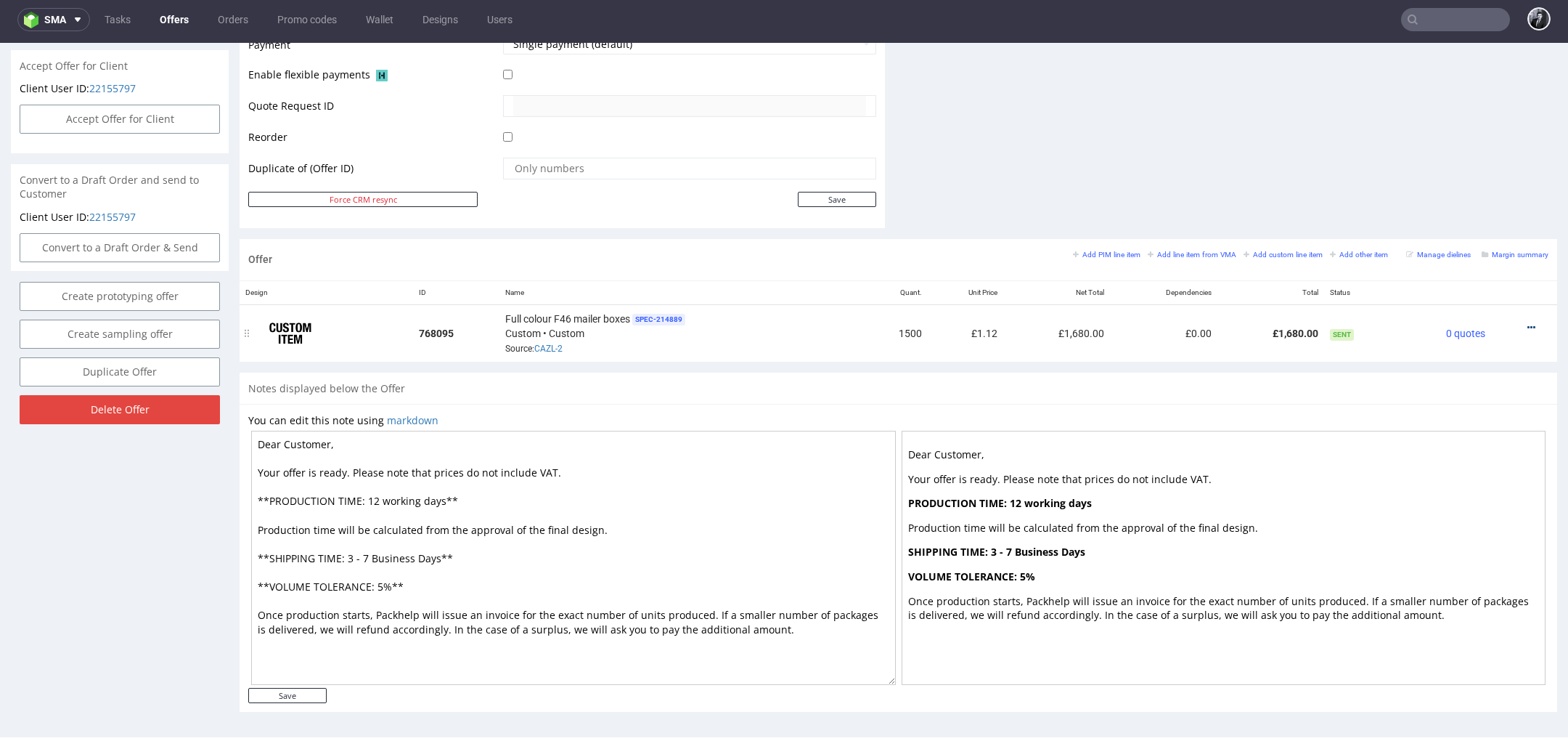
click at [1527, 324] on icon at bounding box center [1531, 327] width 8 height 10
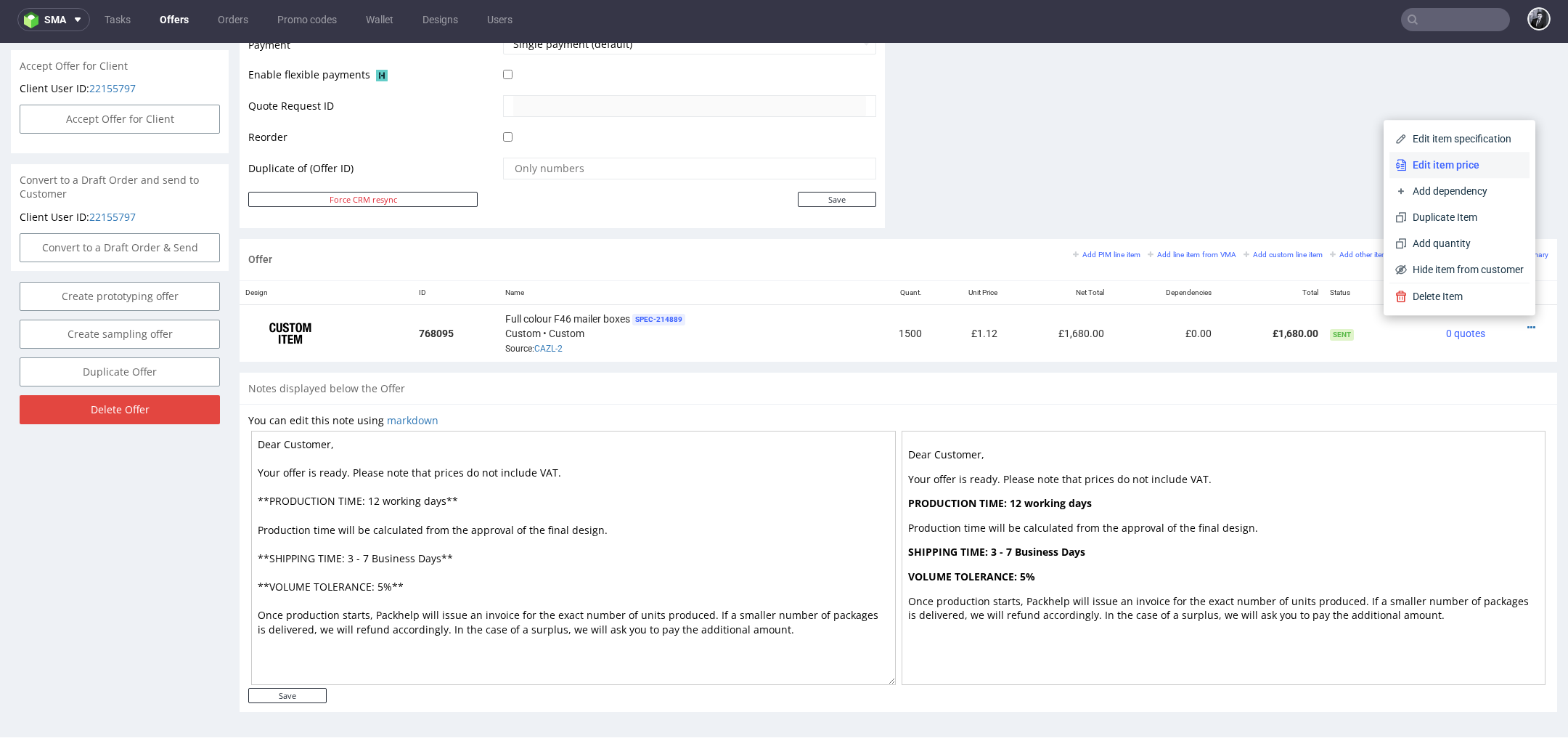
click at [1471, 171] on span "Edit item price" at bounding box center [1465, 165] width 117 height 14
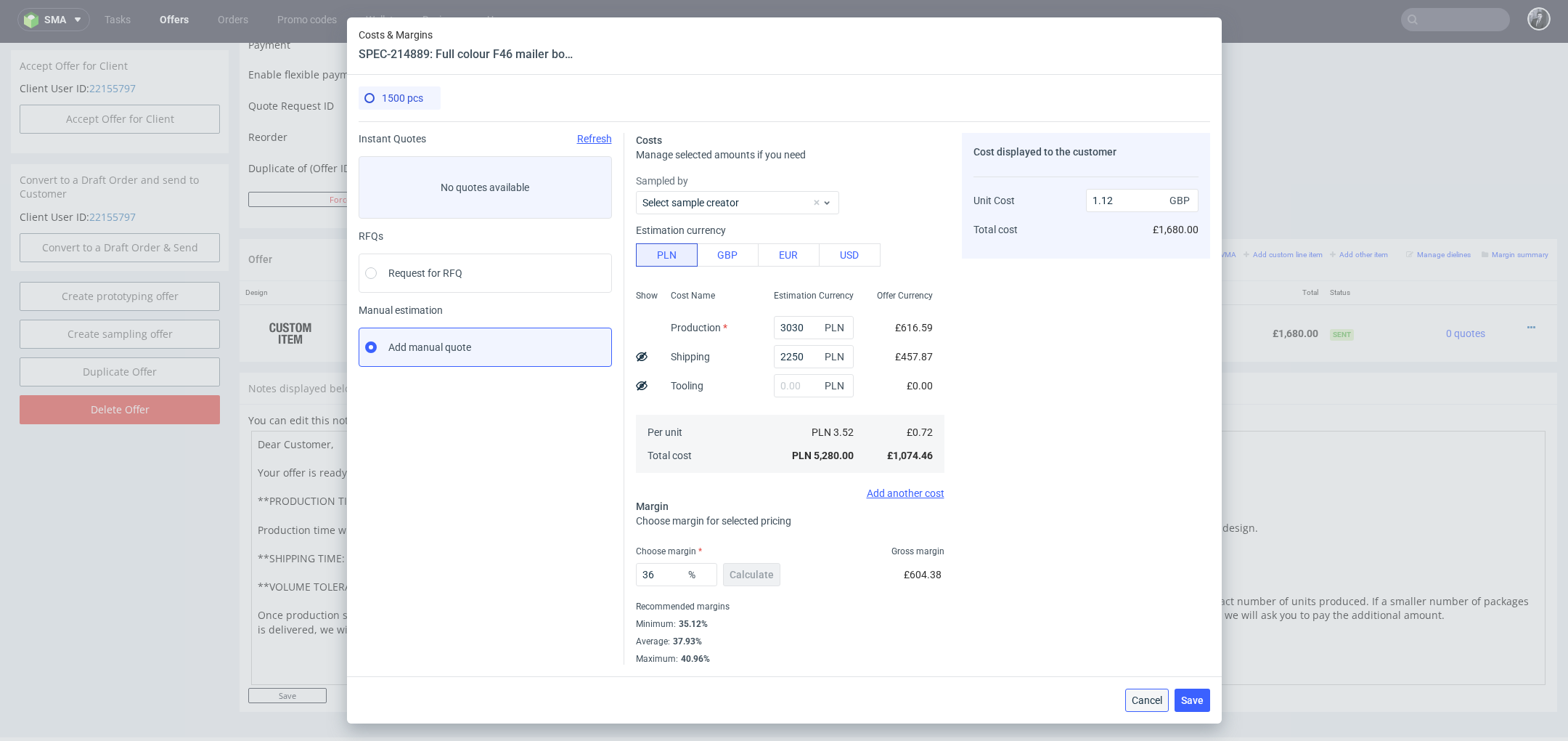
click at [1136, 701] on span "Cancel" at bounding box center [1147, 700] width 31 height 10
